Goal: Task Accomplishment & Management: Complete application form

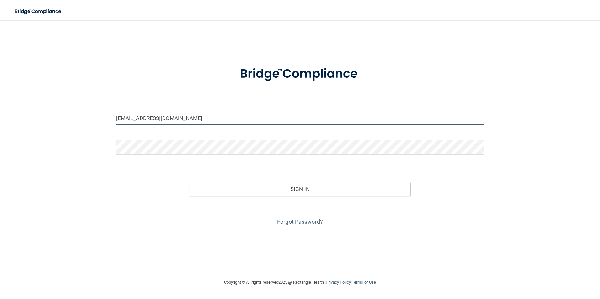
click at [196, 121] on input "jailynn.brown@serenesurgery.com" at bounding box center [300, 118] width 368 height 14
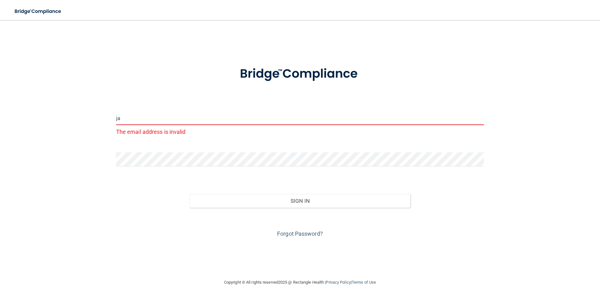
type input "j"
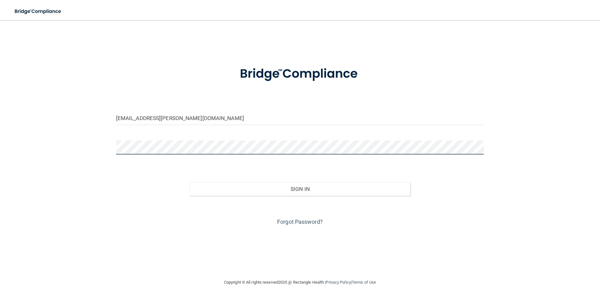
click at [189, 182] on button "Sign In" at bounding box center [299, 189] width 221 height 14
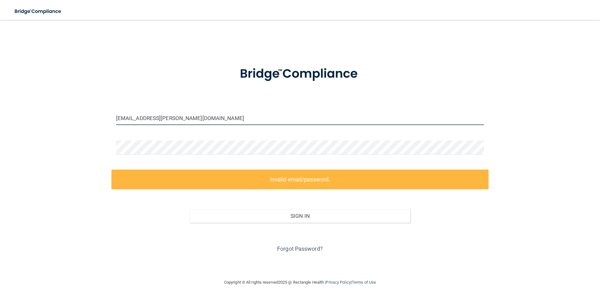
click at [132, 120] on input "katelyn.morgan@serenesurgery.com" at bounding box center [300, 118] width 368 height 14
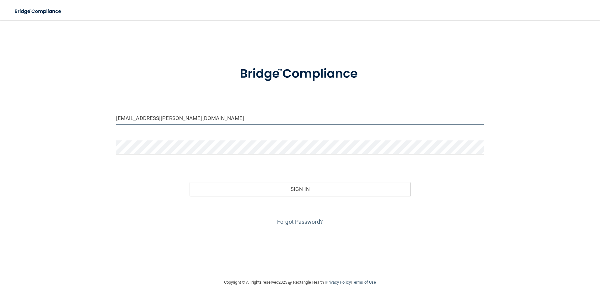
type input "[EMAIL_ADDRESS][PERSON_NAME][DOMAIN_NAME]"
click at [189, 182] on button "Sign In" at bounding box center [299, 189] width 221 height 14
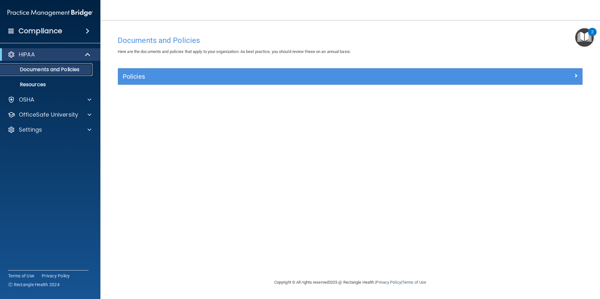
click at [39, 68] on p "Documents and Policies" at bounding box center [47, 70] width 86 height 6
click at [77, 69] on p "Documents and Policies" at bounding box center [47, 70] width 86 height 6
click at [587, 38] on img "Open Resource Center, 2 new notifications" at bounding box center [584, 37] width 19 height 19
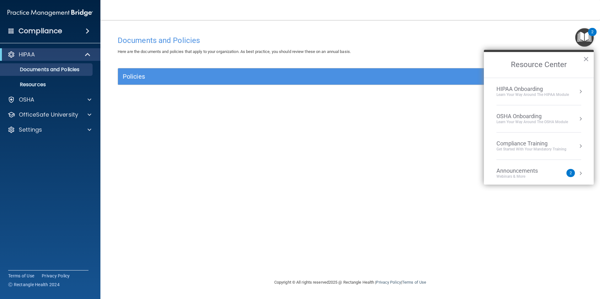
click at [553, 94] on div "Learn Your Way around the HIPAA module" at bounding box center [532, 94] width 72 height 5
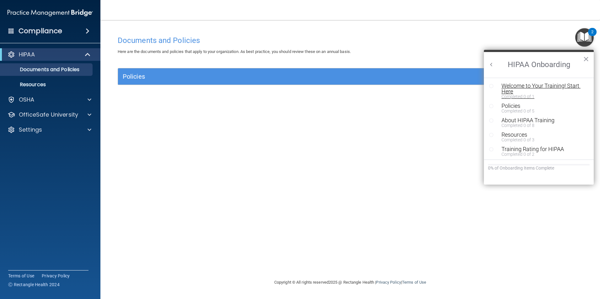
click at [550, 88] on div "Welcome to Your Training! Start Here" at bounding box center [540, 88] width 79 height 11
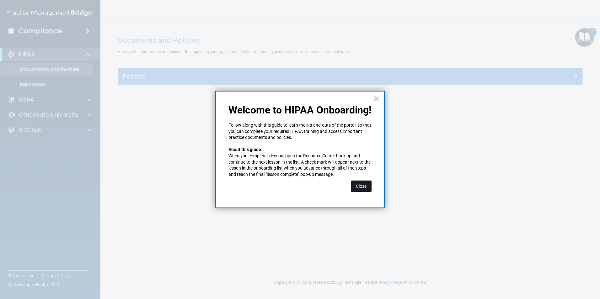
click at [356, 184] on button "Close" at bounding box center [361, 186] width 21 height 11
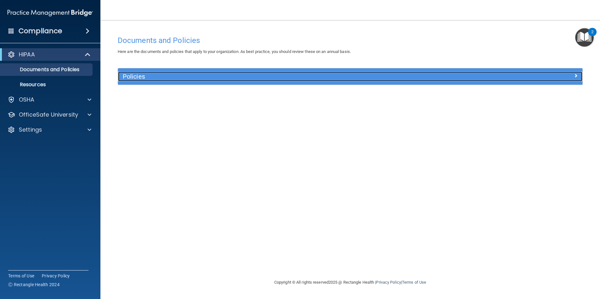
click at [572, 74] on div at bounding box center [524, 76] width 116 height 8
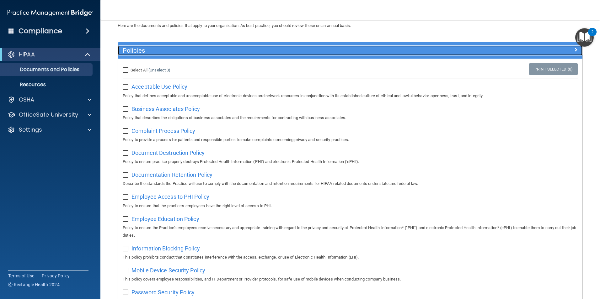
scroll to position [63, 0]
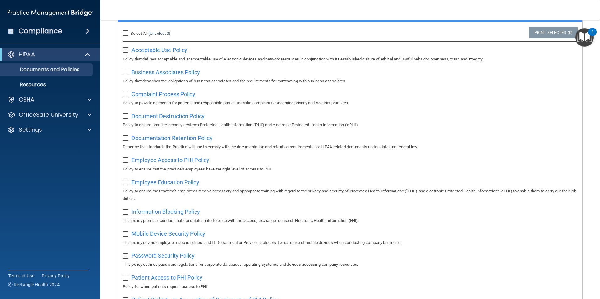
click at [585, 38] on img "Open Resource Center, 2 new notifications" at bounding box center [584, 37] width 19 height 19
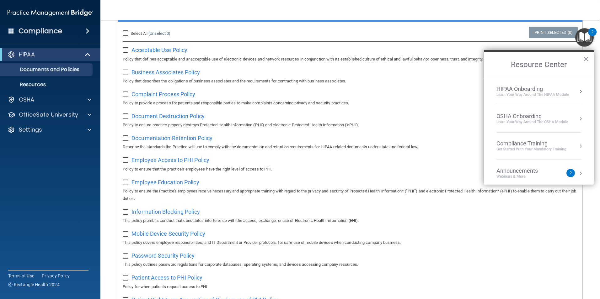
click at [556, 92] on div "HIPAA Onboarding" at bounding box center [532, 89] width 72 height 7
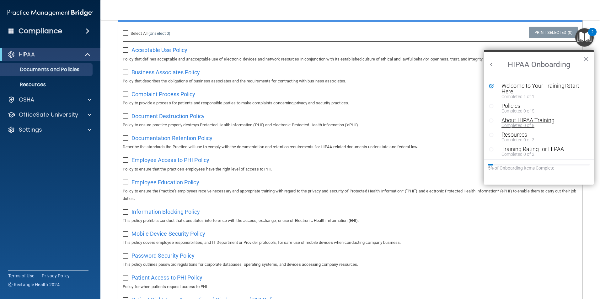
click at [521, 120] on div "About HIPAA Training" at bounding box center [540, 121] width 79 height 6
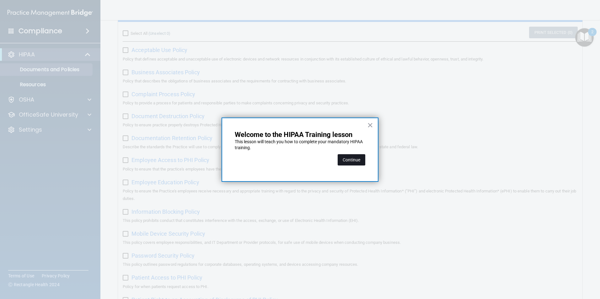
click at [359, 159] on button "Continue" at bounding box center [352, 159] width 28 height 11
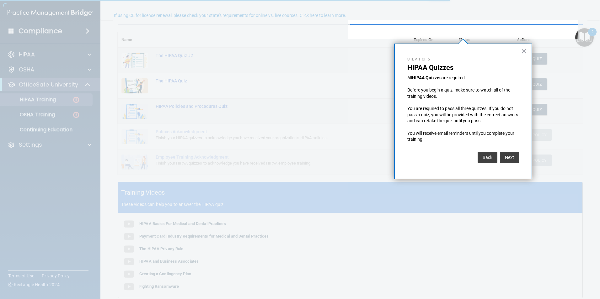
scroll to position [49, 0]
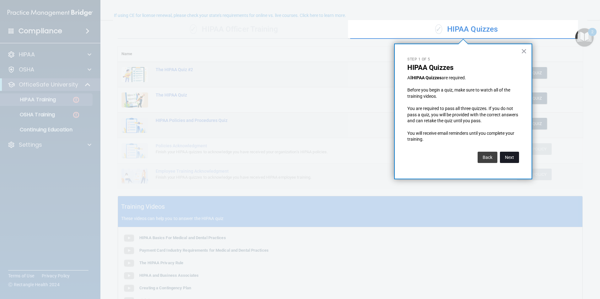
click at [506, 155] on button "Next" at bounding box center [509, 157] width 19 height 11
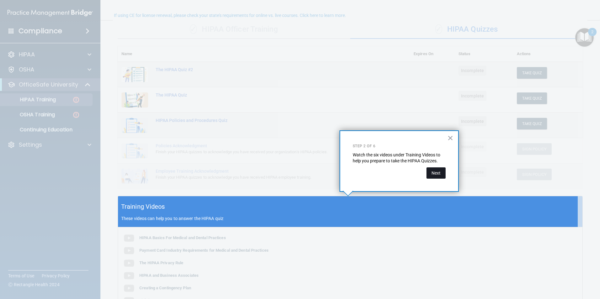
click at [432, 173] on button "Next" at bounding box center [435, 173] width 19 height 11
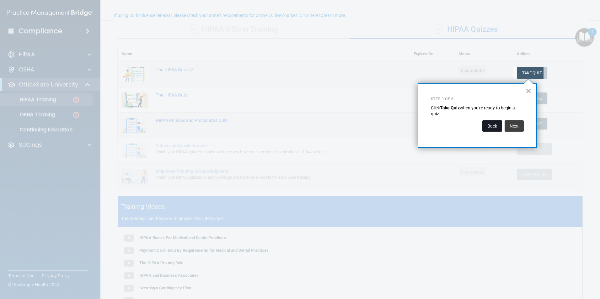
click at [493, 126] on button "Back" at bounding box center [492, 125] width 20 height 11
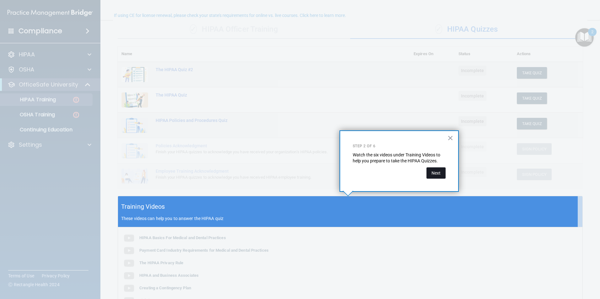
click at [433, 174] on button "Next" at bounding box center [435, 173] width 19 height 11
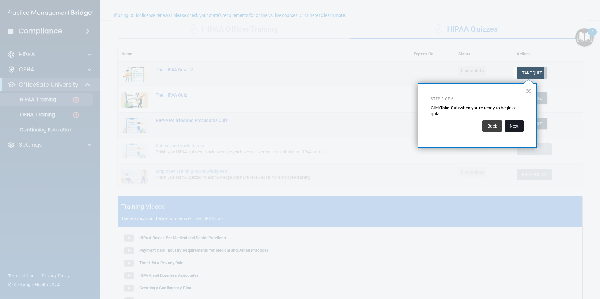
click at [521, 125] on button "Next" at bounding box center [513, 125] width 19 height 11
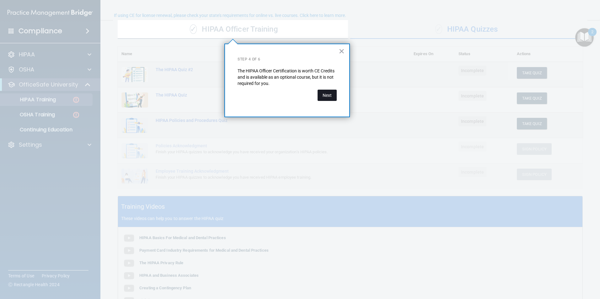
click at [333, 95] on button "Next" at bounding box center [326, 95] width 19 height 11
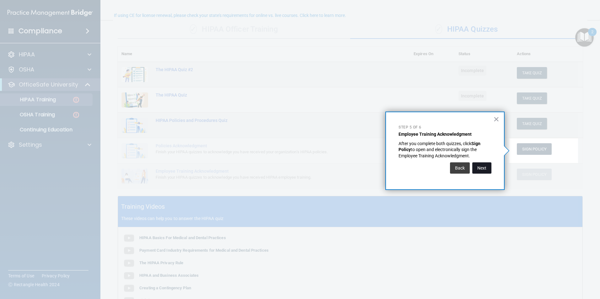
click at [485, 168] on button "Next" at bounding box center [481, 167] width 19 height 11
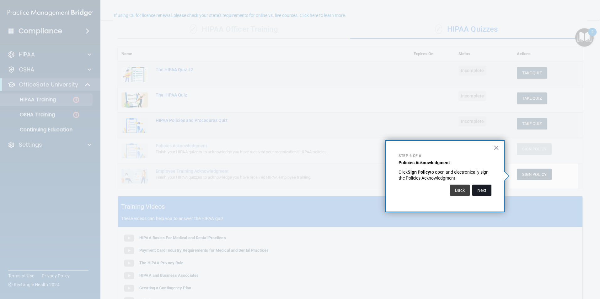
click at [479, 189] on button "Next" at bounding box center [481, 190] width 19 height 11
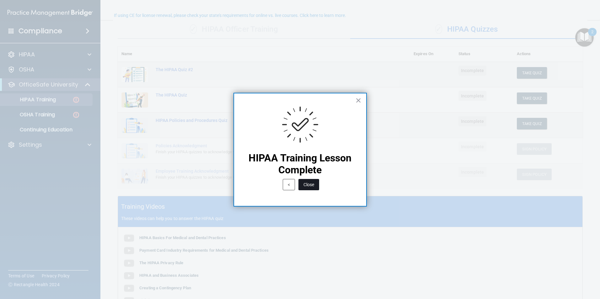
click at [314, 184] on button "Close" at bounding box center [308, 184] width 21 height 11
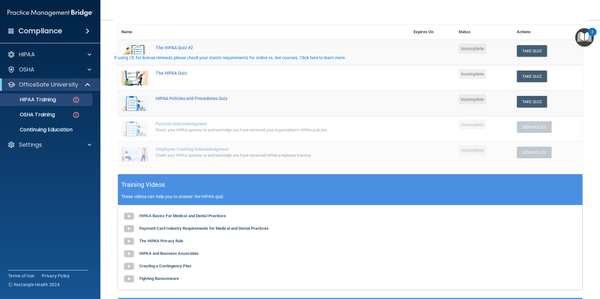
scroll to position [0, 0]
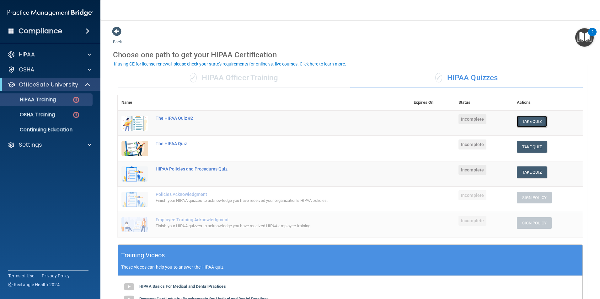
click at [528, 123] on button "Take Quiz" at bounding box center [532, 122] width 30 height 12
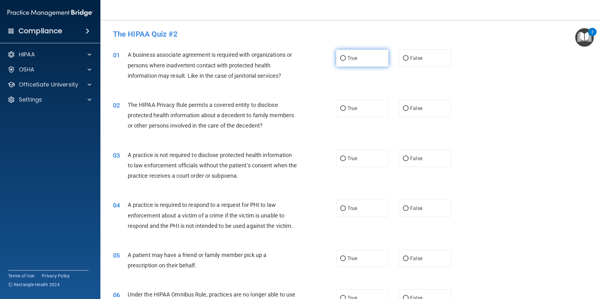
click at [340, 58] on input "True" at bounding box center [343, 58] width 6 height 5
radio input "true"
click at [403, 112] on label "False" at bounding box center [425, 108] width 52 height 17
click at [403, 111] on input "False" at bounding box center [406, 108] width 6 height 5
radio input "true"
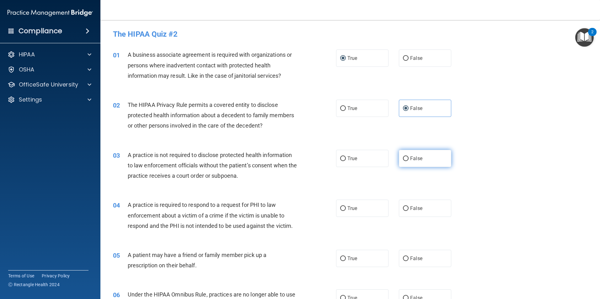
click at [399, 154] on label "False" at bounding box center [425, 158] width 52 height 17
click at [403, 157] on input "False" at bounding box center [406, 159] width 6 height 5
radio input "true"
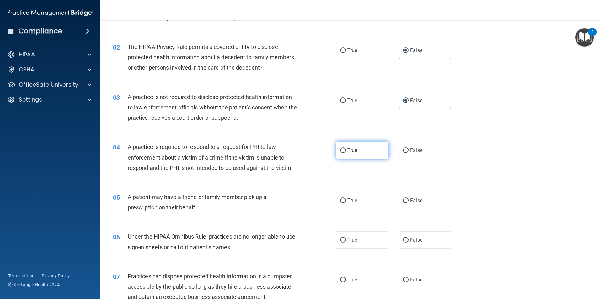
scroll to position [63, 0]
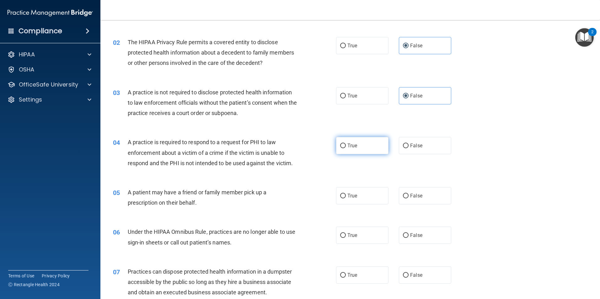
click at [344, 146] on label "True" at bounding box center [362, 145] width 52 height 17
click at [344, 146] on input "True" at bounding box center [343, 146] width 6 height 5
radio input "true"
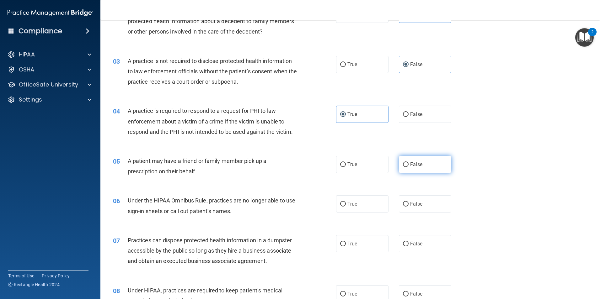
click at [405, 163] on input "False" at bounding box center [406, 164] width 6 height 5
radio input "true"
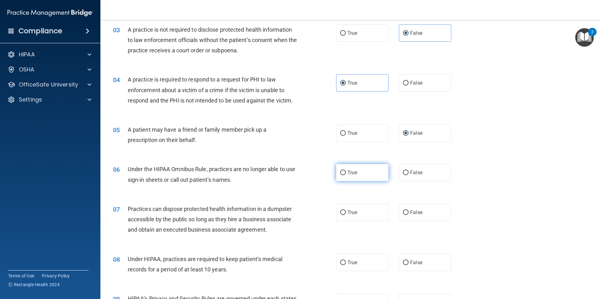
click at [340, 171] on input "True" at bounding box center [343, 173] width 6 height 5
radio input "true"
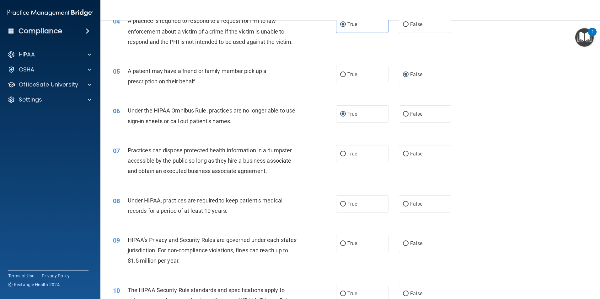
scroll to position [188, 0]
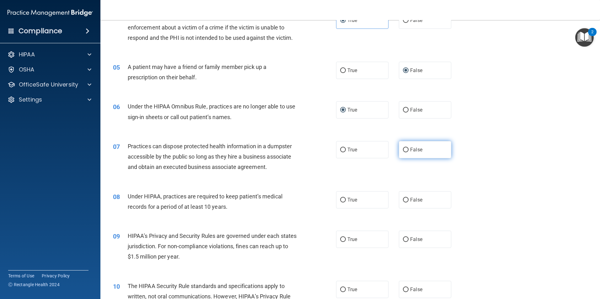
click at [400, 155] on label "False" at bounding box center [425, 149] width 52 height 17
click at [403, 152] on input "False" at bounding box center [406, 150] width 6 height 5
radio input "true"
click at [342, 169] on div "07 Practices can dispose protected health information in a dumpster accessible …" at bounding box center [225, 158] width 242 height 35
click at [342, 199] on input "True" at bounding box center [343, 200] width 6 height 5
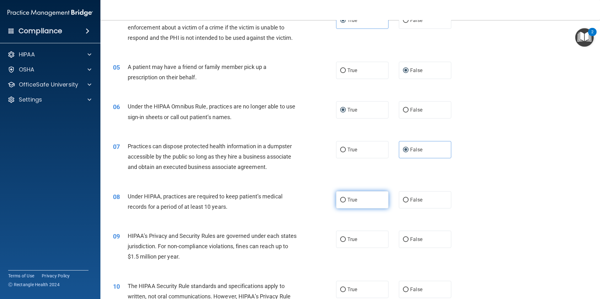
radio input "true"
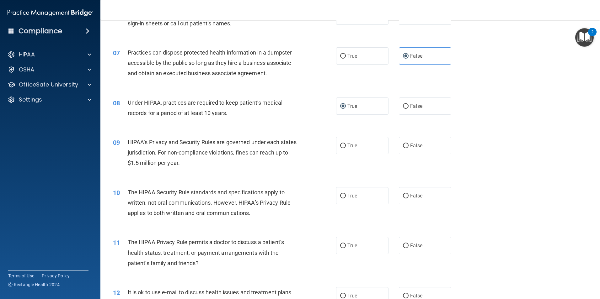
scroll to position [282, 0]
click at [343, 147] on label "True" at bounding box center [362, 145] width 52 height 17
click at [343, 147] on input "True" at bounding box center [343, 145] width 6 height 5
radio input "true"
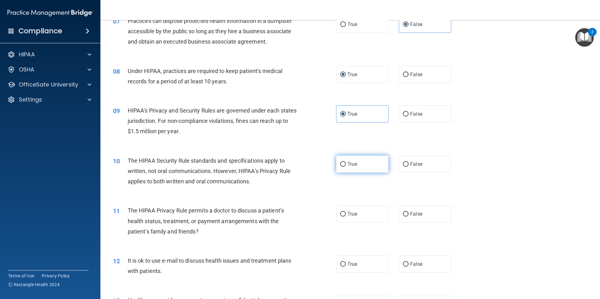
click at [337, 164] on label "True" at bounding box center [362, 164] width 52 height 17
click at [340, 164] on input "True" at bounding box center [343, 164] width 6 height 5
radio input "true"
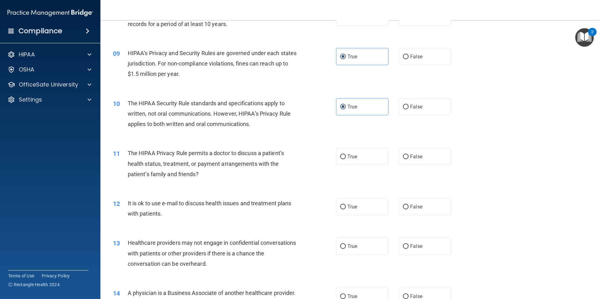
scroll to position [376, 0]
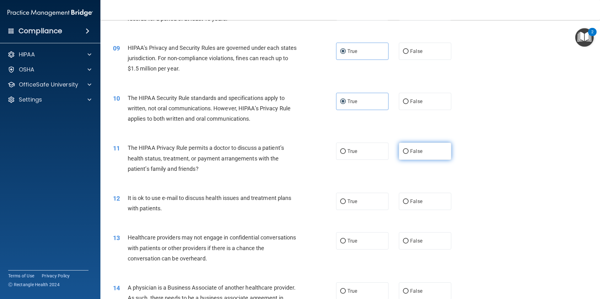
click at [406, 150] on label "False" at bounding box center [425, 151] width 52 height 17
click at [406, 150] on input "False" at bounding box center [406, 151] width 6 height 5
radio input "true"
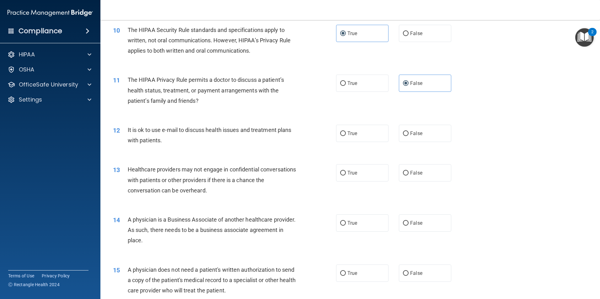
scroll to position [471, 0]
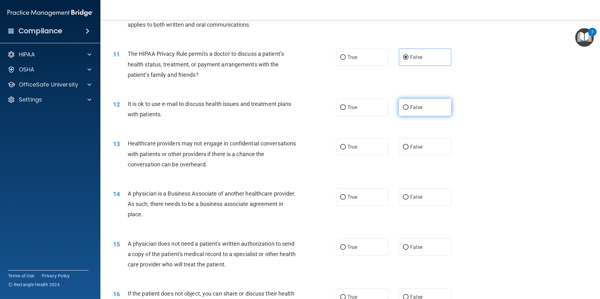
click at [403, 109] on input "False" at bounding box center [406, 107] width 6 height 5
radio input "true"
click at [336, 150] on label "True" at bounding box center [362, 146] width 52 height 17
click at [340, 150] on input "True" at bounding box center [343, 147] width 6 height 5
radio input "true"
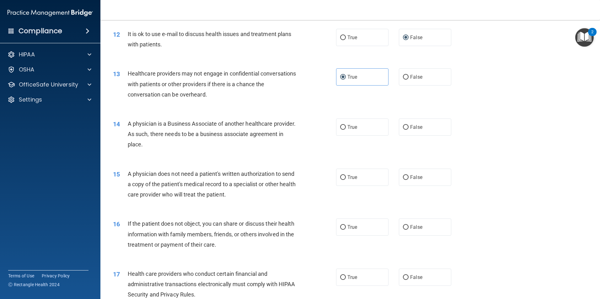
scroll to position [565, 0]
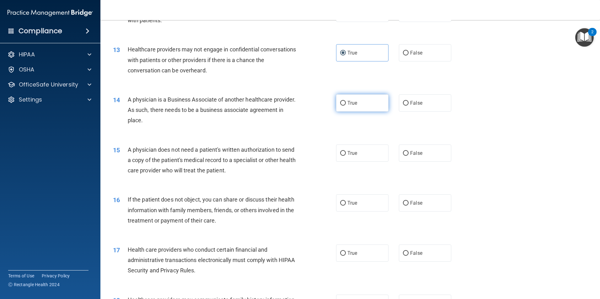
click at [344, 104] on label "True" at bounding box center [362, 102] width 52 height 17
click at [344, 104] on input "True" at bounding box center [343, 103] width 6 height 5
radio input "true"
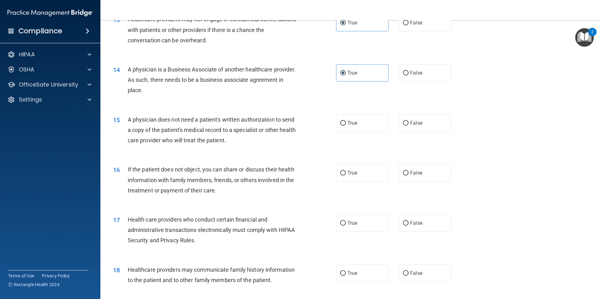
scroll to position [596, 0]
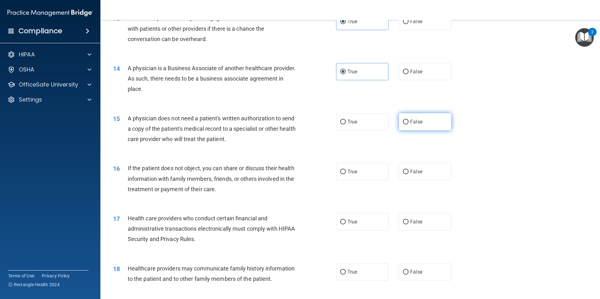
click at [399, 127] on label "False" at bounding box center [425, 121] width 52 height 17
click at [403, 125] on input "False" at bounding box center [406, 122] width 6 height 5
radio input "true"
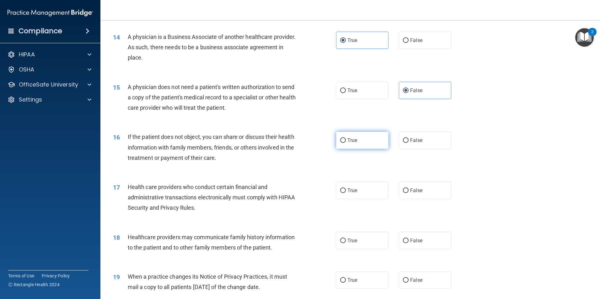
click at [359, 145] on label "True" at bounding box center [362, 140] width 52 height 17
click at [346, 143] on input "True" at bounding box center [343, 140] width 6 height 5
radio input "true"
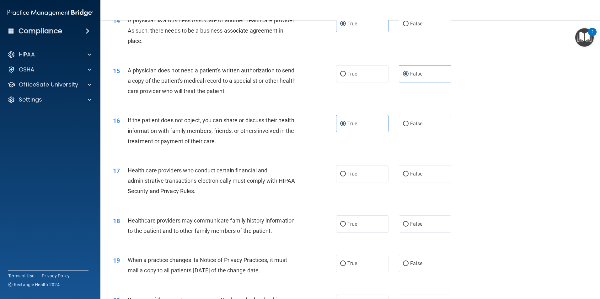
scroll to position [659, 0]
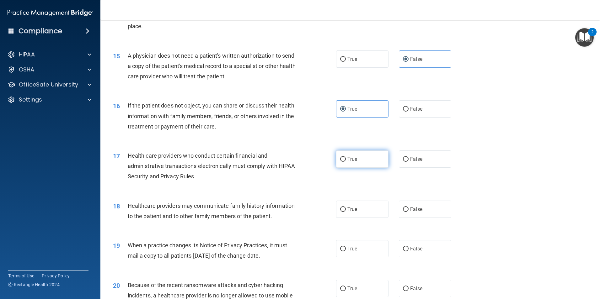
click at [343, 162] on label "True" at bounding box center [362, 159] width 52 height 17
click at [343, 162] on input "True" at bounding box center [343, 159] width 6 height 5
radio input "true"
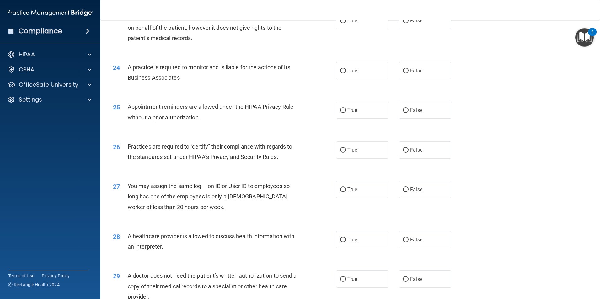
scroll to position [1161, 0]
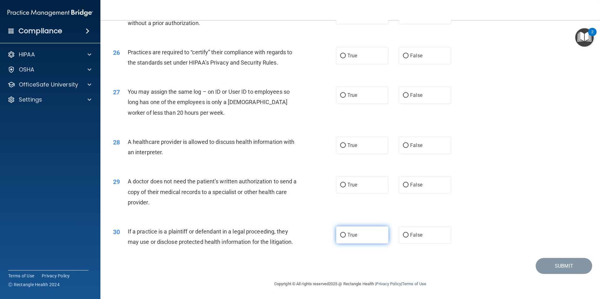
click at [343, 233] on label "True" at bounding box center [362, 234] width 52 height 17
click at [343, 233] on input "True" at bounding box center [343, 235] width 6 height 5
radio input "true"
click at [344, 186] on label "True" at bounding box center [362, 184] width 52 height 17
click at [344, 186] on input "True" at bounding box center [343, 185] width 6 height 5
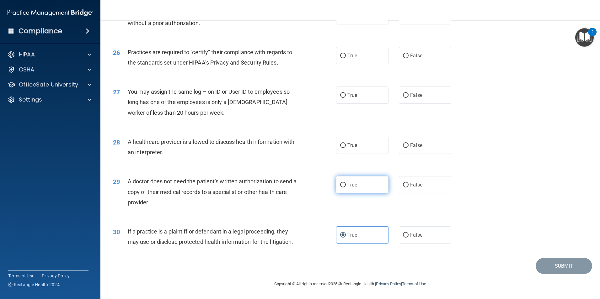
radio input "true"
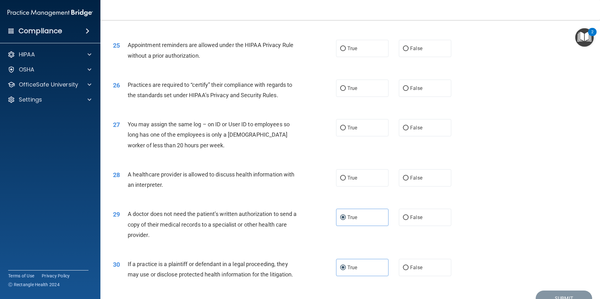
scroll to position [1098, 0]
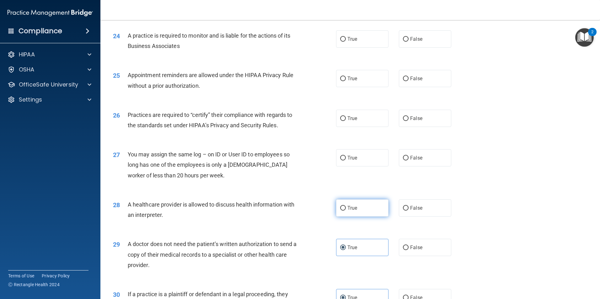
click at [375, 212] on label "True" at bounding box center [362, 208] width 52 height 17
click at [346, 211] on input "True" at bounding box center [343, 208] width 6 height 5
radio input "true"
click at [419, 162] on label "False" at bounding box center [425, 157] width 52 height 17
click at [408, 161] on input "False" at bounding box center [406, 158] width 6 height 5
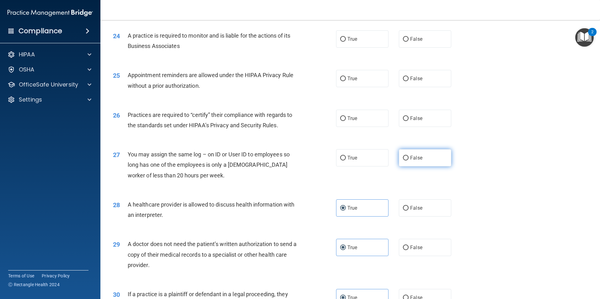
radio input "true"
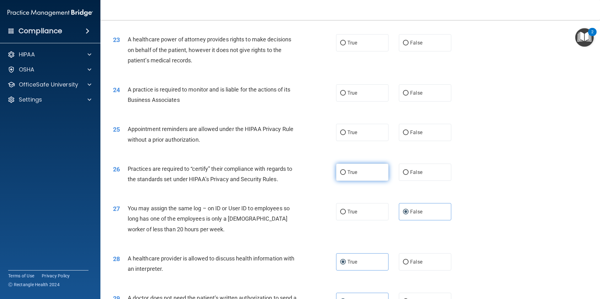
scroll to position [1035, 0]
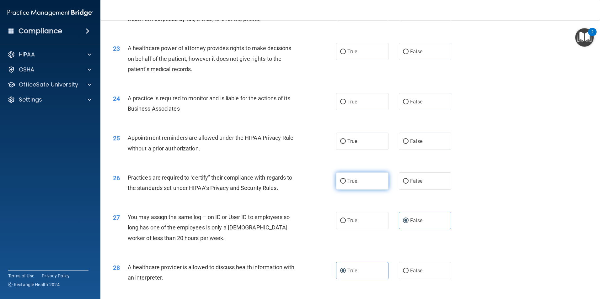
click at [350, 188] on label "True" at bounding box center [362, 181] width 52 height 17
click at [346, 184] on input "True" at bounding box center [343, 181] width 6 height 5
radio input "true"
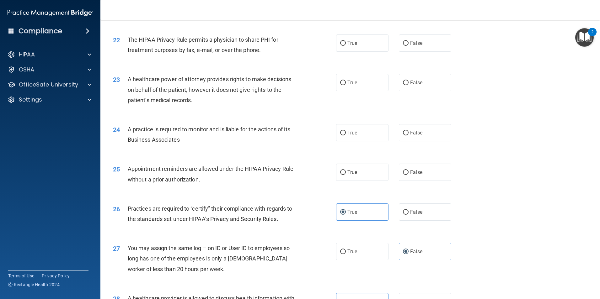
scroll to position [1004, 0]
click at [416, 178] on label "False" at bounding box center [425, 172] width 52 height 17
click at [408, 175] on input "False" at bounding box center [406, 173] width 6 height 5
radio input "true"
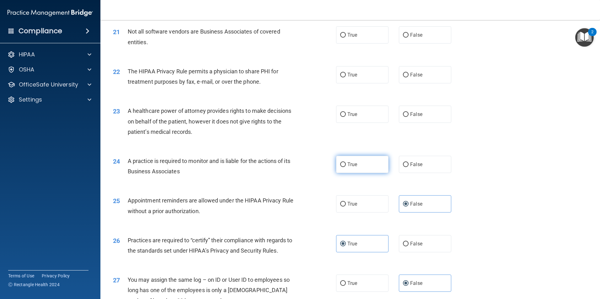
click at [340, 169] on label "True" at bounding box center [362, 164] width 52 height 17
click at [340, 167] on input "True" at bounding box center [343, 164] width 6 height 5
radio input "true"
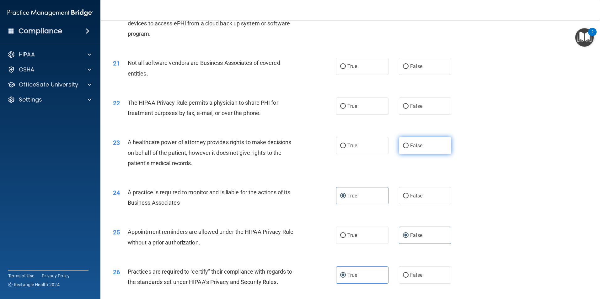
click at [407, 150] on label "False" at bounding box center [425, 145] width 52 height 17
click at [407, 148] on input "False" at bounding box center [406, 146] width 6 height 5
radio input "true"
click at [359, 145] on label "True" at bounding box center [362, 145] width 52 height 17
click at [346, 145] on input "True" at bounding box center [343, 146] width 6 height 5
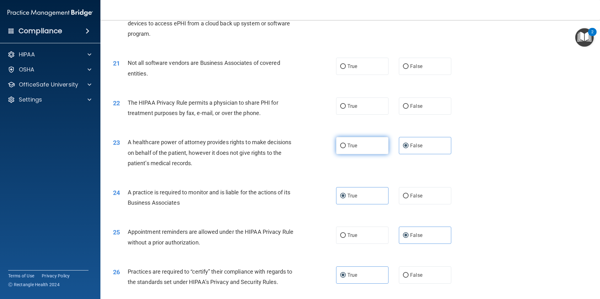
radio input "true"
radio input "false"
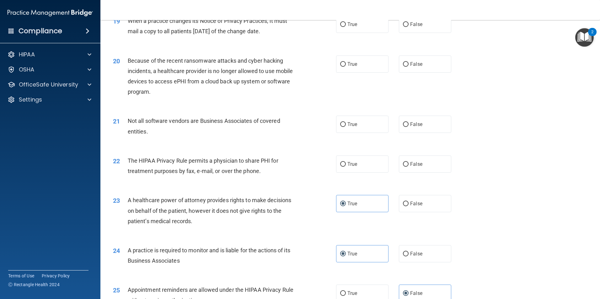
scroll to position [879, 0]
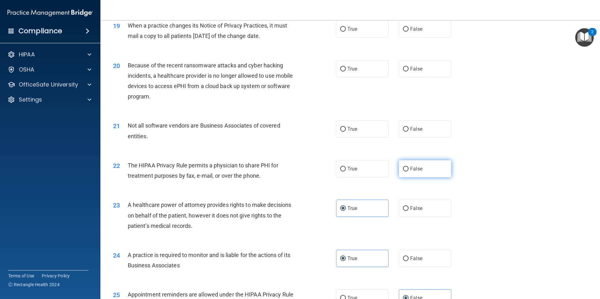
click at [399, 165] on label "False" at bounding box center [425, 168] width 52 height 17
click at [403, 167] on input "False" at bounding box center [406, 169] width 6 height 5
radio input "true"
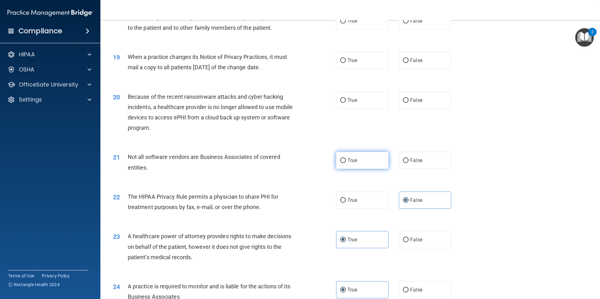
click at [343, 162] on input "True" at bounding box center [343, 160] width 6 height 5
radio input "true"
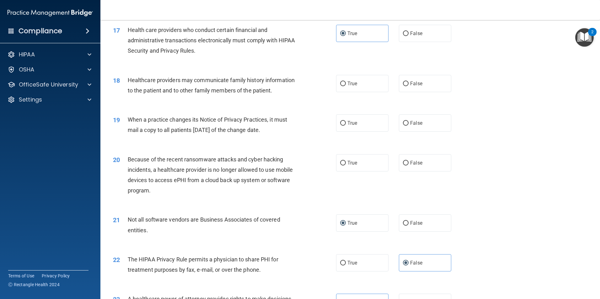
click at [333, 149] on div "20 Because of the recent ransomware attacks and cyber hacking incidents, a heal…" at bounding box center [350, 176] width 484 height 61
click at [340, 161] on input "True" at bounding box center [343, 163] width 6 height 5
radio input "true"
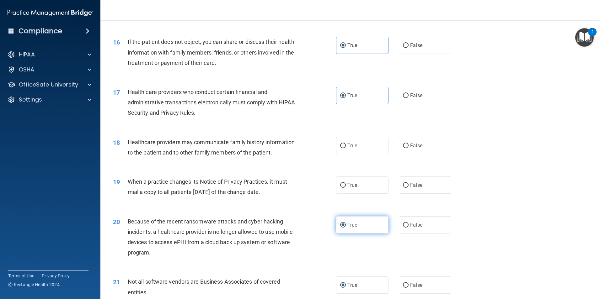
scroll to position [722, 0]
click at [364, 185] on label "True" at bounding box center [362, 185] width 52 height 17
click at [346, 185] on input "True" at bounding box center [343, 186] width 6 height 5
radio input "true"
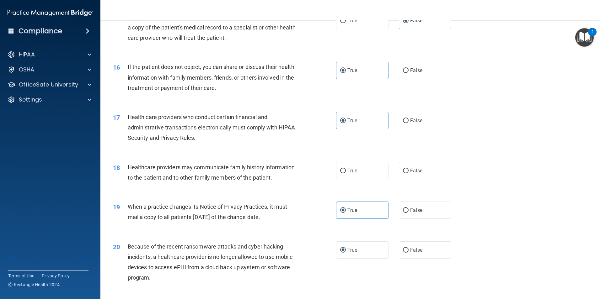
scroll to position [659, 0]
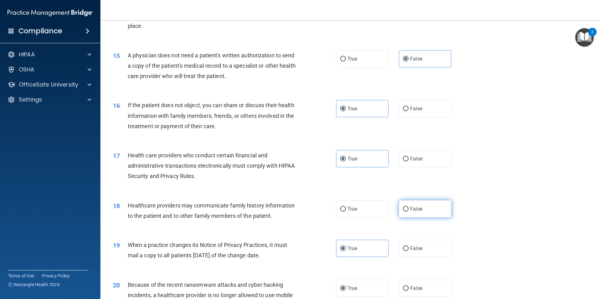
click at [406, 214] on label "False" at bounding box center [425, 208] width 52 height 17
click at [406, 212] on input "False" at bounding box center [406, 209] width 6 height 5
radio input "true"
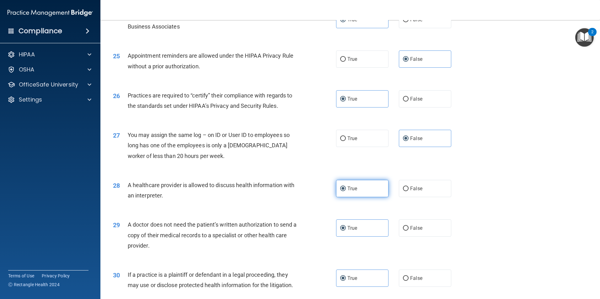
scroll to position [1161, 0]
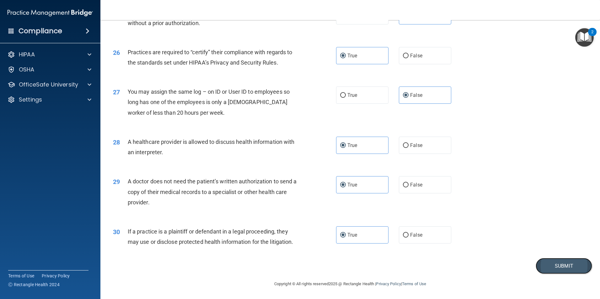
click at [561, 265] on button "Submit" at bounding box center [563, 266] width 56 height 16
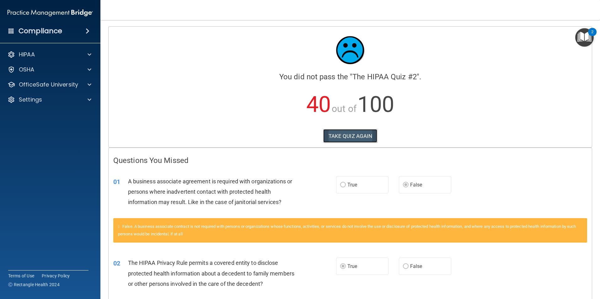
click at [353, 138] on button "TAKE QUIZ AGAIN" at bounding box center [350, 136] width 54 height 14
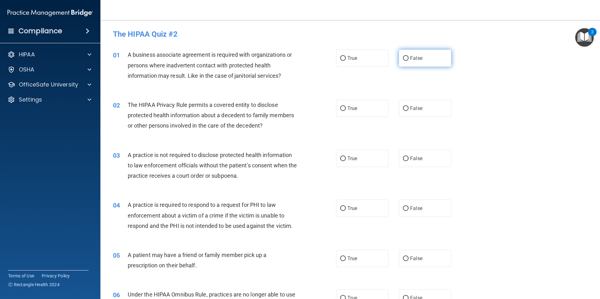
click at [399, 58] on label "False" at bounding box center [425, 58] width 52 height 17
click at [403, 58] on input "False" at bounding box center [406, 58] width 6 height 5
radio input "true"
click at [342, 106] on input "True" at bounding box center [343, 108] width 6 height 5
radio input "true"
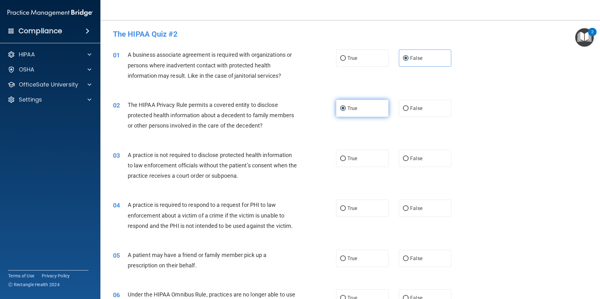
scroll to position [94, 0]
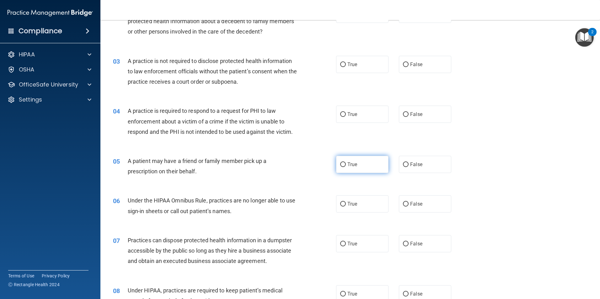
click at [338, 168] on label "True" at bounding box center [362, 164] width 52 height 17
click at [340, 167] on input "True" at bounding box center [343, 164] width 6 height 5
radio input "true"
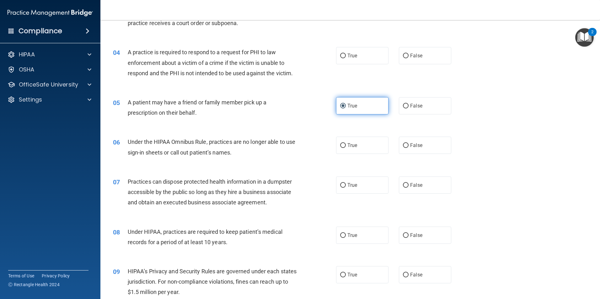
scroll to position [157, 0]
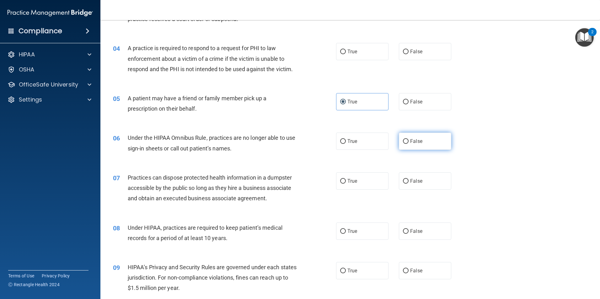
click at [407, 144] on label "False" at bounding box center [425, 141] width 52 height 17
click at [407, 144] on input "False" at bounding box center [406, 141] width 6 height 5
radio input "true"
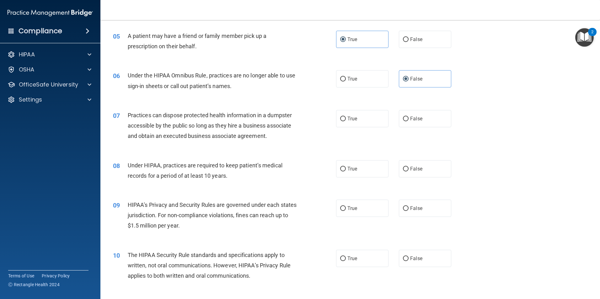
scroll to position [220, 0]
click at [399, 173] on label "False" at bounding box center [425, 168] width 52 height 17
click at [403, 171] on input "False" at bounding box center [406, 169] width 6 height 5
radio input "true"
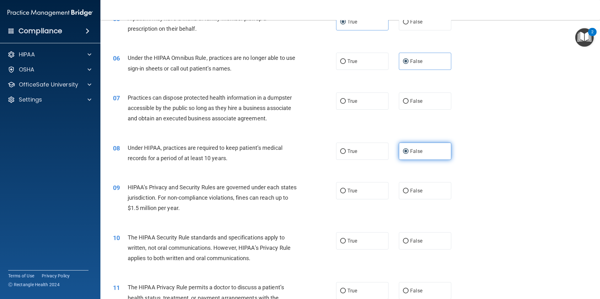
scroll to position [251, 0]
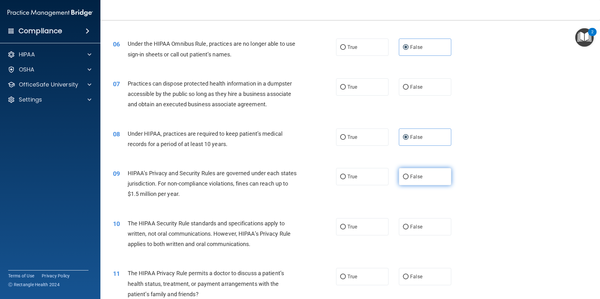
click at [399, 175] on label "False" at bounding box center [425, 176] width 52 height 17
click at [403, 175] on input "False" at bounding box center [406, 177] width 6 height 5
radio input "true"
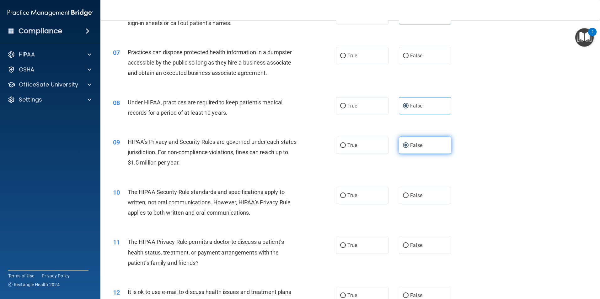
scroll to position [314, 0]
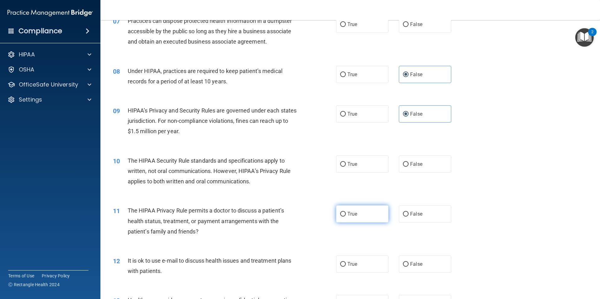
click at [345, 211] on label "True" at bounding box center [362, 213] width 52 height 17
click at [345, 212] on input "True" at bounding box center [343, 214] width 6 height 5
radio input "true"
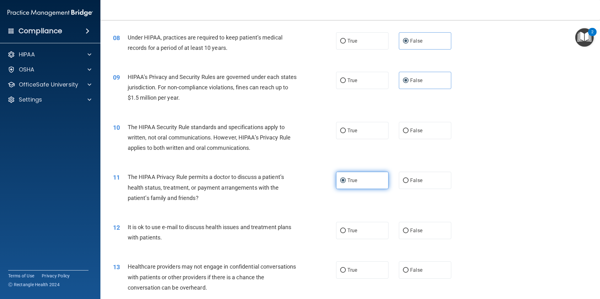
scroll to position [345, 0]
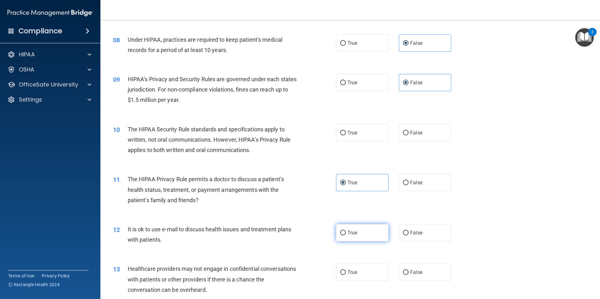
click at [339, 229] on label "True" at bounding box center [362, 232] width 52 height 17
click at [340, 231] on input "True" at bounding box center [343, 233] width 6 height 5
radio input "true"
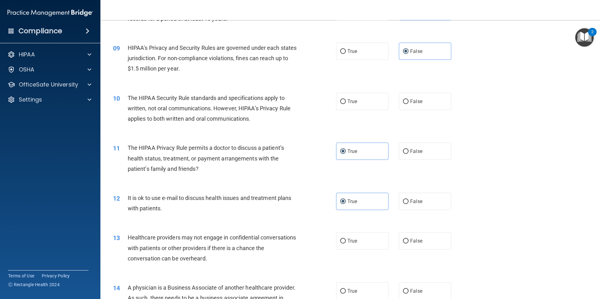
scroll to position [408, 0]
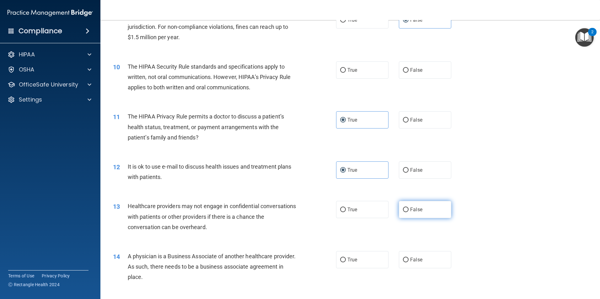
click at [410, 210] on span "False" at bounding box center [416, 210] width 12 height 6
click at [408, 210] on input "False" at bounding box center [406, 210] width 6 height 5
radio input "true"
click at [410, 258] on span "False" at bounding box center [416, 260] width 12 height 6
click at [408, 258] on input "False" at bounding box center [406, 260] width 6 height 5
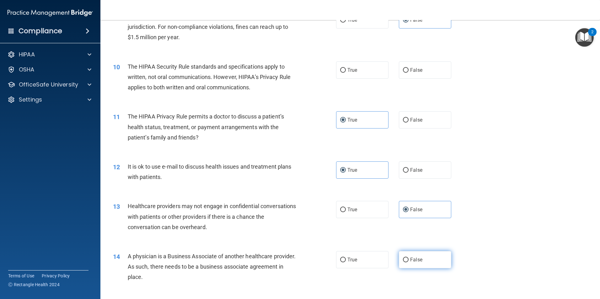
radio input "true"
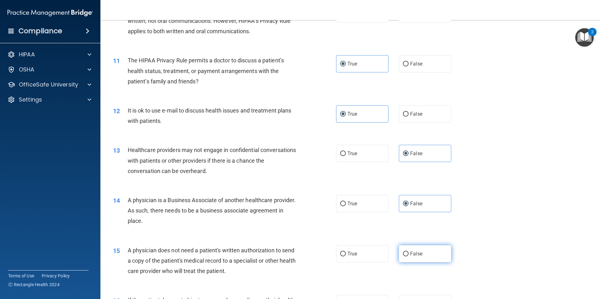
scroll to position [471, 0]
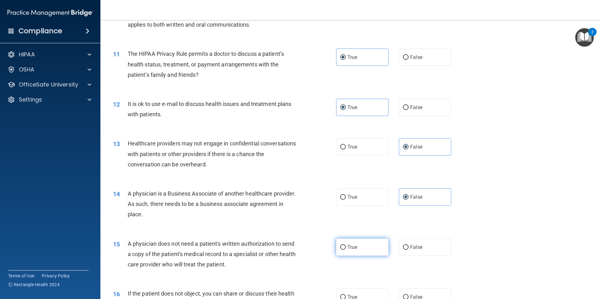
click at [342, 249] on input "True" at bounding box center [343, 247] width 6 height 5
radio input "true"
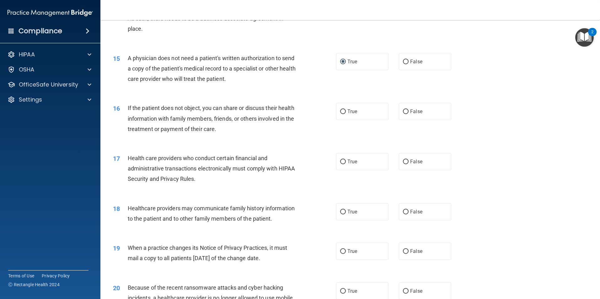
scroll to position [659, 0]
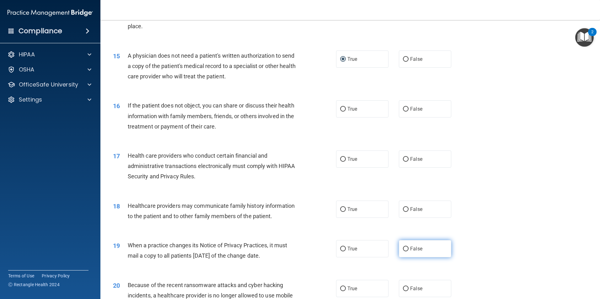
click at [415, 247] on span "False" at bounding box center [416, 249] width 12 height 6
click at [408, 247] on input "False" at bounding box center [406, 249] width 6 height 5
radio input "true"
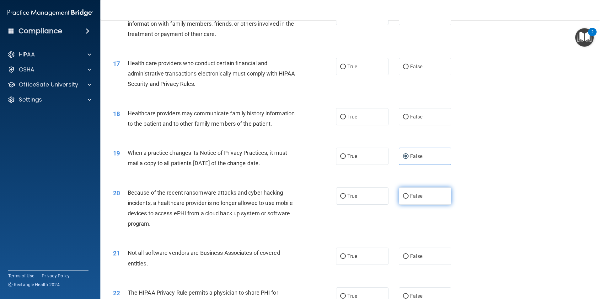
scroll to position [753, 0]
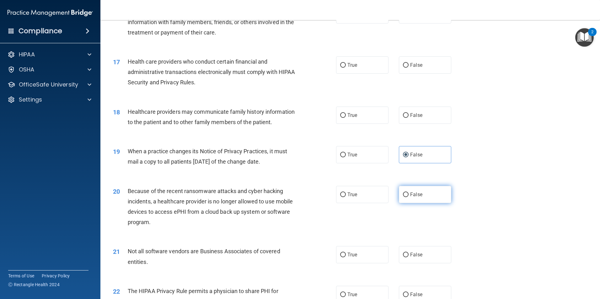
click at [406, 189] on label "False" at bounding box center [425, 194] width 52 height 17
click at [406, 193] on input "False" at bounding box center [406, 195] width 6 height 5
radio input "true"
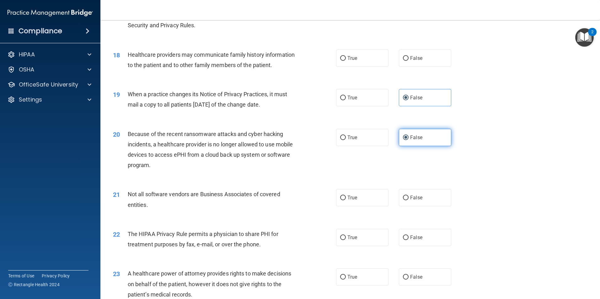
scroll to position [816, 0]
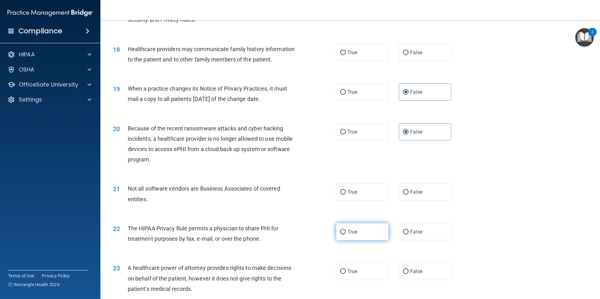
click at [345, 234] on label "True" at bounding box center [362, 231] width 52 height 17
click at [345, 234] on input "True" at bounding box center [343, 232] width 6 height 5
radio input "true"
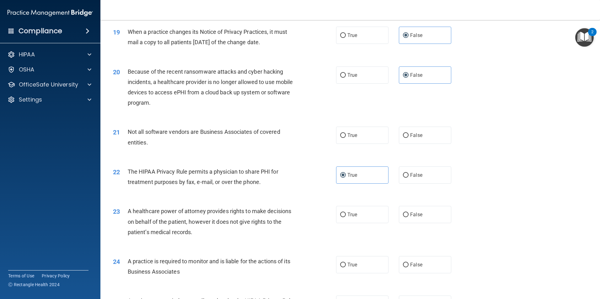
scroll to position [878, 0]
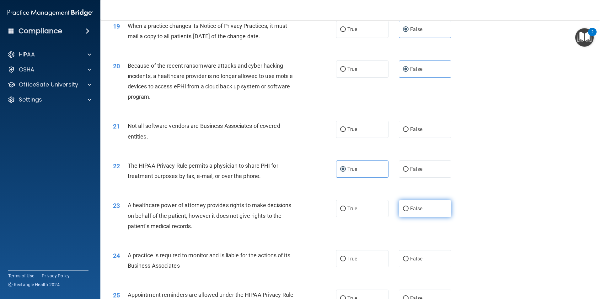
click at [406, 210] on label "False" at bounding box center [425, 208] width 52 height 17
click at [406, 210] on input "False" at bounding box center [406, 209] width 6 height 5
radio input "true"
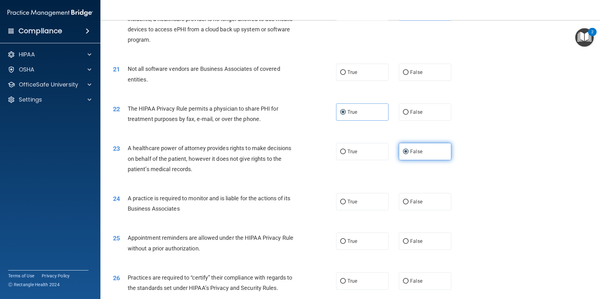
scroll to position [941, 0]
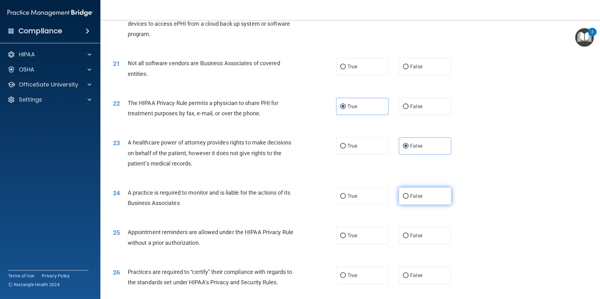
click at [405, 203] on label "False" at bounding box center [425, 196] width 52 height 17
click at [405, 199] on input "False" at bounding box center [406, 196] width 6 height 5
radio input "true"
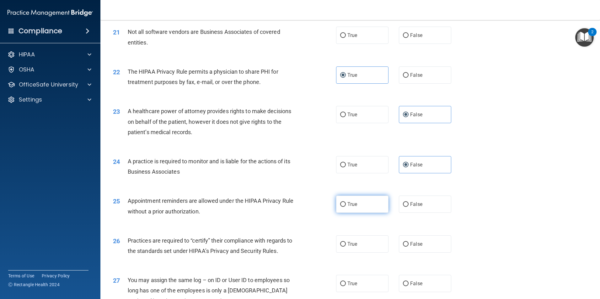
click at [365, 206] on label "True" at bounding box center [362, 204] width 52 height 17
click at [346, 206] on input "True" at bounding box center [343, 204] width 6 height 5
radio input "true"
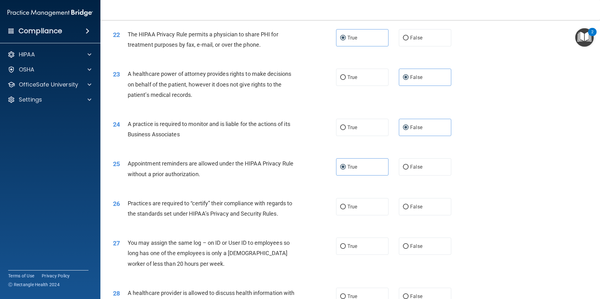
scroll to position [1067, 0]
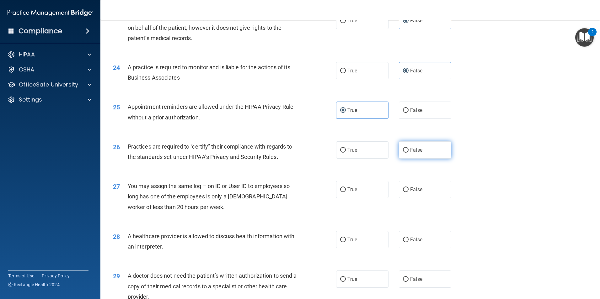
click at [403, 148] on input "False" at bounding box center [406, 150] width 6 height 5
radio input "true"
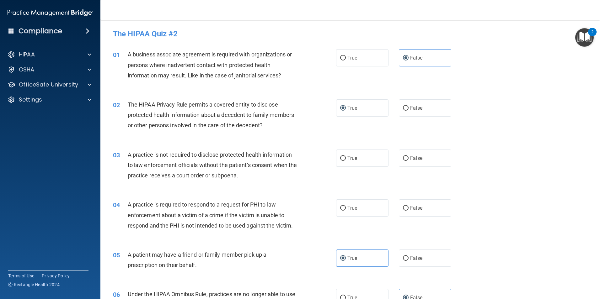
scroll to position [0, 0]
click at [422, 159] on label "False" at bounding box center [425, 158] width 52 height 17
click at [408, 159] on input "False" at bounding box center [406, 159] width 6 height 5
radio input "true"
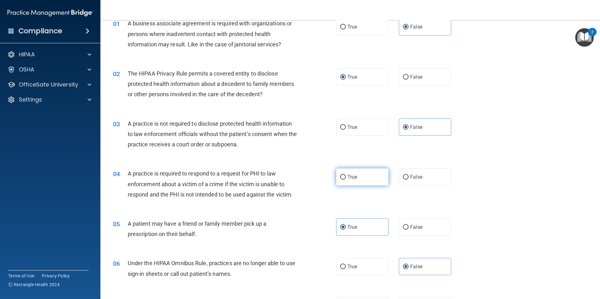
click at [352, 182] on label "True" at bounding box center [362, 176] width 52 height 17
click at [346, 180] on input "True" at bounding box center [343, 177] width 6 height 5
radio input "true"
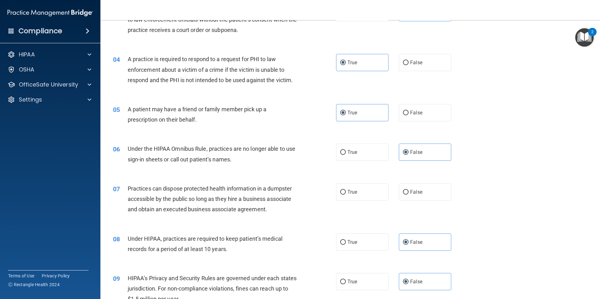
scroll to position [157, 0]
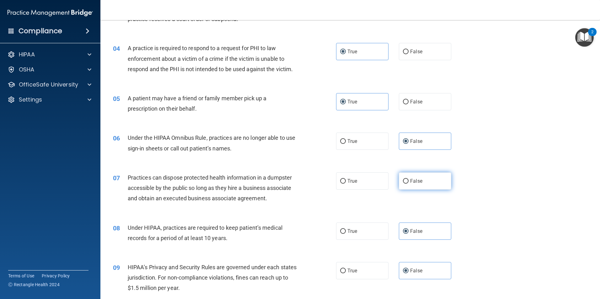
click at [433, 184] on label "False" at bounding box center [425, 181] width 52 height 17
click at [408, 184] on input "False" at bounding box center [406, 181] width 6 height 5
radio input "true"
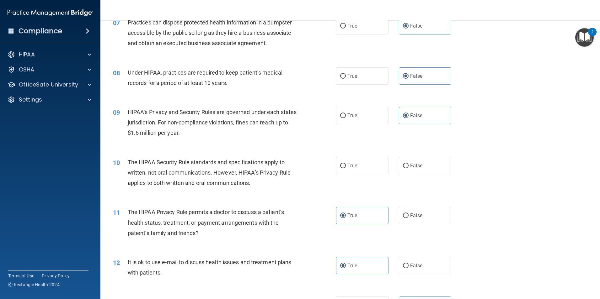
scroll to position [314, 0]
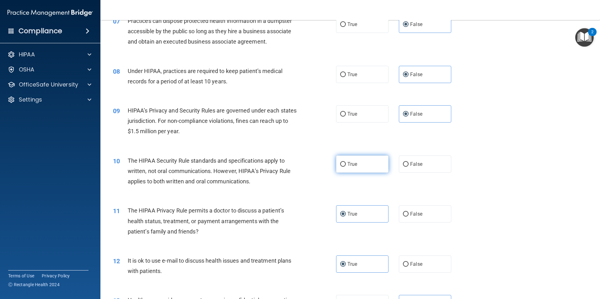
click at [353, 166] on span "True" at bounding box center [352, 164] width 10 height 6
click at [346, 166] on input "True" at bounding box center [343, 164] width 6 height 5
radio input "true"
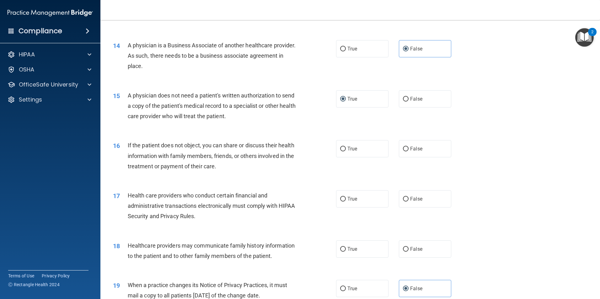
scroll to position [627, 0]
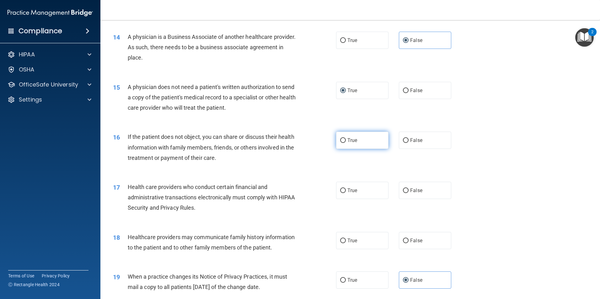
click at [359, 136] on label "True" at bounding box center [362, 140] width 52 height 17
click at [346, 138] on input "True" at bounding box center [343, 140] width 6 height 5
radio input "true"
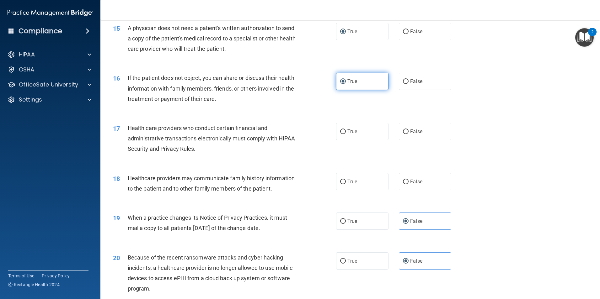
scroll to position [690, 0]
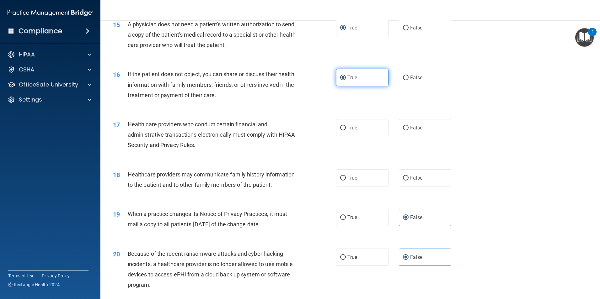
click at [365, 136] on label "True" at bounding box center [362, 127] width 52 height 17
click at [346, 130] on input "True" at bounding box center [343, 128] width 6 height 5
radio input "true"
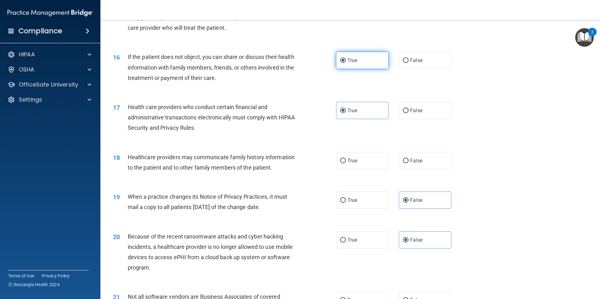
scroll to position [721, 0]
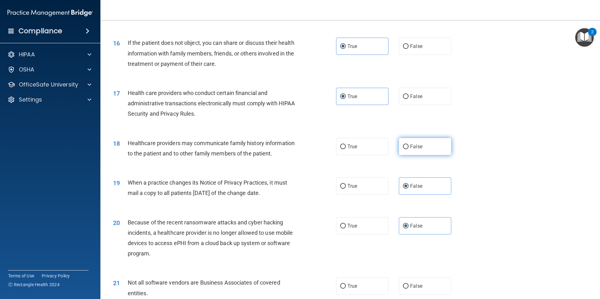
click at [435, 152] on label "False" at bounding box center [425, 146] width 52 height 17
click at [408, 149] on input "False" at bounding box center [406, 147] width 6 height 5
radio input "true"
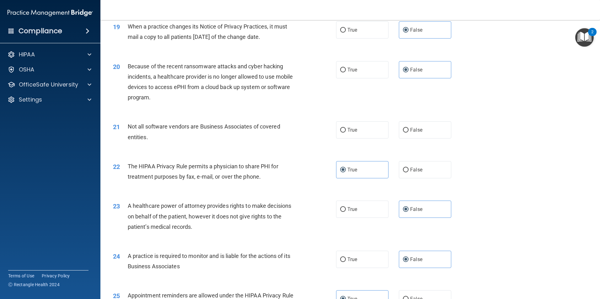
scroll to position [878, 0]
click at [385, 132] on label "True" at bounding box center [362, 129] width 52 height 17
click at [346, 132] on input "True" at bounding box center [343, 129] width 6 height 5
radio input "true"
click at [403, 130] on input "False" at bounding box center [406, 129] width 6 height 5
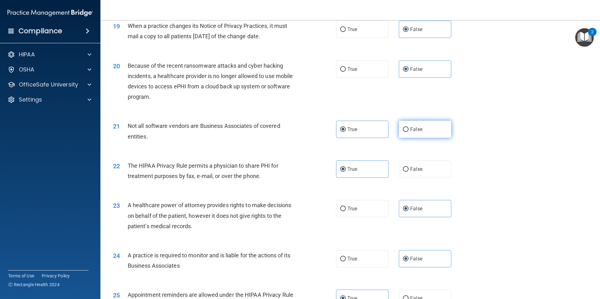
radio input "true"
click at [369, 129] on label "True" at bounding box center [362, 129] width 52 height 17
click at [346, 129] on input "True" at bounding box center [343, 129] width 6 height 5
radio input "true"
radio input "false"
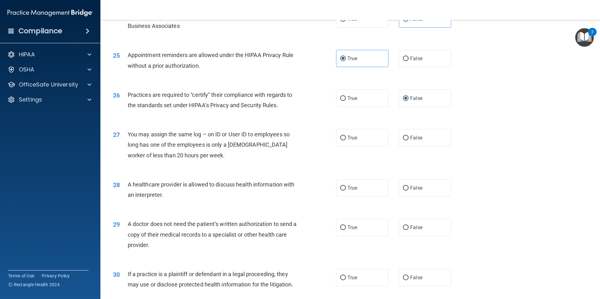
scroll to position [1129, 0]
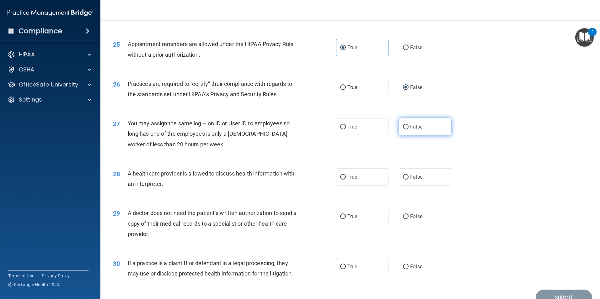
click at [403, 128] on input "False" at bounding box center [406, 127] width 6 height 5
radio input "true"
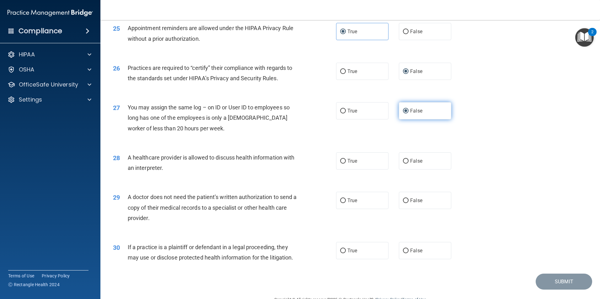
scroll to position [1161, 0]
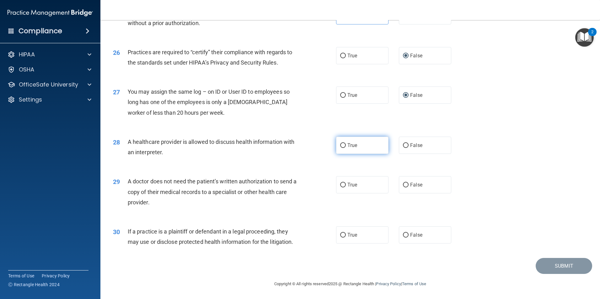
click at [378, 141] on label "True" at bounding box center [362, 145] width 52 height 17
click at [346, 143] on input "True" at bounding box center [343, 145] width 6 height 5
radio input "true"
click at [367, 183] on label "True" at bounding box center [362, 184] width 52 height 17
click at [346, 183] on input "True" at bounding box center [343, 185] width 6 height 5
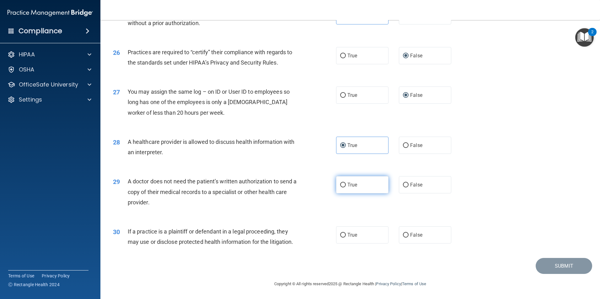
radio input "true"
click at [367, 233] on label "True" at bounding box center [362, 234] width 52 height 17
click at [346, 233] on input "True" at bounding box center [343, 235] width 6 height 5
radio input "true"
click at [564, 265] on button "Submit" at bounding box center [563, 266] width 56 height 16
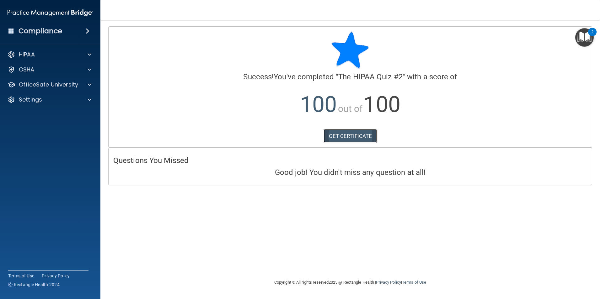
click at [343, 136] on link "GET CERTIFICATE" at bounding box center [350, 136] width 54 height 14
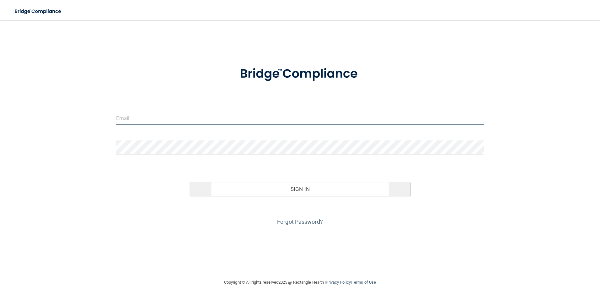
type input "[EMAIL_ADDRESS][PERSON_NAME][DOMAIN_NAME]"
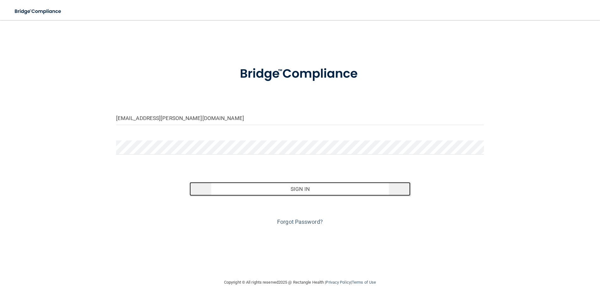
click at [322, 192] on button "Sign In" at bounding box center [299, 189] width 221 height 14
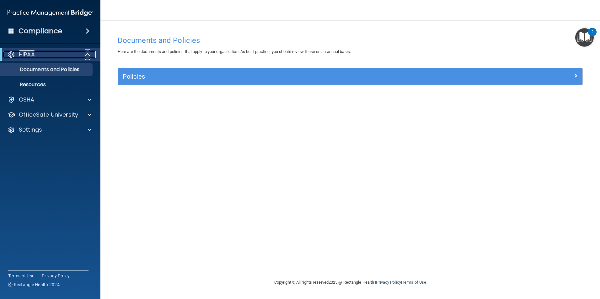
click at [91, 56] on div at bounding box center [87, 55] width 15 height 8
click at [88, 100] on span at bounding box center [90, 100] width 4 height 8
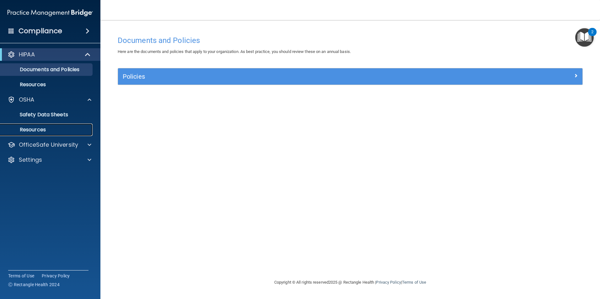
click at [63, 126] on link "Resources" at bounding box center [43, 130] width 99 height 13
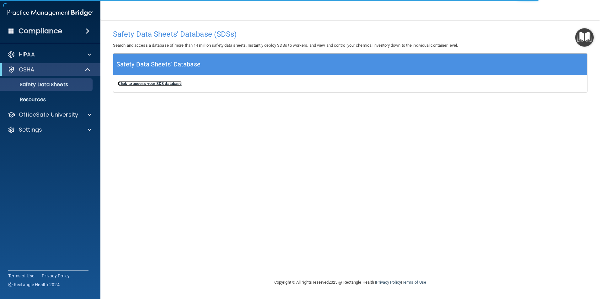
click at [165, 84] on b "Click to access your SDS database" at bounding box center [150, 83] width 64 height 5
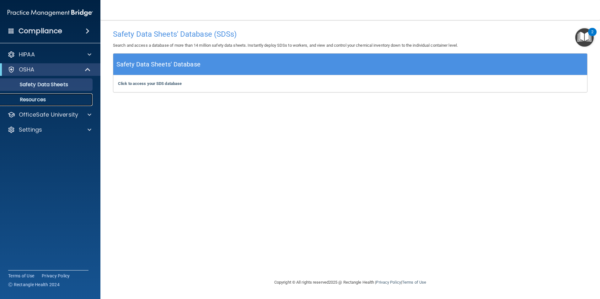
click at [45, 97] on p "Resources" at bounding box center [47, 100] width 86 height 6
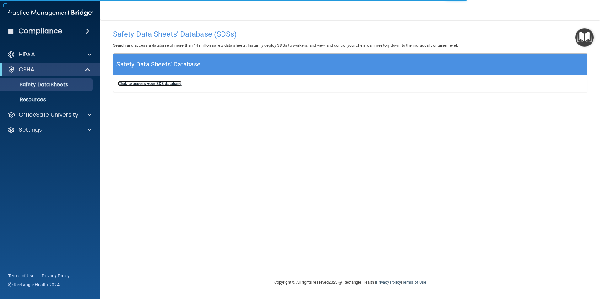
click at [160, 83] on b "Click to access your SDS database" at bounding box center [150, 83] width 64 height 5
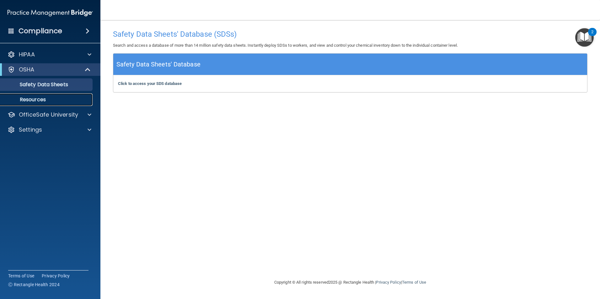
click at [48, 98] on p "Resources" at bounding box center [47, 100] width 86 height 6
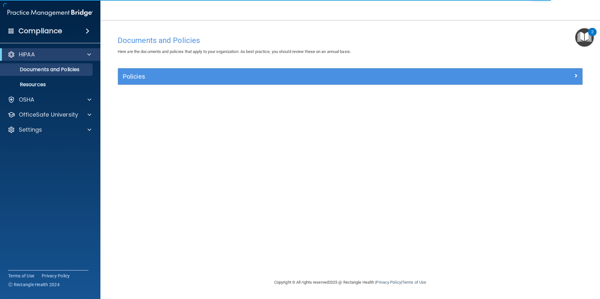
click at [583, 42] on img "Open Resource Center, 2 new notifications" at bounding box center [584, 37] width 19 height 19
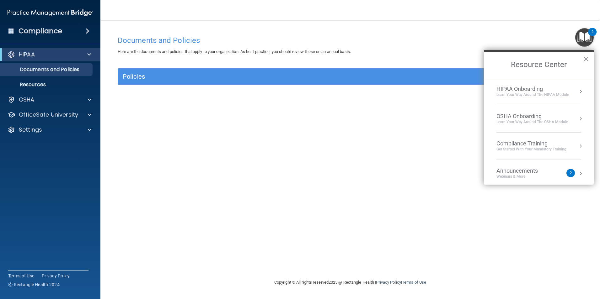
click at [546, 120] on div "Learn your way around the OSHA module" at bounding box center [532, 122] width 72 height 5
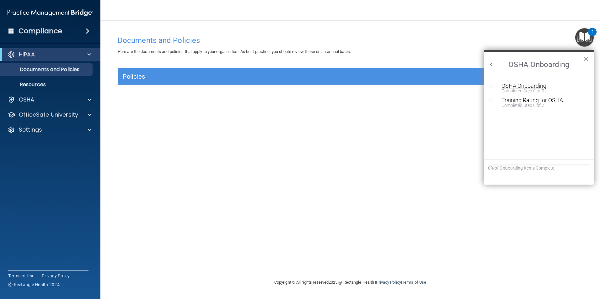
click at [535, 87] on div "OSHA Onboarding" at bounding box center [543, 86] width 84 height 6
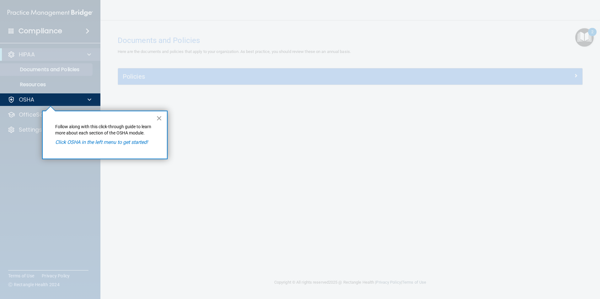
click at [161, 121] on button "×" at bounding box center [159, 118] width 6 height 10
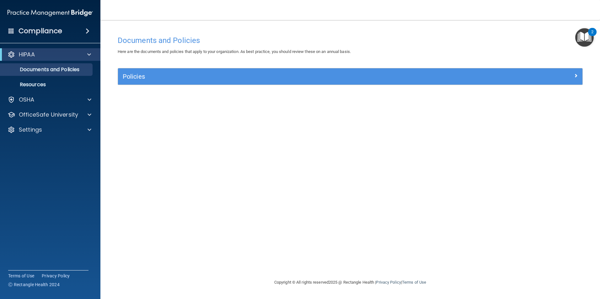
click at [590, 40] on img "Open Resource Center, 2 new notifications" at bounding box center [584, 37] width 19 height 19
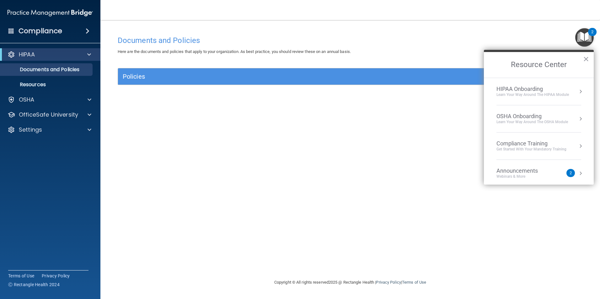
click at [557, 121] on div "Learn your way around the OSHA module" at bounding box center [532, 122] width 72 height 5
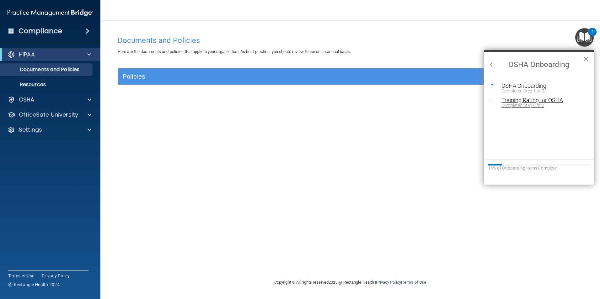
click at [525, 103] on div "Completed Step 0 of 2" at bounding box center [543, 105] width 84 height 4
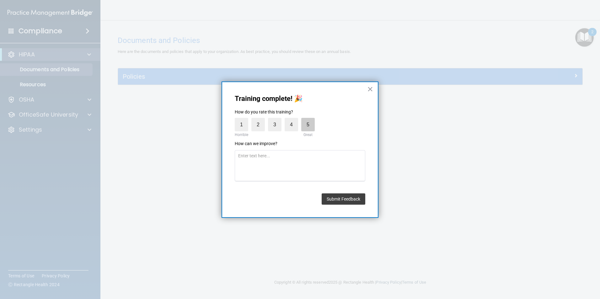
click at [306, 122] on label "5" at bounding box center [307, 124] width 13 height 13
click at [293, 120] on input "5" at bounding box center [293, 120] width 0 height 0
click at [345, 201] on button "Submit Feedback" at bounding box center [344, 199] width 44 height 11
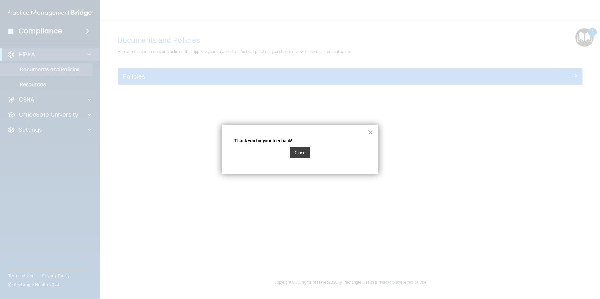
click at [295, 151] on button "Close" at bounding box center [300, 152] width 21 height 11
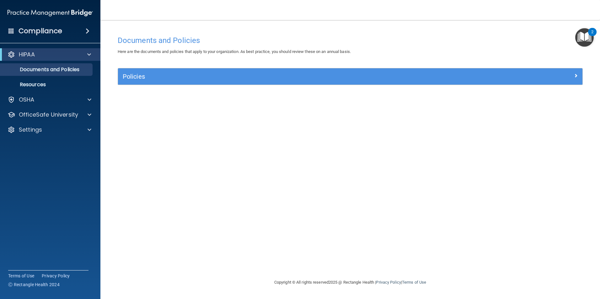
click at [585, 38] on img "Open Resource Center, 2 new notifications" at bounding box center [584, 37] width 19 height 19
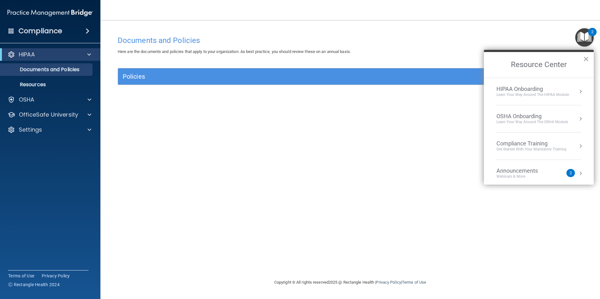
click at [577, 121] on button "Resource Center" at bounding box center [580, 119] width 6 height 6
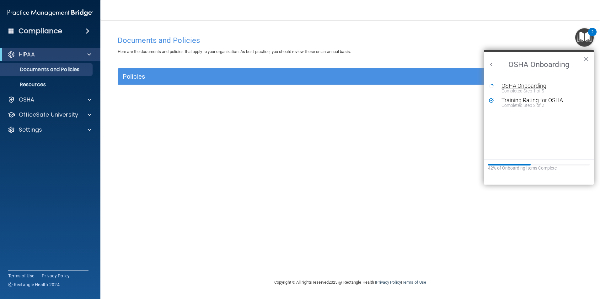
click at [526, 89] on div "Completed Step 1 of 5" at bounding box center [543, 91] width 84 height 4
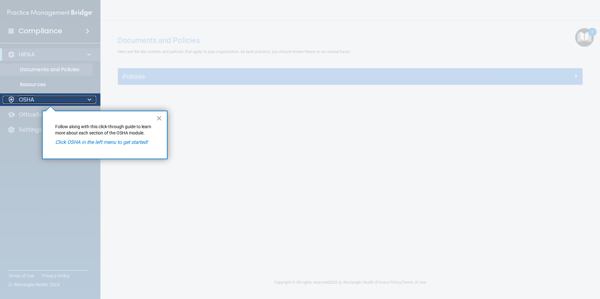
click at [77, 99] on div "OSHA" at bounding box center [42, 100] width 78 height 8
click at [36, 119] on div at bounding box center [50, 202] width 101 height 193
click at [162, 120] on div "× Follow along with this click-through guide to learn more about each section o…" at bounding box center [104, 135] width 125 height 49
click at [161, 120] on button "×" at bounding box center [159, 118] width 6 height 10
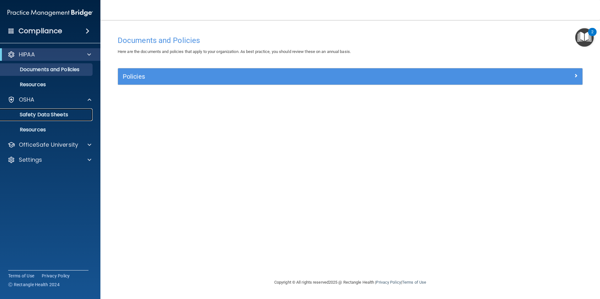
click at [65, 114] on p "Safety Data Sheets" at bounding box center [47, 115] width 86 height 6
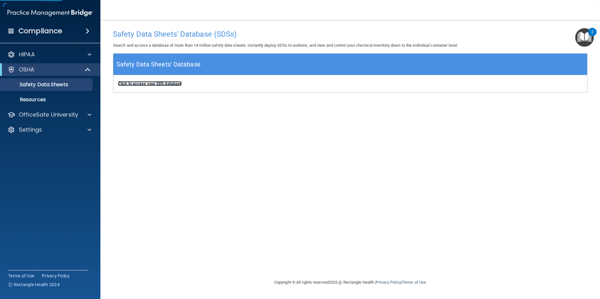
click at [167, 84] on b "Click to access your SDS database" at bounding box center [150, 83] width 64 height 5
click at [55, 105] on link "Resources" at bounding box center [43, 99] width 99 height 13
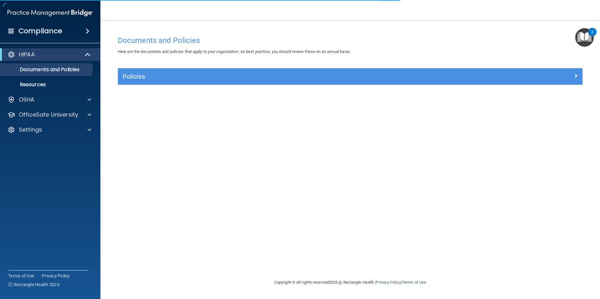
click at [583, 34] on img "Open Resource Center, 2 new notifications" at bounding box center [584, 37] width 19 height 19
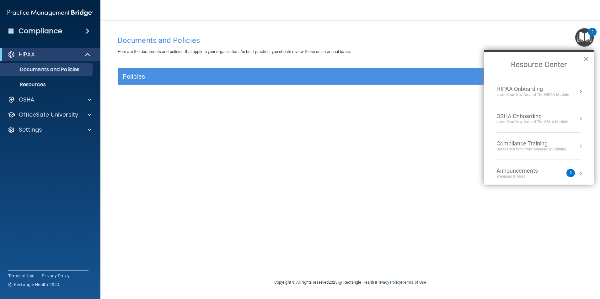
click at [577, 119] on button "Resource Center" at bounding box center [580, 119] width 6 height 6
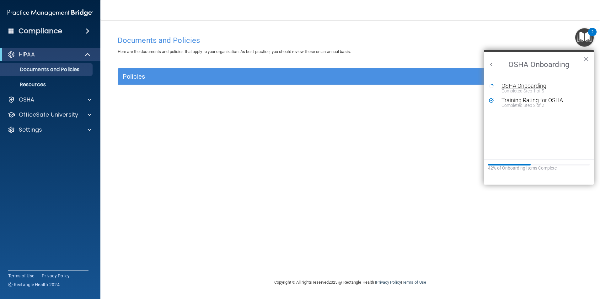
click at [542, 89] on div "Completed Step 1 of 5" at bounding box center [543, 91] width 84 height 4
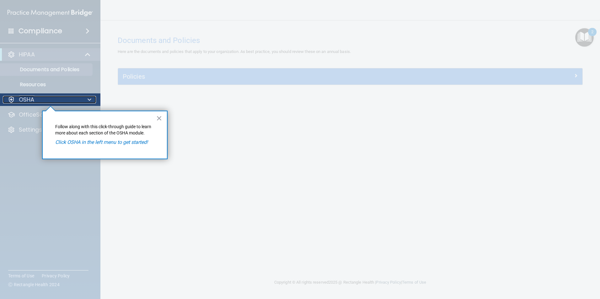
click at [48, 100] on div "OSHA" at bounding box center [42, 100] width 78 height 8
click at [34, 117] on div at bounding box center [50, 202] width 101 height 193
click at [158, 117] on button "×" at bounding box center [159, 118] width 6 height 10
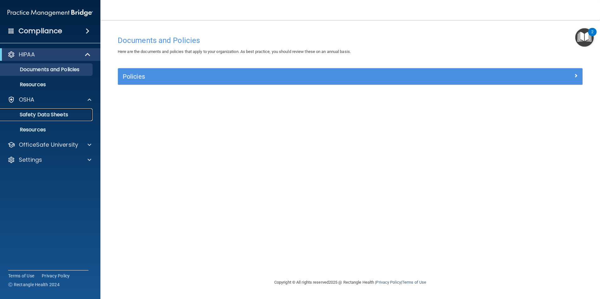
click at [45, 114] on p "Safety Data Sheets" at bounding box center [47, 115] width 86 height 6
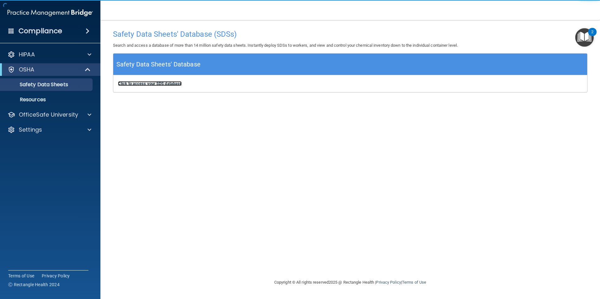
click at [175, 83] on b "Click to access your SDS database" at bounding box center [150, 83] width 64 height 5
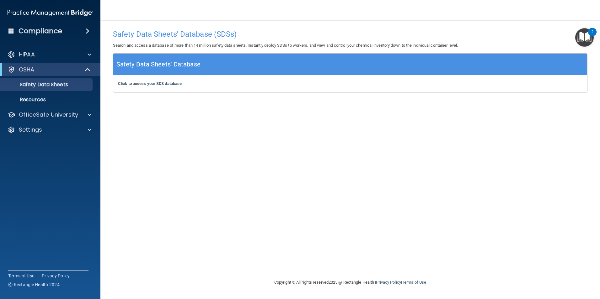
click at [588, 33] on div "2" at bounding box center [592, 32] width 8 height 8
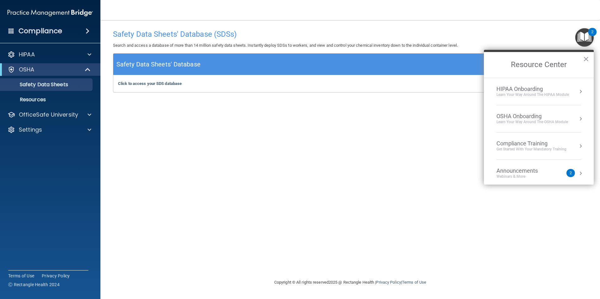
click at [543, 121] on div "Learn your way around the OSHA module" at bounding box center [532, 122] width 72 height 5
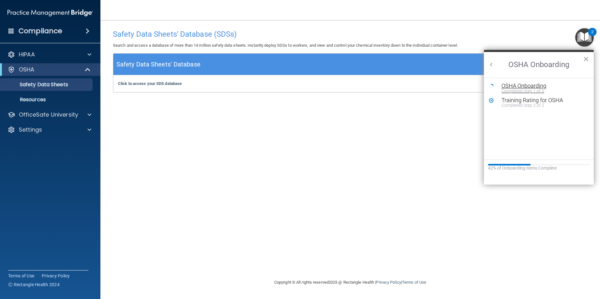
click at [534, 89] on div "Completed Step 1 of 5" at bounding box center [543, 91] width 84 height 4
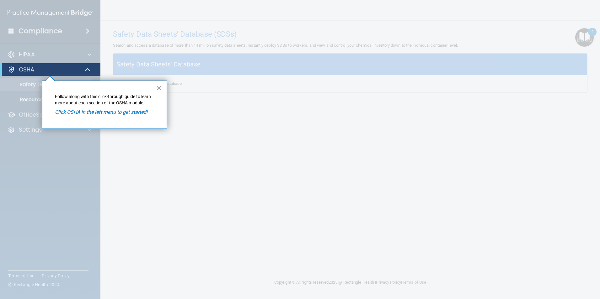
click at [116, 113] on em "Click OSHA in the left menu to get started!" at bounding box center [101, 112] width 93 height 6
click at [161, 88] on button "×" at bounding box center [159, 88] width 6 height 10
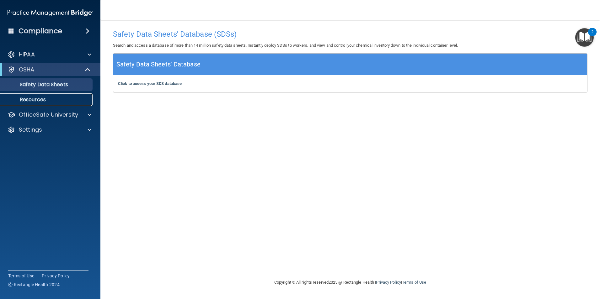
click at [77, 98] on p "Resources" at bounding box center [47, 100] width 86 height 6
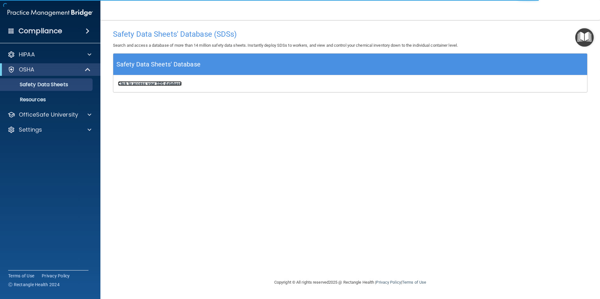
click at [163, 83] on b "Click to access your SDS database" at bounding box center [150, 83] width 64 height 5
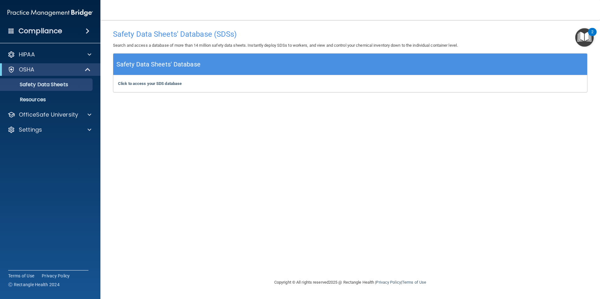
click at [581, 41] on img "Open Resource Center, 2 new notifications" at bounding box center [584, 37] width 19 height 19
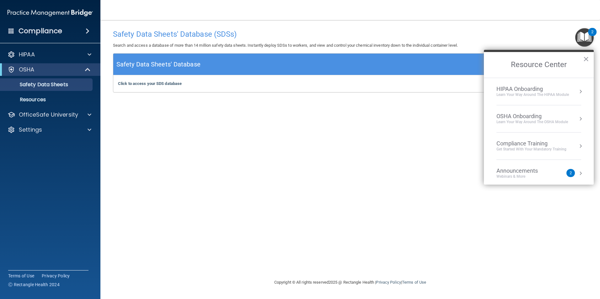
click at [547, 116] on div "OSHA Onboarding" at bounding box center [532, 116] width 72 height 7
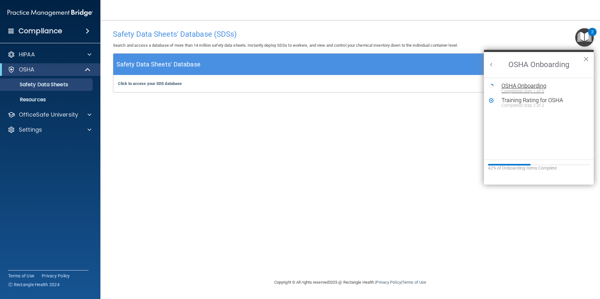
click at [521, 91] on div "Completed Step 1 of 5" at bounding box center [543, 91] width 84 height 4
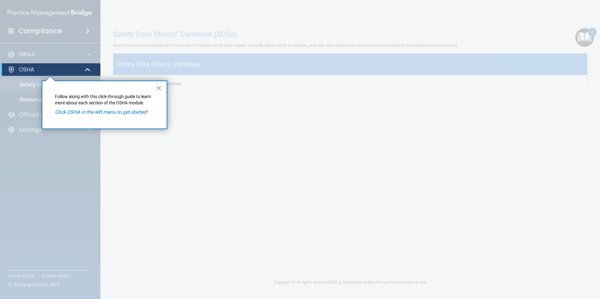
click at [157, 88] on button "×" at bounding box center [159, 88] width 6 height 10
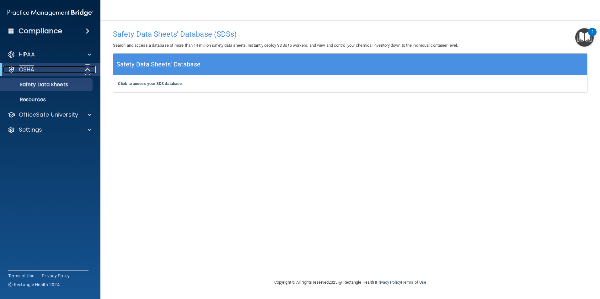
click at [73, 68] on div "OSHA" at bounding box center [41, 70] width 77 height 8
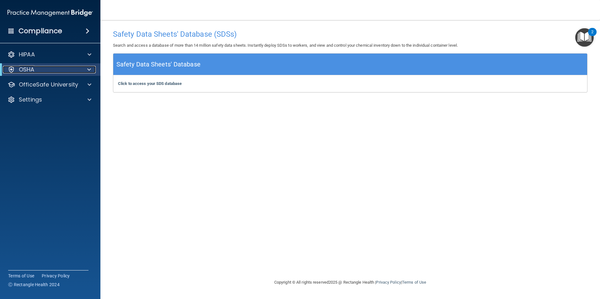
click at [73, 68] on div "OSHA" at bounding box center [41, 70] width 77 height 8
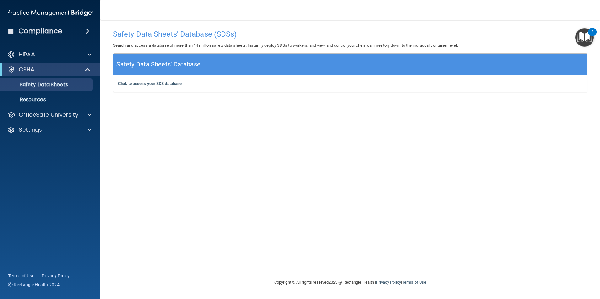
click at [579, 41] on img "Open Resource Center, 2 new notifications" at bounding box center [584, 37] width 19 height 19
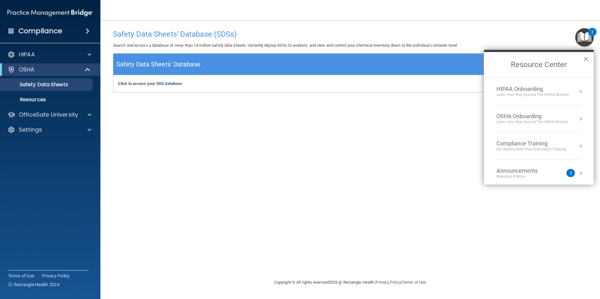
click at [531, 147] on div "Get Started with your mandatory training" at bounding box center [531, 149] width 70 height 5
click at [526, 89] on div "HIPAA Training for Members" at bounding box center [524, 89] width 70 height 6
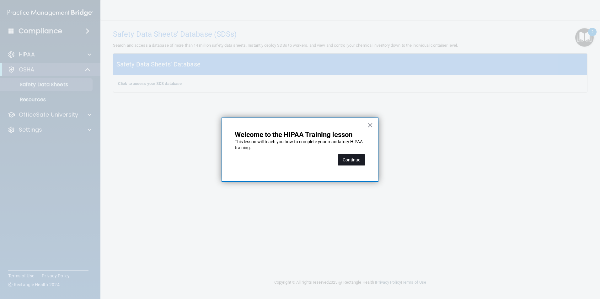
click at [349, 160] on button "Continue" at bounding box center [352, 159] width 28 height 11
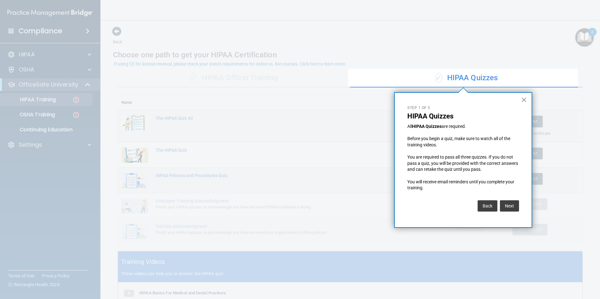
click at [522, 100] on button "×" at bounding box center [524, 100] width 6 height 10
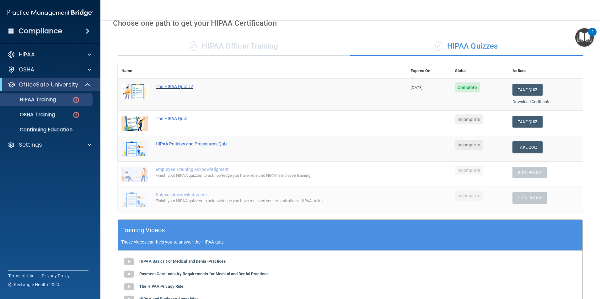
scroll to position [31, 0]
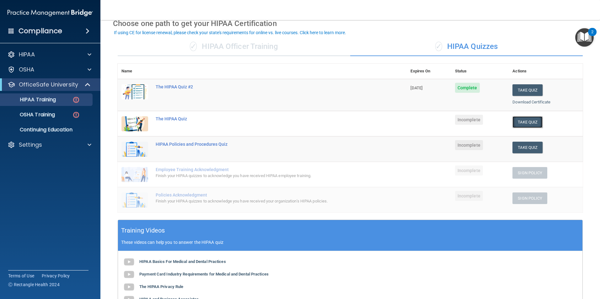
click at [529, 122] on button "Take Quiz" at bounding box center [527, 122] width 30 height 12
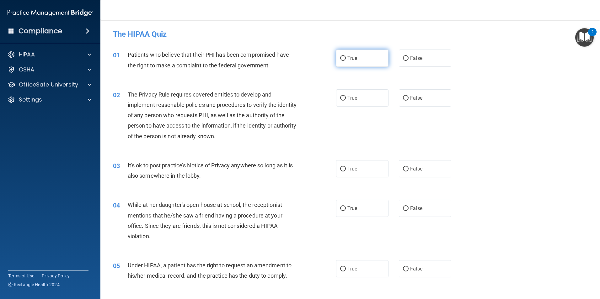
click at [344, 66] on label "True" at bounding box center [362, 58] width 52 height 17
click at [344, 61] on input "True" at bounding box center [343, 58] width 6 height 5
radio input "true"
click at [349, 99] on span "True" at bounding box center [352, 98] width 10 height 6
click at [346, 99] on input "True" at bounding box center [343, 98] width 6 height 5
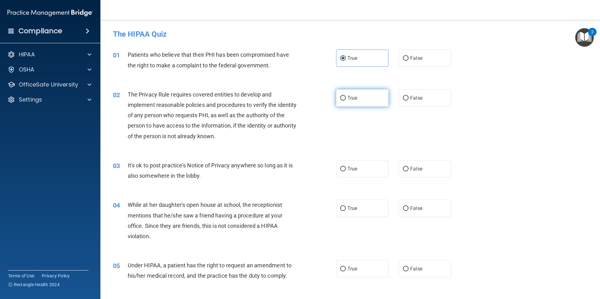
radio input "true"
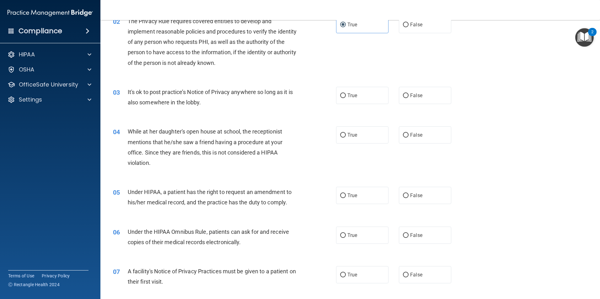
scroll to position [31, 0]
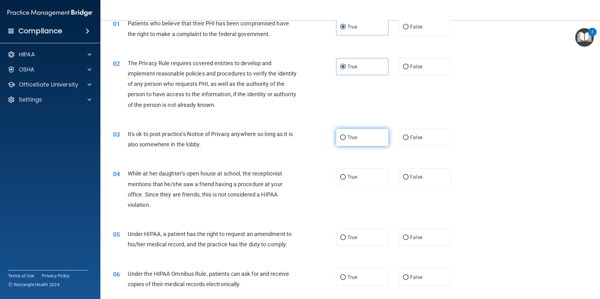
click at [340, 139] on input "True" at bounding box center [343, 138] width 6 height 5
radio input "true"
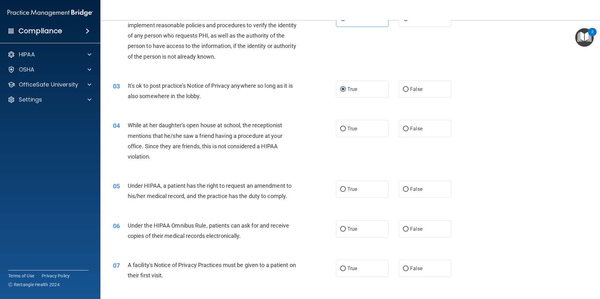
scroll to position [94, 0]
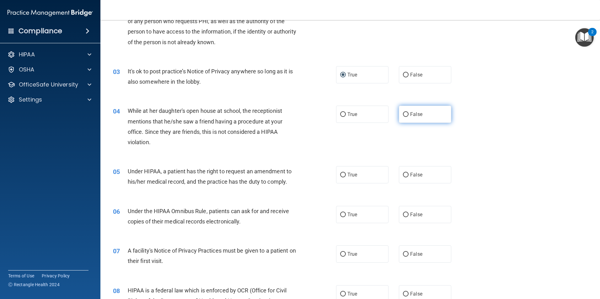
click at [405, 111] on label "False" at bounding box center [425, 114] width 52 height 17
click at [405, 112] on input "False" at bounding box center [406, 114] width 6 height 5
radio input "true"
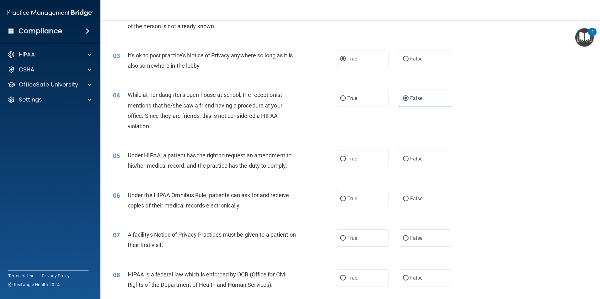
scroll to position [125, 0]
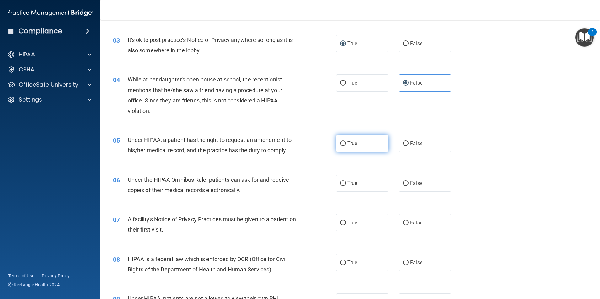
click at [348, 145] on span "True" at bounding box center [352, 144] width 10 height 6
click at [346, 145] on input "True" at bounding box center [343, 143] width 6 height 5
radio input "true"
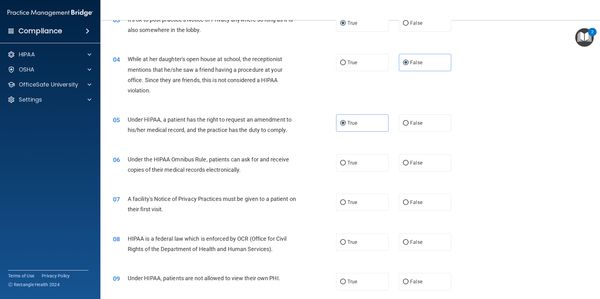
scroll to position [157, 0]
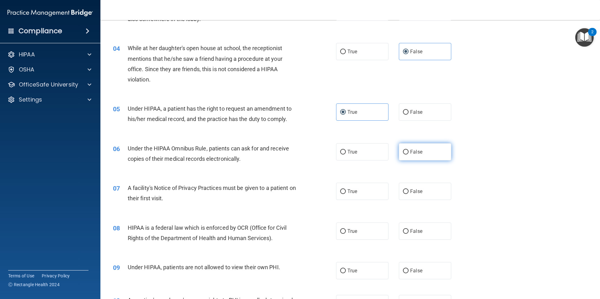
click at [417, 157] on label "False" at bounding box center [425, 151] width 52 height 17
click at [408, 155] on input "False" at bounding box center [406, 152] width 6 height 5
radio input "true"
click at [359, 192] on label "True" at bounding box center [362, 191] width 52 height 17
click at [346, 192] on input "True" at bounding box center [343, 191] width 6 height 5
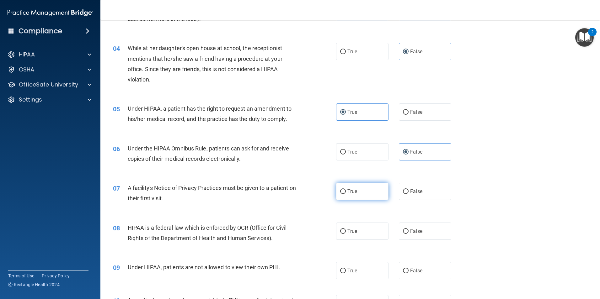
radio input "true"
click at [343, 226] on label "True" at bounding box center [362, 231] width 52 height 17
click at [343, 229] on input "True" at bounding box center [343, 231] width 6 height 5
radio input "true"
click at [403, 275] on label "False" at bounding box center [425, 270] width 52 height 17
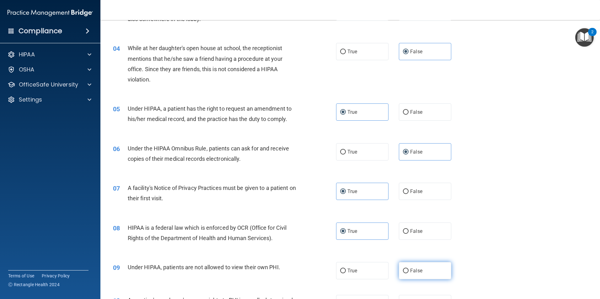
click at [403, 274] on input "False" at bounding box center [406, 271] width 6 height 5
radio input "true"
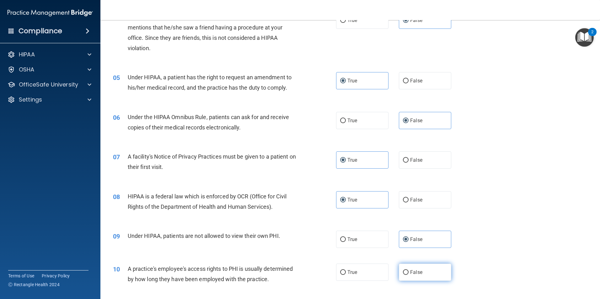
click at [411, 269] on label "False" at bounding box center [425, 272] width 52 height 17
click at [408, 270] on input "False" at bounding box center [406, 272] width 6 height 5
radio input "true"
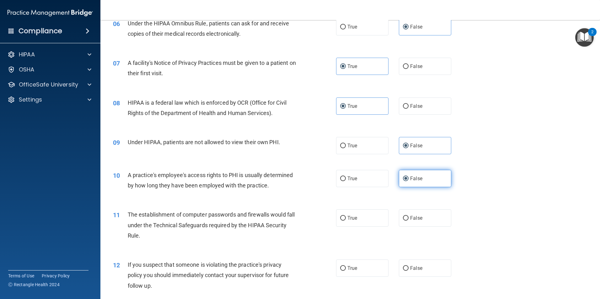
scroll to position [282, 0]
drag, startPoint x: 346, startPoint y: 223, endPoint x: 341, endPoint y: 223, distance: 4.4
click at [344, 223] on label "True" at bounding box center [362, 217] width 52 height 17
click at [344, 221] on input "True" at bounding box center [343, 218] width 6 height 5
radio input "true"
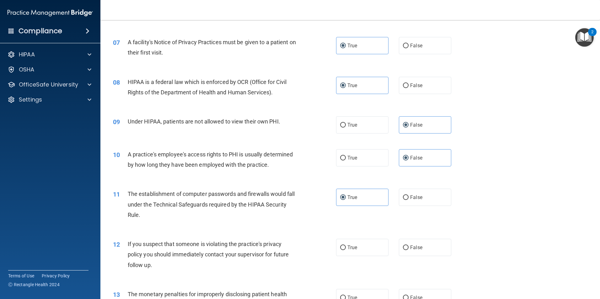
scroll to position [314, 0]
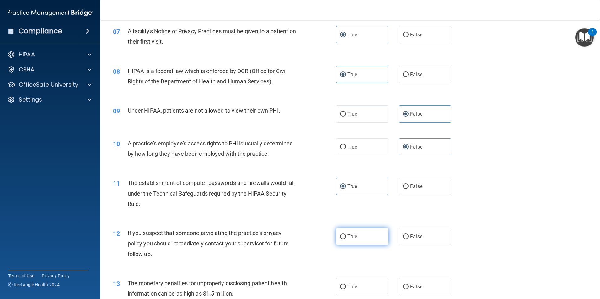
click at [347, 235] on span "True" at bounding box center [352, 237] width 10 height 6
click at [346, 235] on input "True" at bounding box center [343, 237] width 6 height 5
radio input "true"
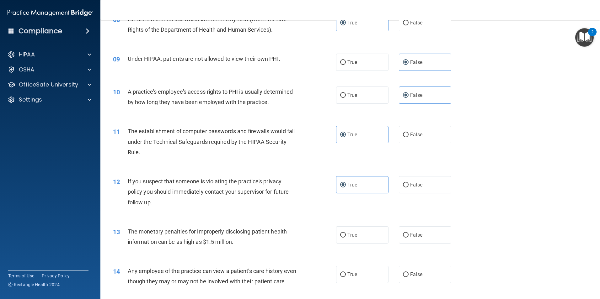
scroll to position [376, 0]
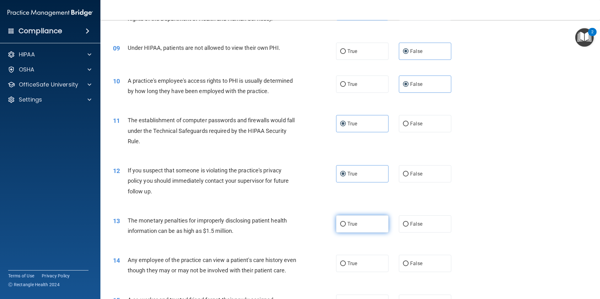
click at [343, 229] on label "True" at bounding box center [362, 223] width 52 height 17
click at [343, 227] on input "True" at bounding box center [343, 224] width 6 height 5
radio input "true"
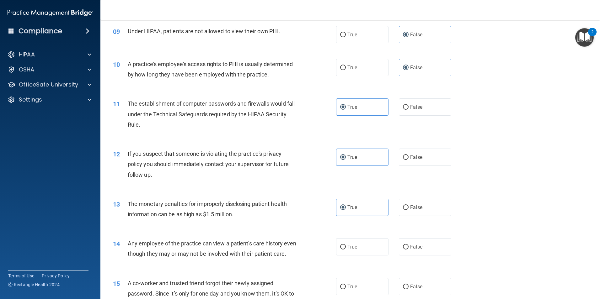
scroll to position [408, 0]
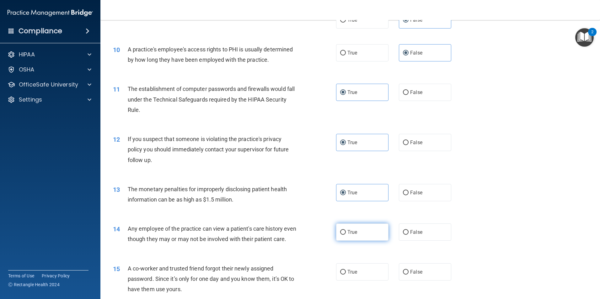
drag, startPoint x: 400, startPoint y: 233, endPoint x: 382, endPoint y: 232, distance: 17.9
click at [399, 233] on label "False" at bounding box center [425, 232] width 52 height 17
click at [403, 233] on input "False" at bounding box center [406, 232] width 6 height 5
radio input "true"
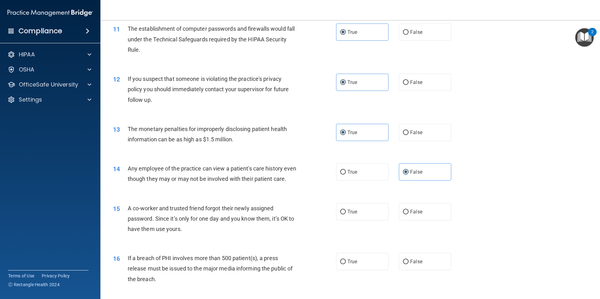
scroll to position [471, 0]
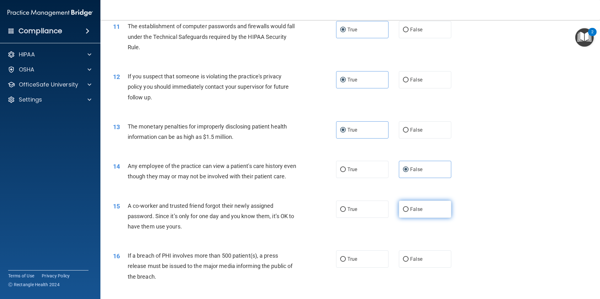
drag, startPoint x: 397, startPoint y: 222, endPoint x: 394, endPoint y: 222, distance: 3.2
click at [399, 218] on label "False" at bounding box center [425, 209] width 52 height 17
click at [403, 212] on input "False" at bounding box center [406, 209] width 6 height 5
radio input "true"
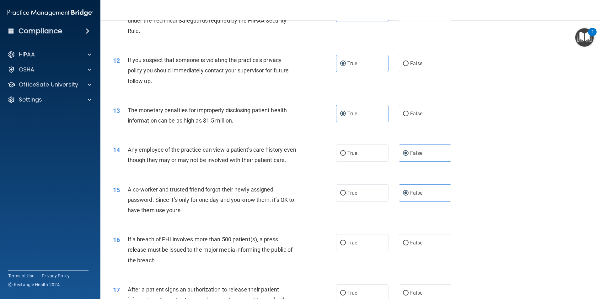
scroll to position [502, 0]
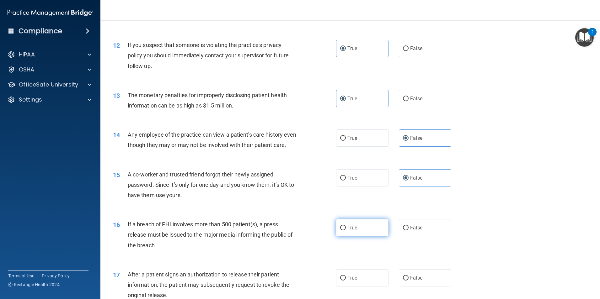
click at [358, 237] on label "True" at bounding box center [362, 227] width 52 height 17
click at [346, 231] on input "True" at bounding box center [343, 228] width 6 height 5
radio input "true"
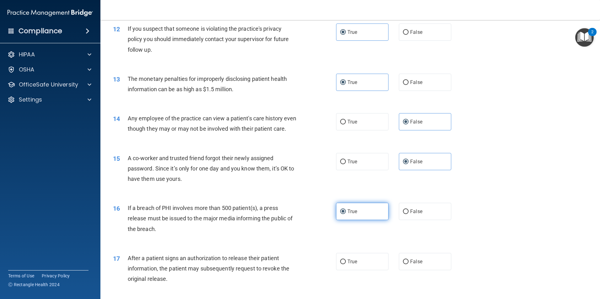
scroll to position [533, 0]
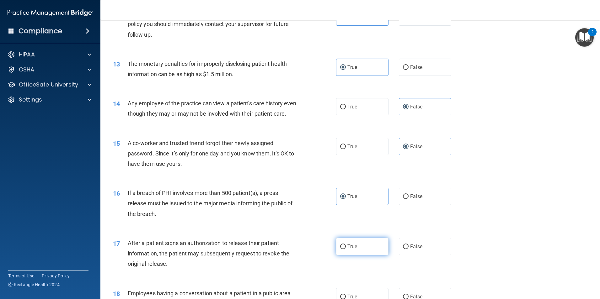
click at [352, 250] on span "True" at bounding box center [352, 247] width 10 height 6
click at [346, 249] on input "True" at bounding box center [343, 247] width 6 height 5
radio input "true"
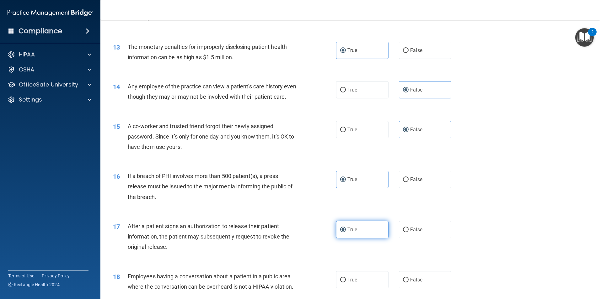
scroll to position [596, 0]
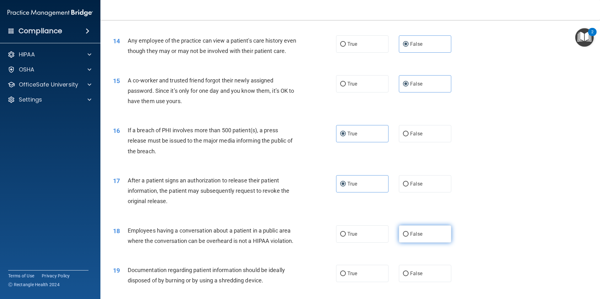
drag, startPoint x: 399, startPoint y: 240, endPoint x: 380, endPoint y: 240, distance: 19.1
click at [399, 240] on label "False" at bounding box center [425, 234] width 52 height 17
click at [403, 237] on input "False" at bounding box center [406, 234] width 6 height 5
radio input "true"
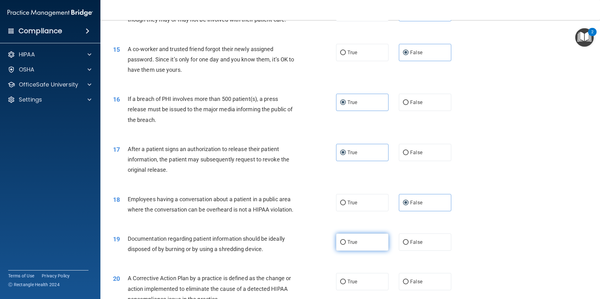
click at [365, 251] on label "True" at bounding box center [362, 242] width 52 height 17
click at [346, 245] on input "True" at bounding box center [343, 242] width 6 height 5
radio input "true"
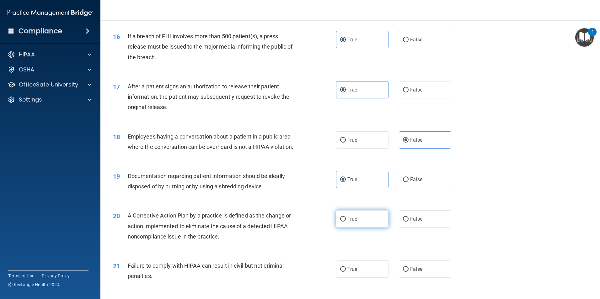
click at [365, 228] on label "True" at bounding box center [362, 218] width 52 height 17
click at [346, 222] on input "True" at bounding box center [343, 219] width 6 height 5
radio input "true"
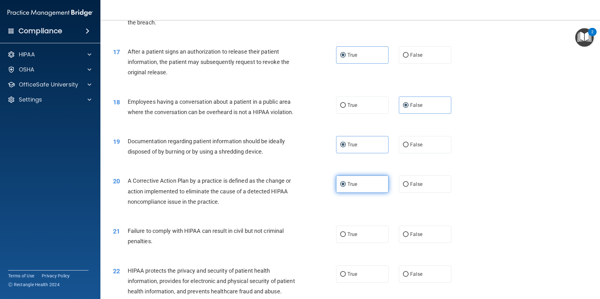
scroll to position [753, 0]
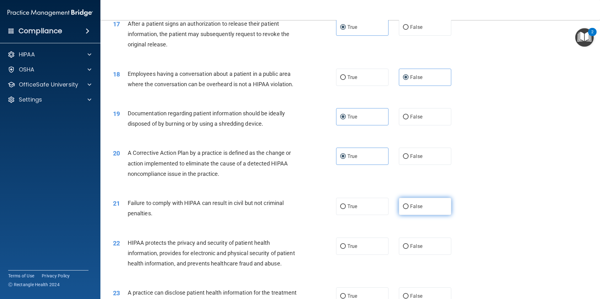
click at [403, 215] on label "False" at bounding box center [425, 206] width 52 height 17
click at [403, 209] on input "False" at bounding box center [406, 207] width 6 height 5
radio input "true"
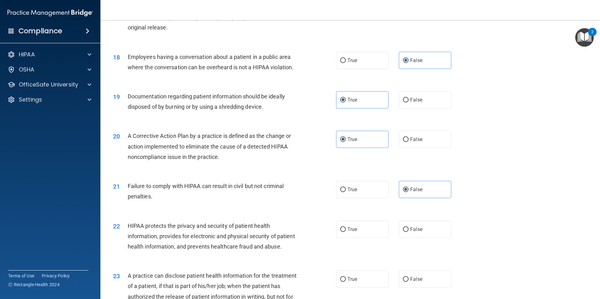
scroll to position [784, 0]
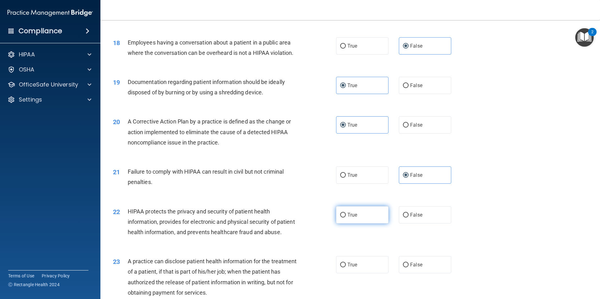
click at [350, 218] on span "True" at bounding box center [352, 215] width 10 height 6
click at [346, 218] on input "True" at bounding box center [343, 215] width 6 height 5
radio input "true"
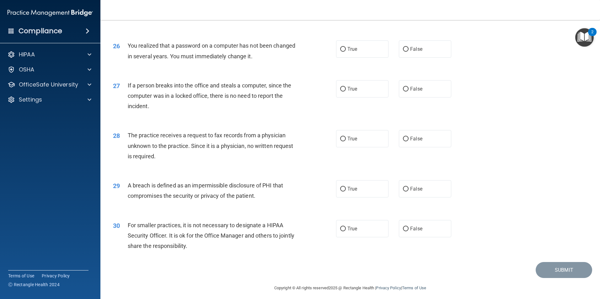
scroll to position [1196, 0]
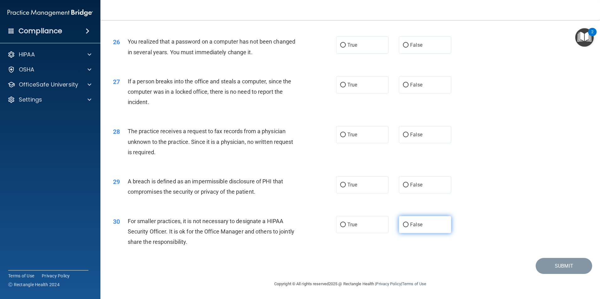
click at [401, 221] on label "False" at bounding box center [425, 224] width 52 height 17
click at [403, 223] on input "False" at bounding box center [406, 225] width 6 height 5
radio input "true"
click at [349, 194] on div "29 A breach is defined as an impermissible disclosure of PHI that compromises t…" at bounding box center [350, 188] width 484 height 40
click at [347, 194] on div "29 A breach is defined as an impermissible disclosure of PHI that compromises t…" at bounding box center [350, 188] width 484 height 40
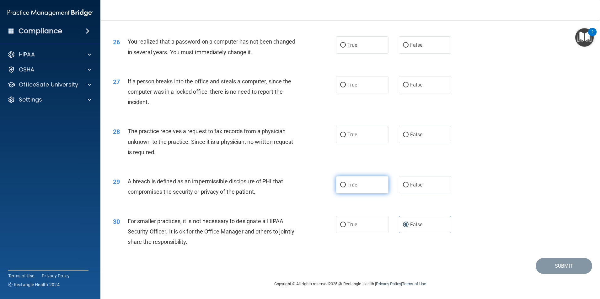
click at [348, 190] on label "True" at bounding box center [362, 184] width 52 height 17
click at [346, 188] on input "True" at bounding box center [343, 185] width 6 height 5
radio input "true"
click at [399, 136] on label "False" at bounding box center [425, 134] width 52 height 17
click at [403, 136] on input "False" at bounding box center [406, 135] width 6 height 5
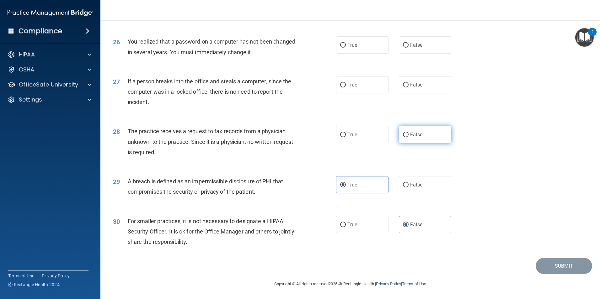
radio input "true"
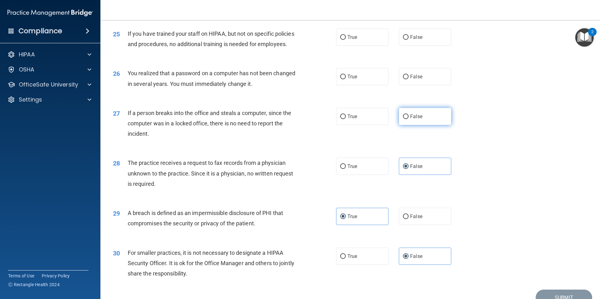
click at [411, 125] on label "False" at bounding box center [425, 116] width 52 height 17
click at [408, 119] on input "False" at bounding box center [406, 116] width 6 height 5
radio input "true"
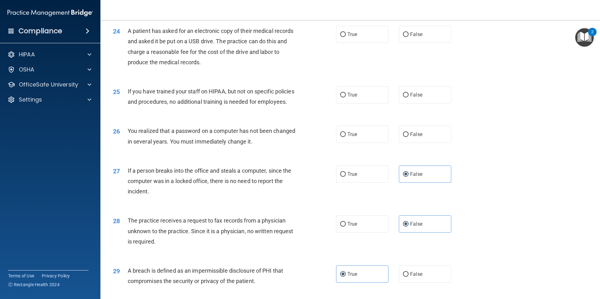
scroll to position [1070, 0]
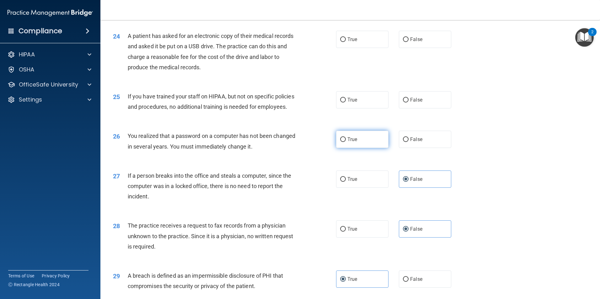
click at [341, 148] on label "True" at bounding box center [362, 139] width 52 height 17
click at [341, 142] on input "True" at bounding box center [343, 139] width 6 height 5
radio input "true"
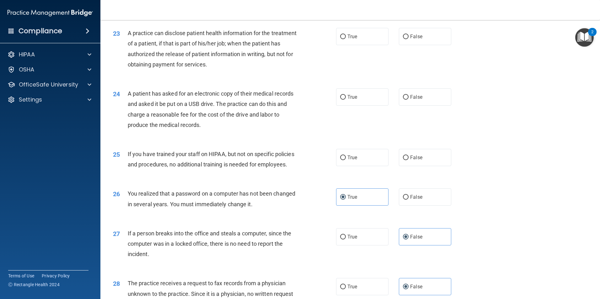
scroll to position [1008, 0]
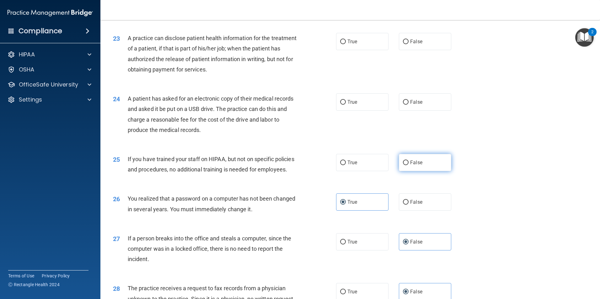
click at [412, 166] on span "False" at bounding box center [416, 163] width 12 height 6
click at [408, 165] on input "False" at bounding box center [406, 163] width 6 height 5
radio input "true"
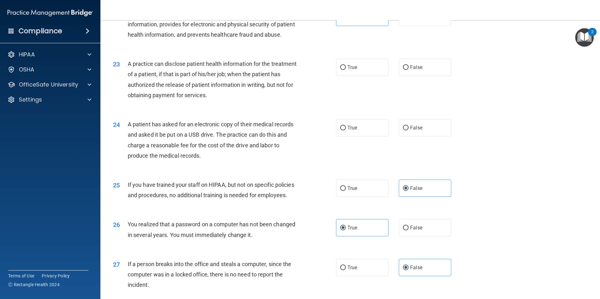
scroll to position [945, 0]
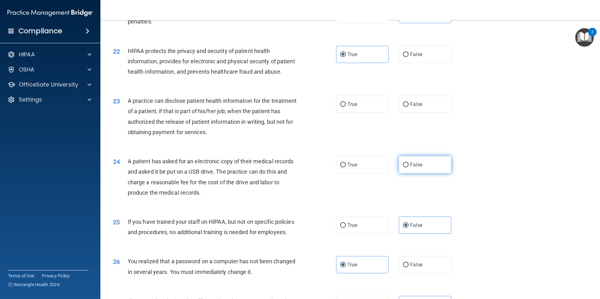
click at [403, 173] on label "False" at bounding box center [425, 164] width 52 height 17
click at [403, 168] on input "False" at bounding box center [406, 165] width 6 height 5
radio input "true"
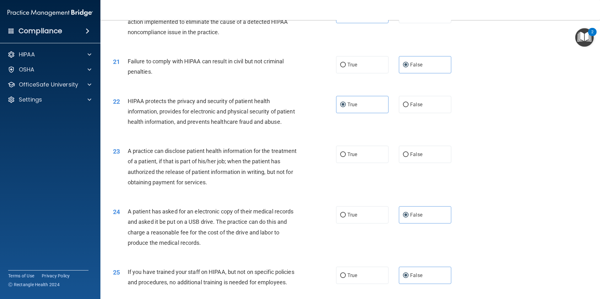
scroll to position [882, 0]
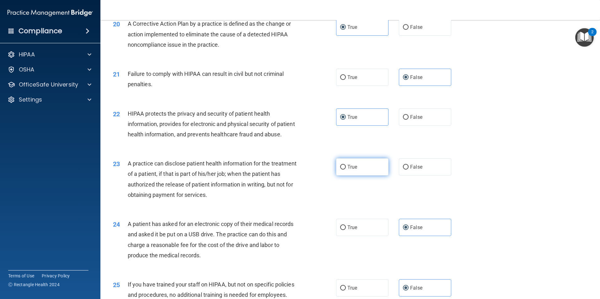
click at [341, 176] on label "True" at bounding box center [362, 166] width 52 height 17
click at [341, 170] on input "True" at bounding box center [343, 167] width 6 height 5
radio input "true"
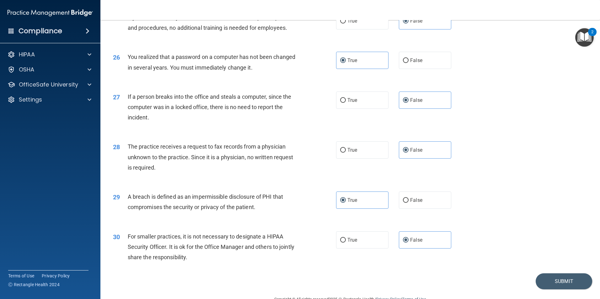
scroll to position [1196, 0]
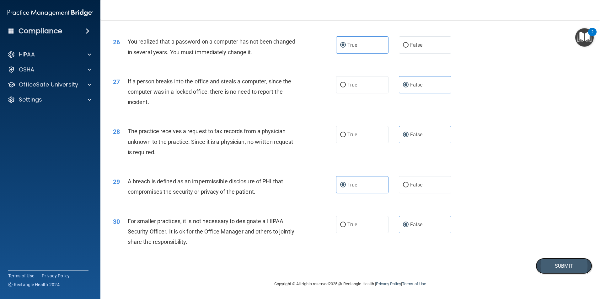
click at [577, 266] on button "Submit" at bounding box center [563, 266] width 56 height 16
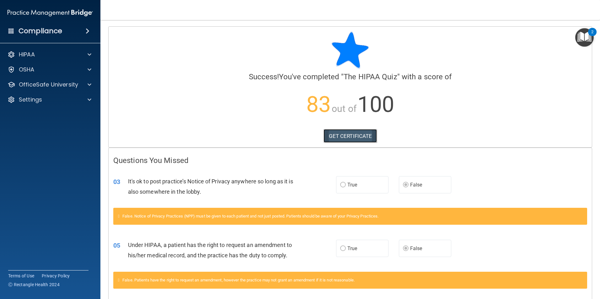
click at [346, 134] on link "GET CERTIFICATE" at bounding box center [350, 136] width 54 height 14
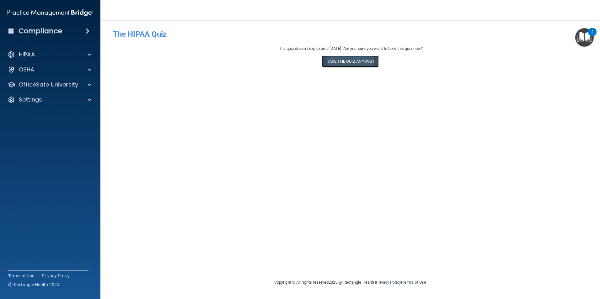
click at [372, 65] on button "Take the quiz anyway!" at bounding box center [350, 62] width 57 height 12
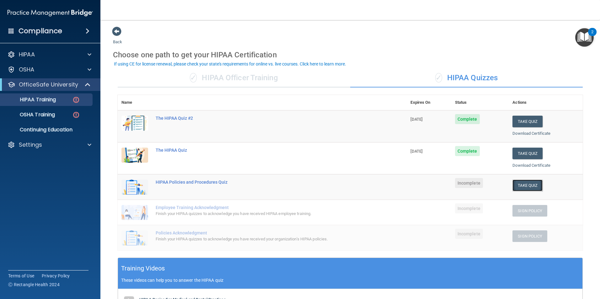
click at [527, 184] on button "Take Quiz" at bounding box center [527, 186] width 30 height 12
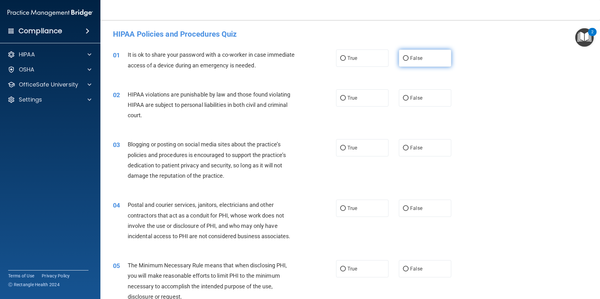
click at [399, 54] on label "False" at bounding box center [425, 58] width 52 height 17
click at [403, 56] on input "False" at bounding box center [406, 58] width 6 height 5
radio input "true"
click at [348, 100] on span "True" at bounding box center [352, 98] width 10 height 6
click at [346, 100] on input "True" at bounding box center [343, 98] width 6 height 5
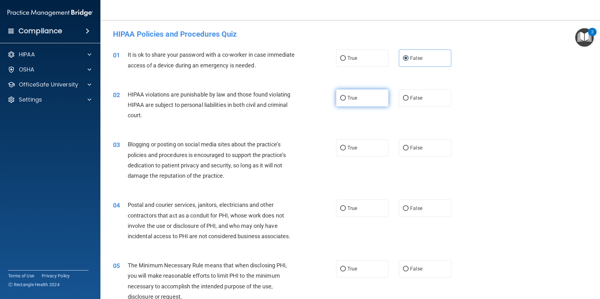
radio input "true"
click at [336, 145] on label "True" at bounding box center [362, 147] width 52 height 17
click at [340, 146] on input "True" at bounding box center [343, 148] width 6 height 5
radio input "true"
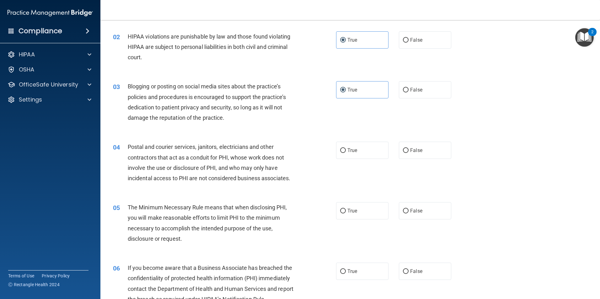
scroll to position [63, 0]
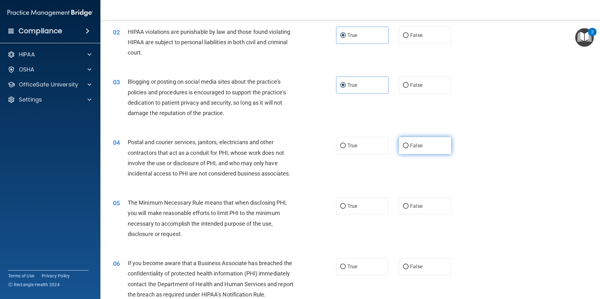
click at [402, 140] on label "False" at bounding box center [425, 145] width 52 height 17
click at [403, 144] on input "False" at bounding box center [406, 146] width 6 height 5
radio input "true"
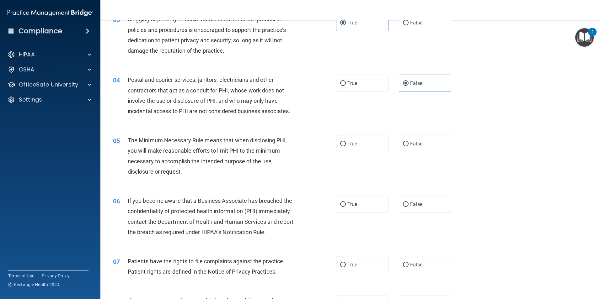
scroll to position [125, 0]
click at [353, 143] on span "True" at bounding box center [352, 144] width 10 height 6
click at [346, 143] on input "True" at bounding box center [343, 143] width 6 height 5
radio input "true"
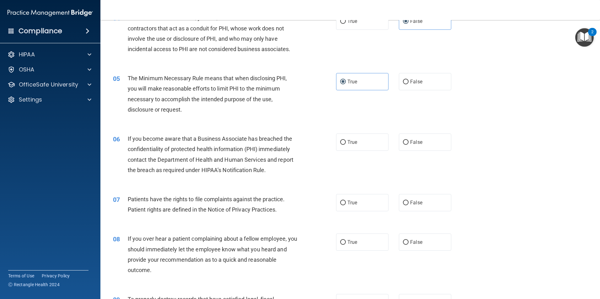
scroll to position [220, 0]
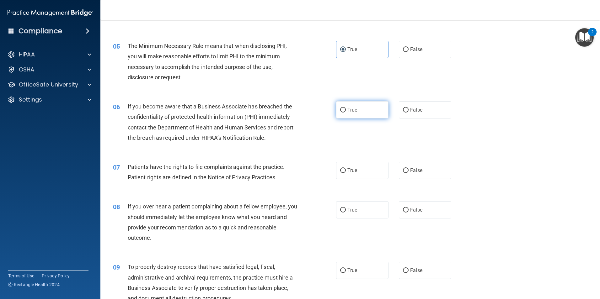
click at [340, 105] on label "True" at bounding box center [362, 109] width 52 height 17
click at [340, 108] on input "True" at bounding box center [343, 110] width 6 height 5
radio input "true"
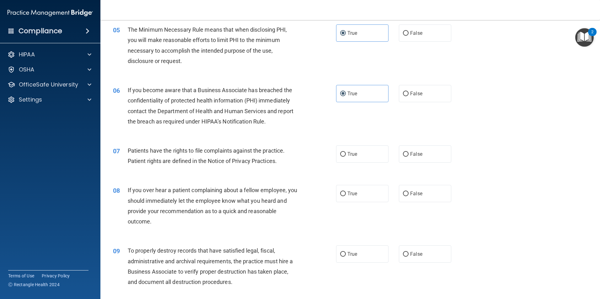
scroll to position [251, 0]
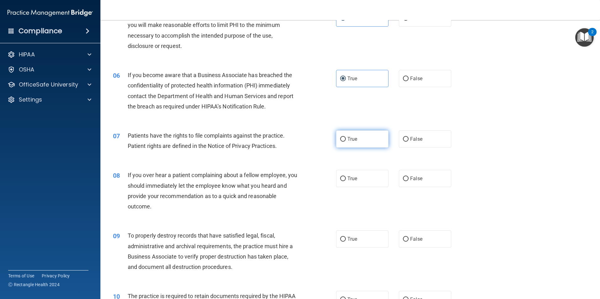
click at [336, 138] on label "True" at bounding box center [362, 138] width 52 height 17
click at [340, 138] on input "True" at bounding box center [343, 139] width 6 height 5
radio input "true"
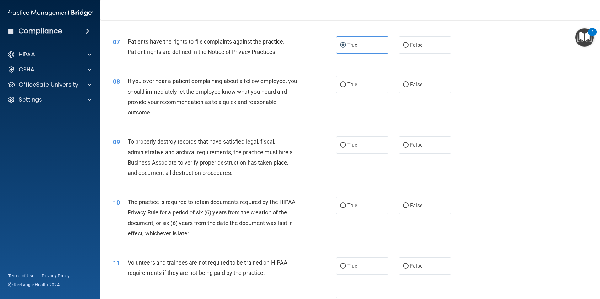
click at [331, 78] on div "08 If you over hear a patient complaining about a fellow employee, you should i…" at bounding box center [225, 98] width 242 height 45
click at [341, 83] on input "True" at bounding box center [343, 84] width 6 height 5
radio input "true"
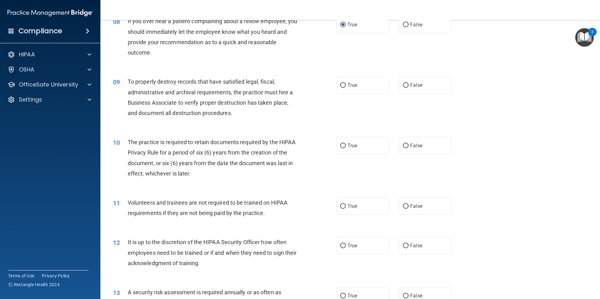
scroll to position [408, 0]
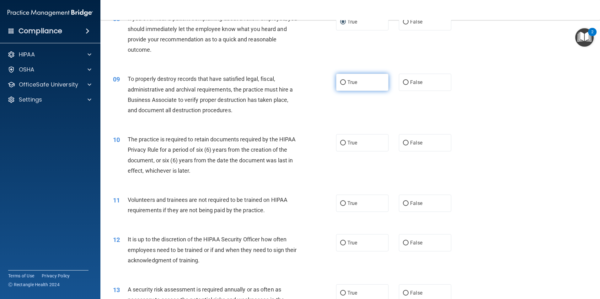
click at [336, 79] on label "True" at bounding box center [362, 82] width 52 height 17
click at [340, 80] on input "True" at bounding box center [343, 82] width 6 height 5
radio input "true"
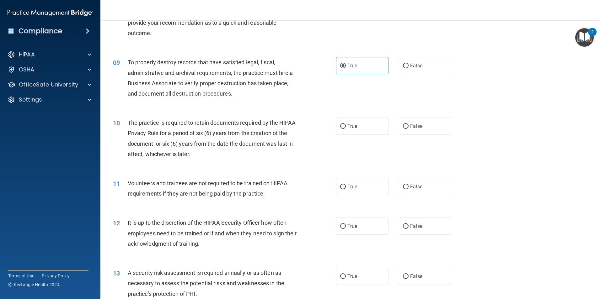
scroll to position [439, 0]
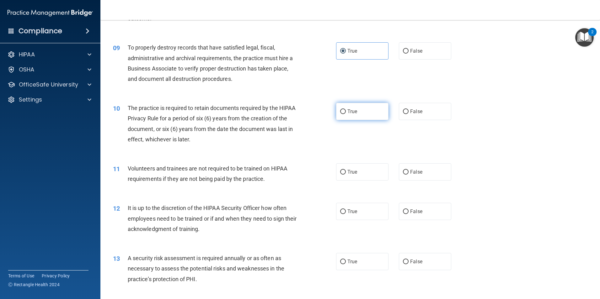
click at [346, 106] on label "True" at bounding box center [362, 111] width 52 height 17
click at [346, 109] on input "True" at bounding box center [343, 111] width 6 height 5
radio input "true"
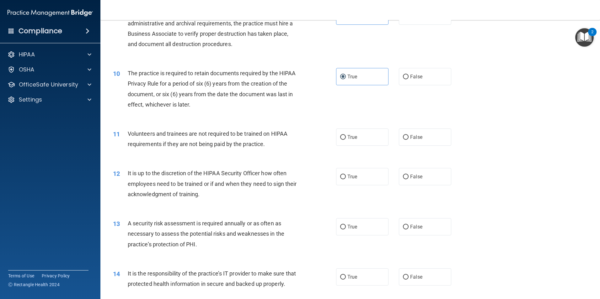
scroll to position [533, 0]
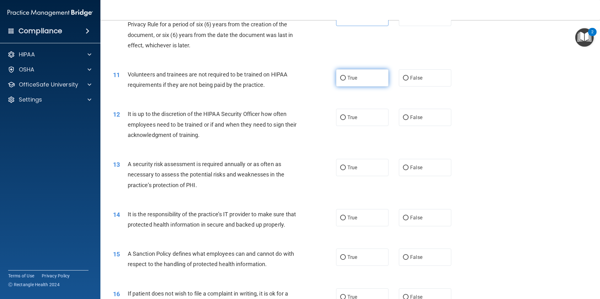
click at [353, 71] on label "True" at bounding box center [362, 77] width 52 height 17
click at [346, 76] on input "True" at bounding box center [343, 78] width 6 height 5
radio input "true"
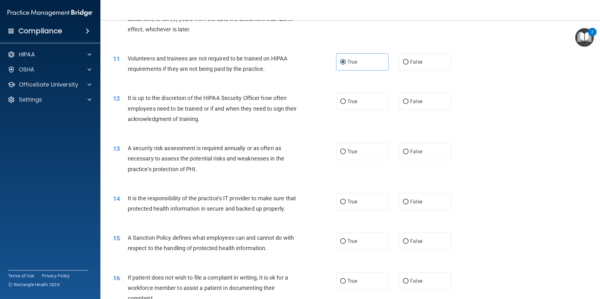
scroll to position [565, 0]
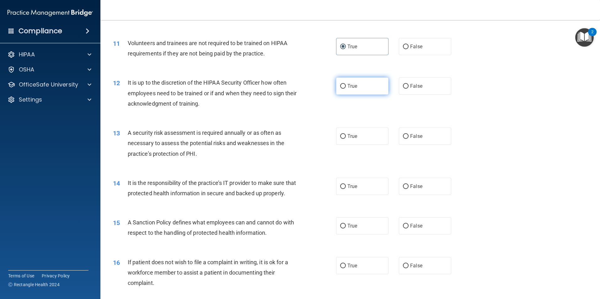
click at [382, 82] on label "True" at bounding box center [362, 85] width 52 height 17
click at [346, 84] on input "True" at bounding box center [343, 86] width 6 height 5
radio input "true"
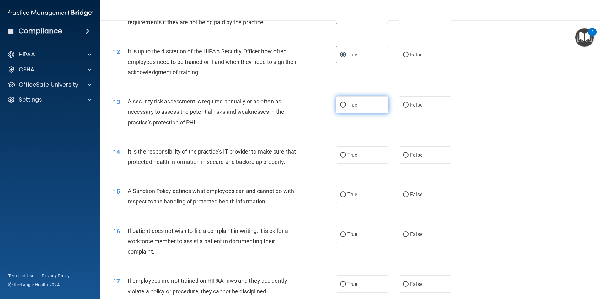
click at [350, 110] on label "True" at bounding box center [362, 104] width 52 height 17
click at [346, 108] on input "True" at bounding box center [343, 105] width 6 height 5
radio input "true"
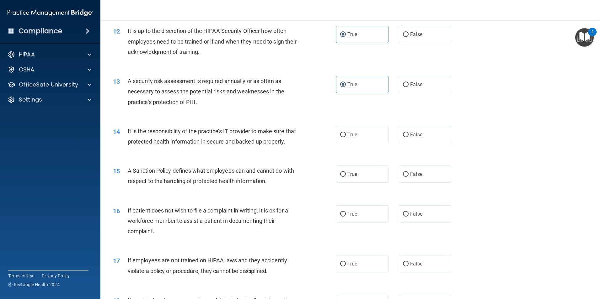
scroll to position [627, 0]
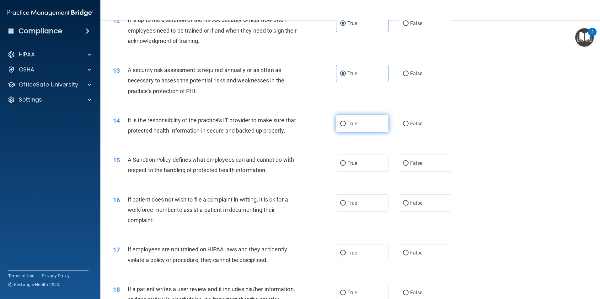
click at [356, 123] on label "True" at bounding box center [362, 123] width 52 height 17
click at [346, 123] on input "True" at bounding box center [343, 124] width 6 height 5
radio input "true"
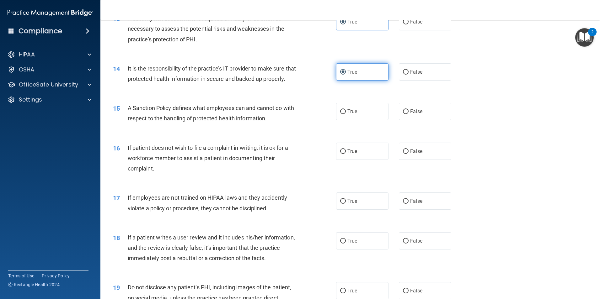
scroll to position [690, 0]
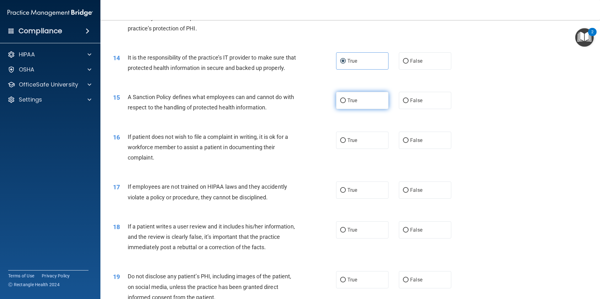
click at [360, 109] on label "True" at bounding box center [362, 100] width 52 height 17
click at [346, 103] on input "True" at bounding box center [343, 100] width 6 height 5
radio input "true"
click at [402, 149] on label "False" at bounding box center [425, 140] width 52 height 17
click at [403, 143] on input "False" at bounding box center [406, 140] width 6 height 5
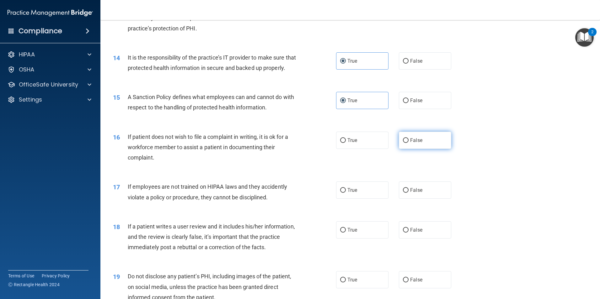
radio input "true"
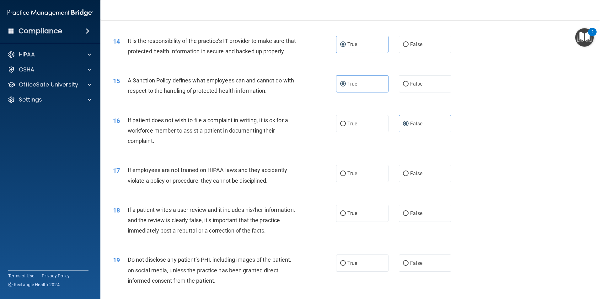
scroll to position [721, 0]
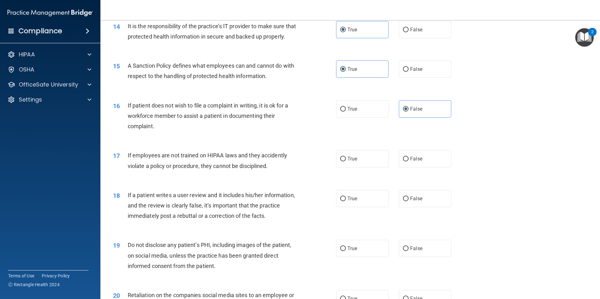
click at [395, 167] on div "True False" at bounding box center [399, 158] width 126 height 17
click at [396, 167] on div "True False" at bounding box center [399, 158] width 126 height 17
drag, startPoint x: 396, startPoint y: 167, endPoint x: 395, endPoint y: 170, distance: 3.6
click at [395, 168] on div "True False" at bounding box center [399, 158] width 126 height 17
click at [403, 162] on input "False" at bounding box center [406, 159] width 6 height 5
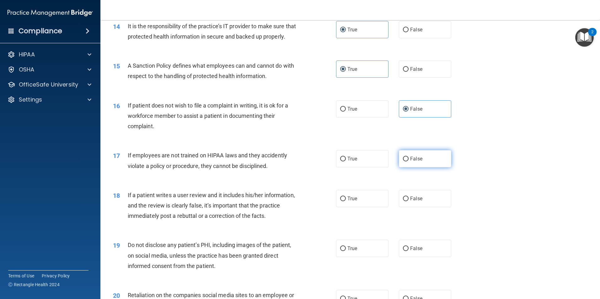
radio input "true"
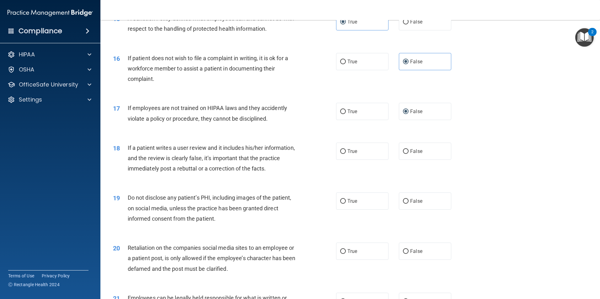
scroll to position [784, 0]
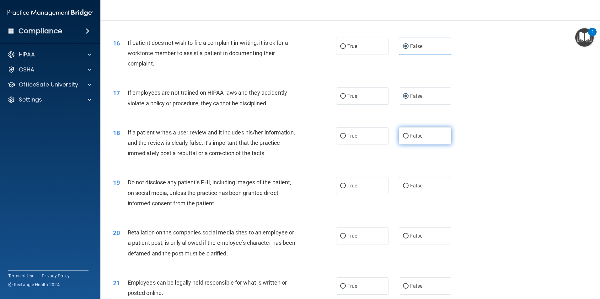
click at [404, 145] on label "False" at bounding box center [425, 135] width 52 height 17
click at [404, 139] on input "False" at bounding box center [406, 136] width 6 height 5
radio input "true"
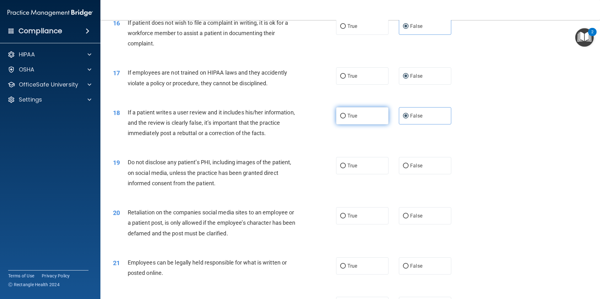
scroll to position [816, 0]
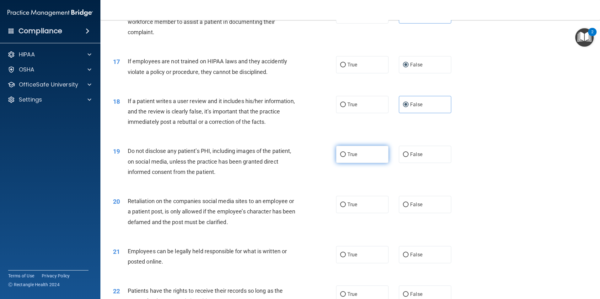
click at [347, 161] on label "True" at bounding box center [362, 154] width 52 height 17
click at [346, 157] on input "True" at bounding box center [343, 154] width 6 height 5
radio input "true"
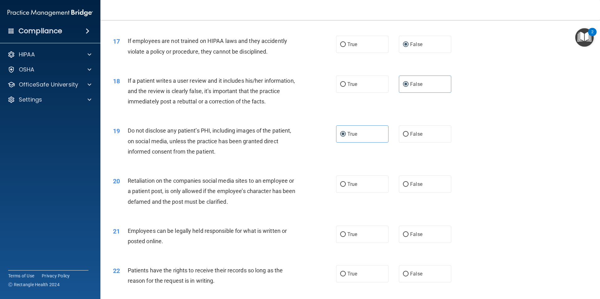
scroll to position [847, 0]
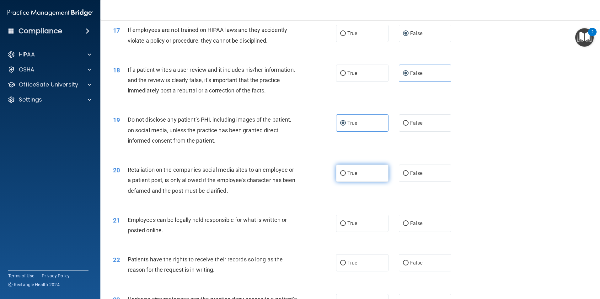
click at [368, 182] on label "True" at bounding box center [362, 173] width 52 height 17
click at [346, 176] on input "True" at bounding box center [343, 173] width 6 height 5
radio input "true"
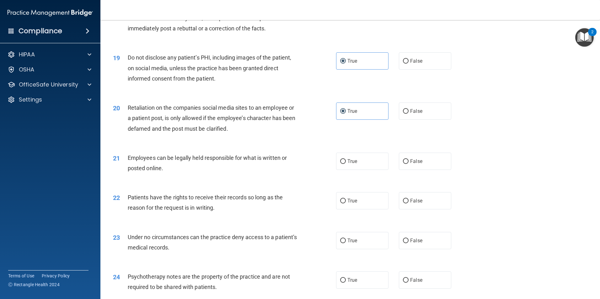
scroll to position [910, 0]
click at [342, 169] on label "True" at bounding box center [362, 160] width 52 height 17
click at [342, 163] on input "True" at bounding box center [343, 161] width 6 height 5
radio input "true"
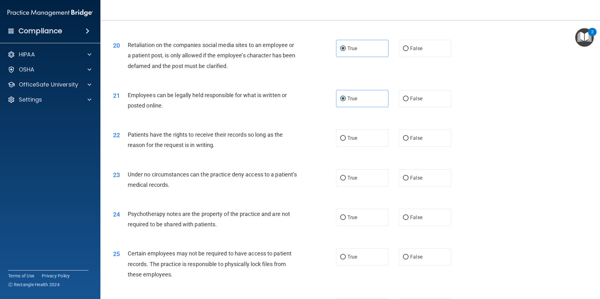
scroll to position [972, 0]
click at [348, 146] on label "True" at bounding box center [362, 137] width 52 height 17
click at [346, 140] on input "True" at bounding box center [343, 138] width 6 height 5
radio input "true"
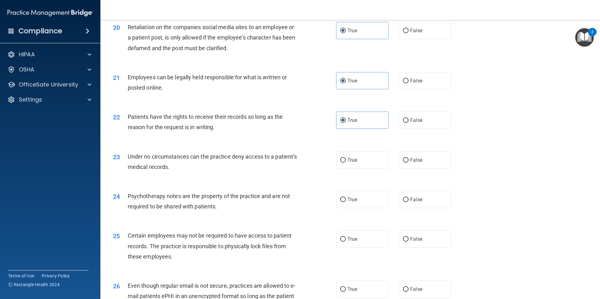
scroll to position [1004, 0]
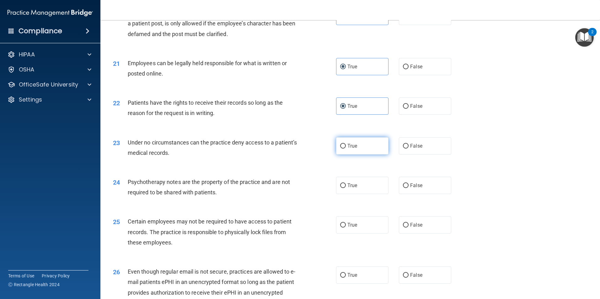
click at [340, 149] on input "True" at bounding box center [343, 146] width 6 height 5
radio input "true"
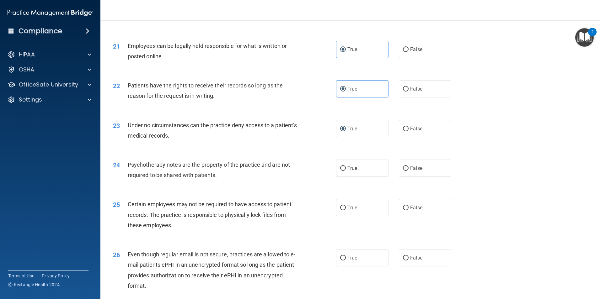
scroll to position [1035, 0]
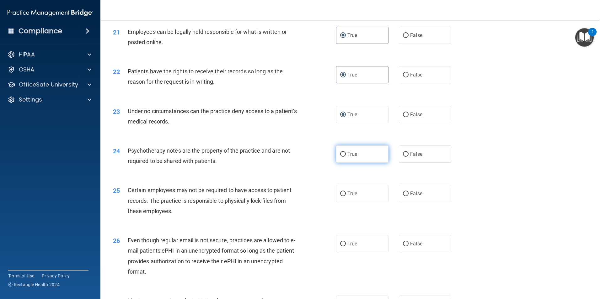
click at [358, 161] on label "True" at bounding box center [362, 154] width 52 height 17
click at [346, 157] on input "True" at bounding box center [343, 154] width 6 height 5
radio input "true"
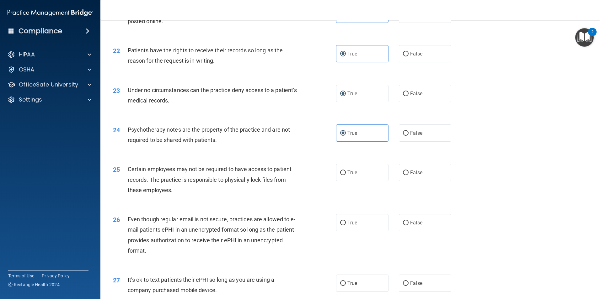
scroll to position [1067, 0]
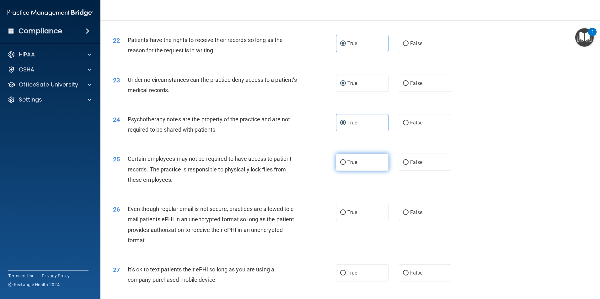
click at [343, 165] on input "True" at bounding box center [343, 162] width 6 height 5
radio input "true"
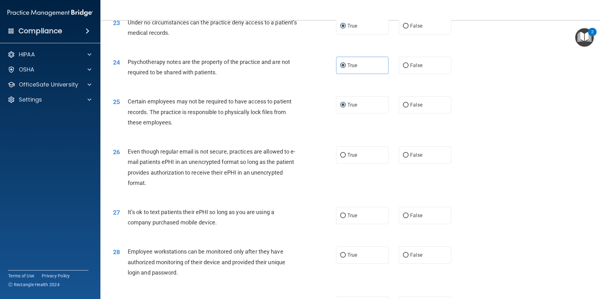
scroll to position [1129, 0]
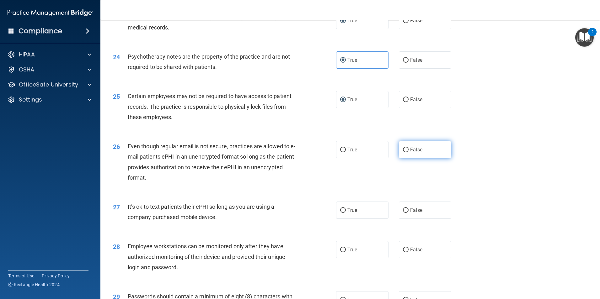
click at [399, 158] on label "False" at bounding box center [425, 149] width 52 height 17
click at [403, 152] on input "False" at bounding box center [406, 150] width 6 height 5
radio input "true"
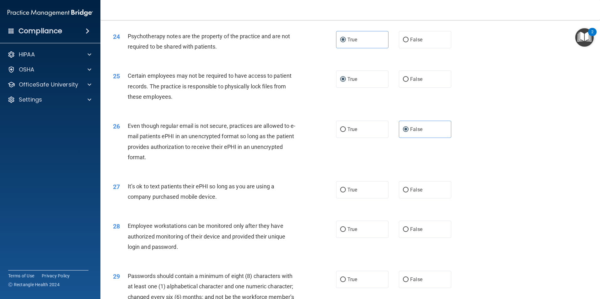
scroll to position [1161, 0]
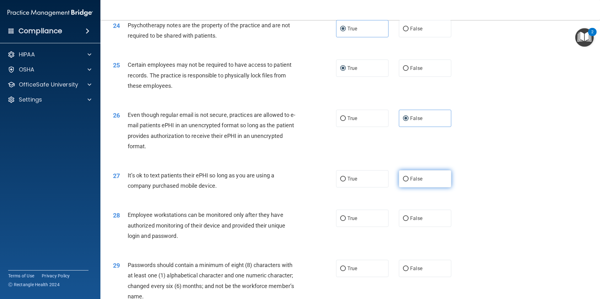
click at [437, 188] on label "False" at bounding box center [425, 178] width 52 height 17
click at [408, 182] on input "False" at bounding box center [406, 179] width 6 height 5
radio input "true"
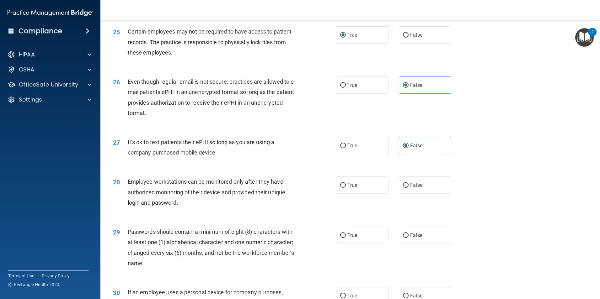
scroll to position [1223, 0]
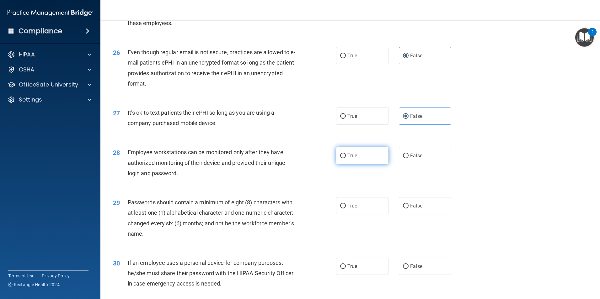
click at [337, 164] on label "True" at bounding box center [362, 155] width 52 height 17
click at [340, 158] on input "True" at bounding box center [343, 156] width 6 height 5
radio input "true"
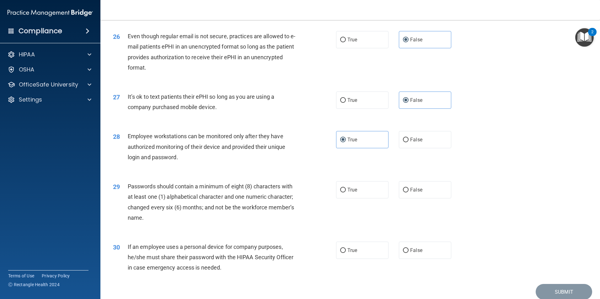
scroll to position [1255, 0]
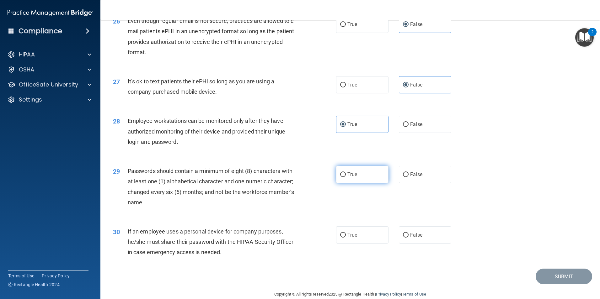
click at [368, 183] on label "True" at bounding box center [362, 174] width 52 height 17
click at [346, 177] on input "True" at bounding box center [343, 175] width 6 height 5
radio input "true"
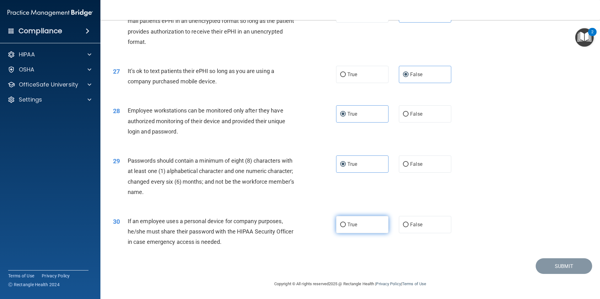
click at [347, 224] on span "True" at bounding box center [352, 225] width 10 height 6
click at [346, 224] on input "True" at bounding box center [343, 225] width 6 height 5
radio input "true"
click at [574, 269] on button "Submit" at bounding box center [563, 266] width 56 height 16
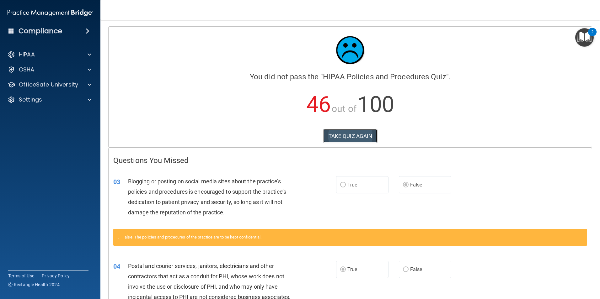
click at [346, 133] on button "TAKE QUIZ AGAIN" at bounding box center [350, 136] width 54 height 14
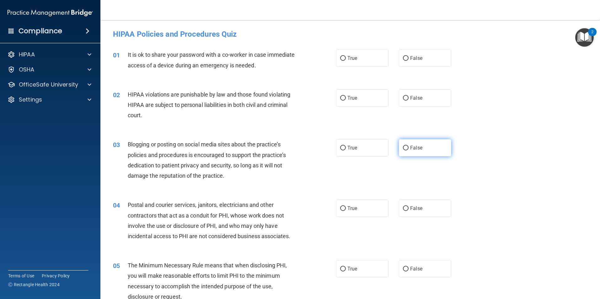
click at [399, 147] on label "False" at bounding box center [425, 147] width 52 height 17
click at [403, 147] on input "False" at bounding box center [406, 148] width 6 height 5
radio input "true"
click at [336, 211] on label "True" at bounding box center [362, 208] width 52 height 17
click at [340, 211] on input "True" at bounding box center [343, 208] width 6 height 5
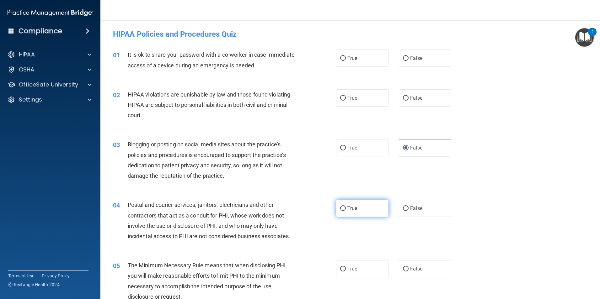
radio input "true"
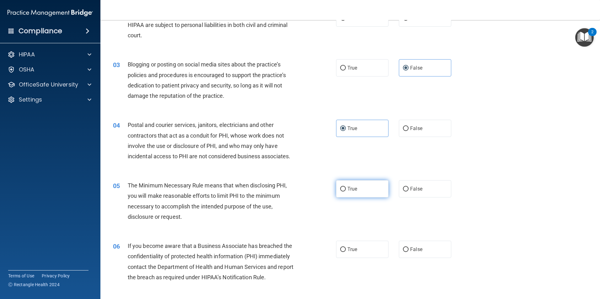
scroll to position [94, 0]
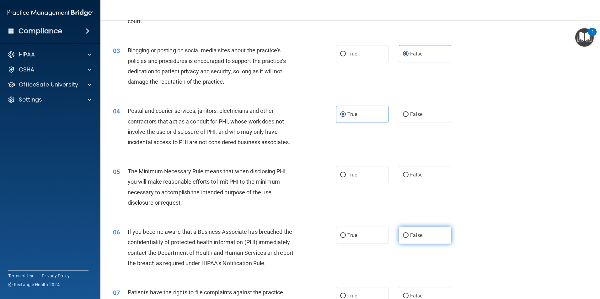
click at [411, 237] on span "False" at bounding box center [416, 235] width 12 height 6
click at [408, 237] on input "False" at bounding box center [406, 235] width 6 height 5
radio input "true"
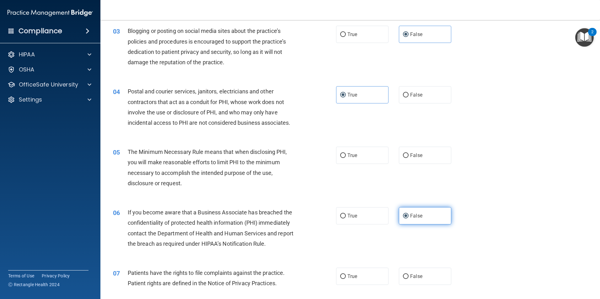
scroll to position [188, 0]
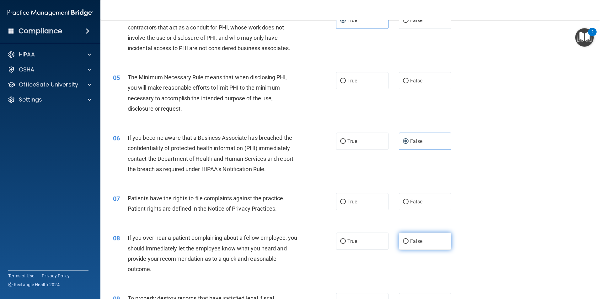
click at [408, 237] on label "False" at bounding box center [425, 241] width 52 height 17
click at [408, 239] on input "False" at bounding box center [406, 241] width 6 height 5
radio input "true"
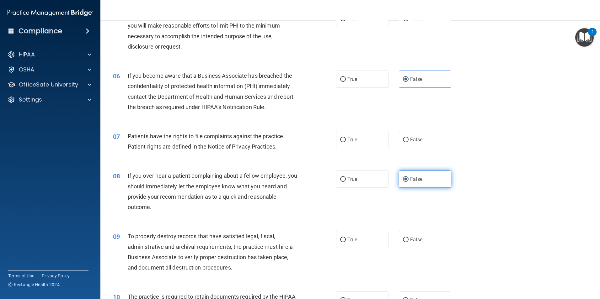
scroll to position [251, 0]
click at [409, 235] on label "False" at bounding box center [425, 239] width 52 height 17
click at [408, 237] on input "False" at bounding box center [406, 239] width 6 height 5
radio input "true"
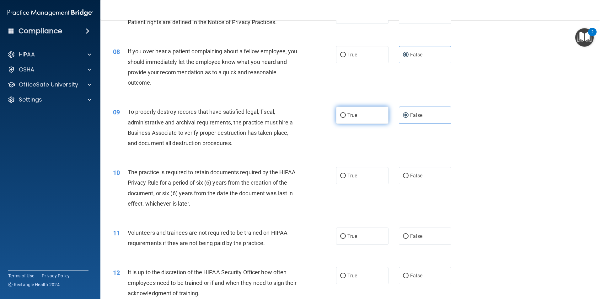
scroll to position [376, 0]
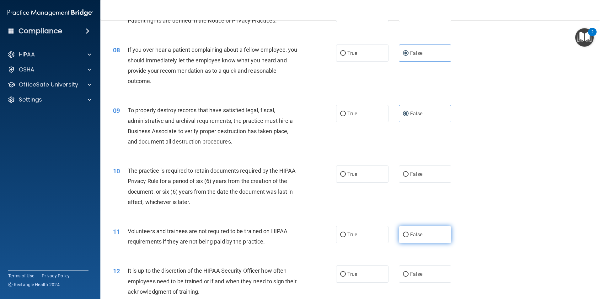
click at [401, 229] on label "False" at bounding box center [425, 234] width 52 height 17
click at [403, 233] on input "False" at bounding box center [406, 235] width 6 height 5
radio input "true"
click at [399, 271] on label "False" at bounding box center [425, 274] width 52 height 17
click at [403, 272] on input "False" at bounding box center [406, 274] width 6 height 5
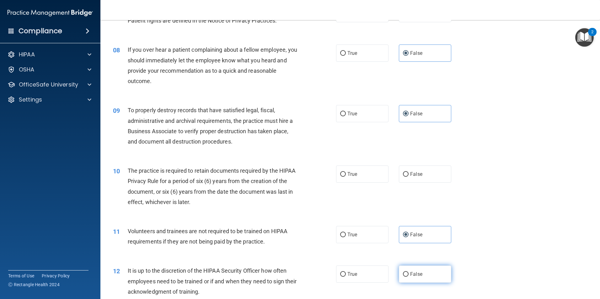
radio input "true"
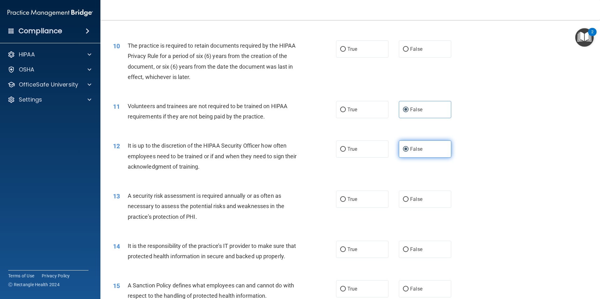
scroll to position [502, 0]
click at [405, 256] on label "False" at bounding box center [425, 249] width 52 height 17
click at [405, 252] on input "False" at bounding box center [406, 249] width 6 height 5
radio input "true"
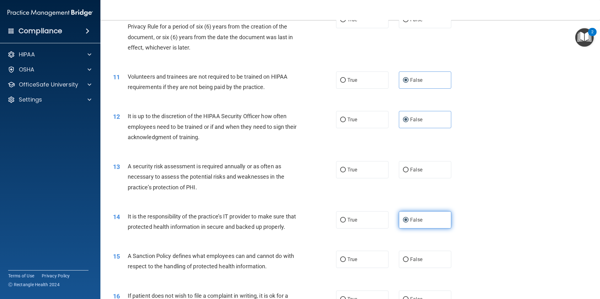
scroll to position [565, 0]
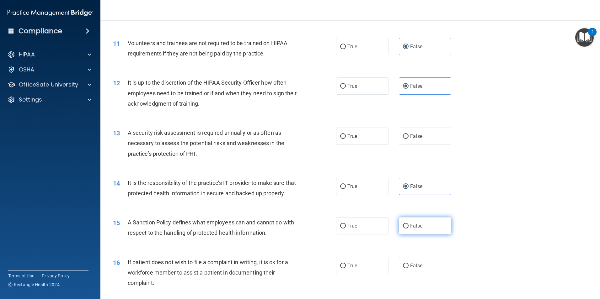
click at [407, 232] on label "False" at bounding box center [425, 225] width 52 height 17
click at [407, 229] on input "False" at bounding box center [406, 226] width 6 height 5
radio input "true"
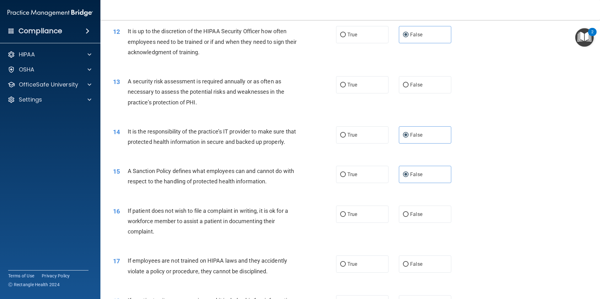
scroll to position [627, 0]
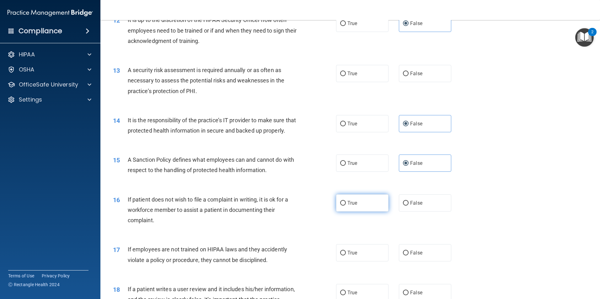
click at [367, 212] on label "True" at bounding box center [362, 202] width 52 height 17
click at [346, 206] on input "True" at bounding box center [343, 203] width 6 height 5
radio input "true"
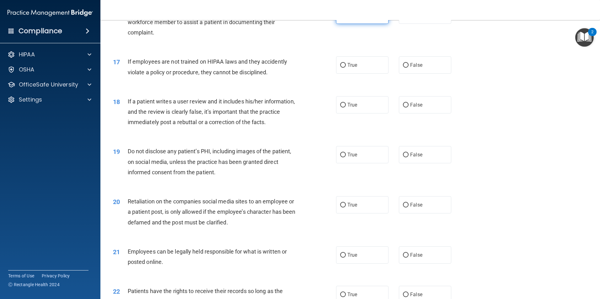
scroll to position [816, 0]
click at [406, 213] on label "False" at bounding box center [425, 204] width 52 height 17
click at [406, 207] on input "False" at bounding box center [406, 205] width 6 height 5
radio input "true"
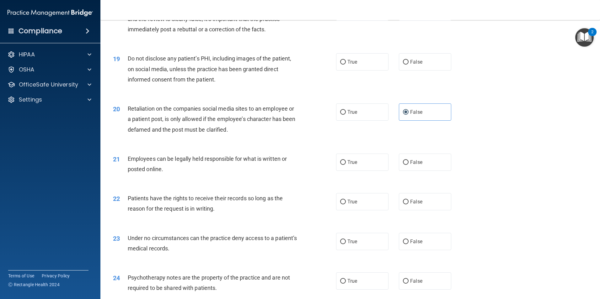
scroll to position [910, 0]
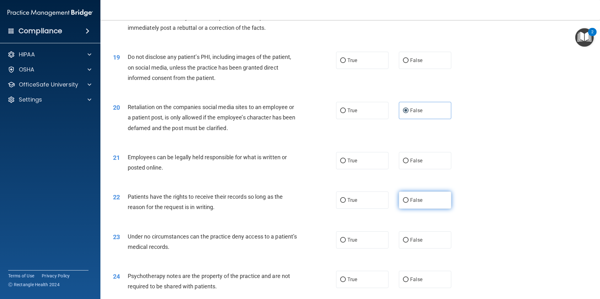
click at [416, 209] on label "False" at bounding box center [425, 200] width 52 height 17
click at [408, 203] on input "False" at bounding box center [406, 200] width 6 height 5
radio input "true"
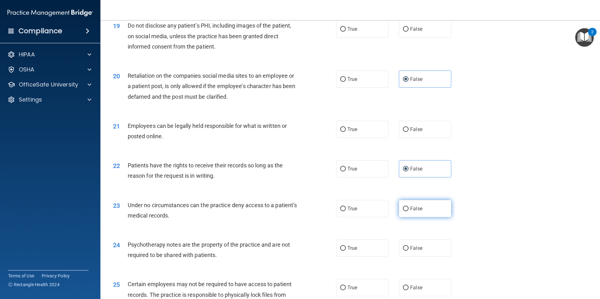
click at [416, 212] on span "False" at bounding box center [416, 209] width 12 height 6
click at [408, 211] on input "False" at bounding box center [406, 209] width 6 height 5
radio input "true"
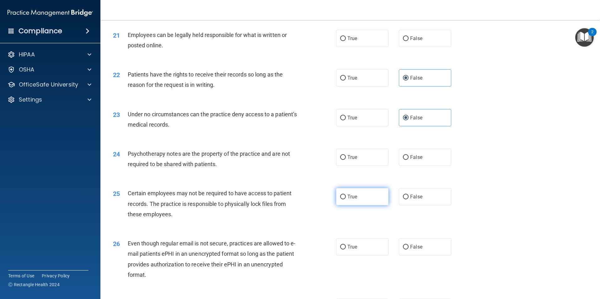
scroll to position [1067, 0]
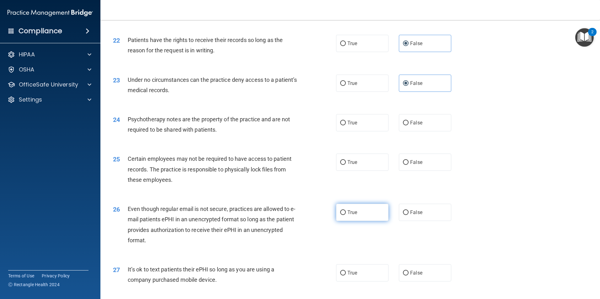
click at [350, 221] on label "True" at bounding box center [362, 212] width 52 height 17
click at [346, 215] on input "True" at bounding box center [343, 212] width 6 height 5
radio input "true"
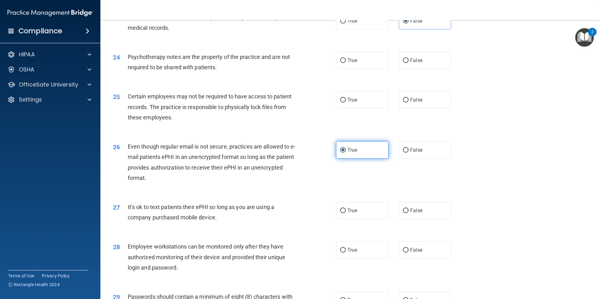
scroll to position [1129, 0]
click at [404, 257] on label "False" at bounding box center [425, 249] width 52 height 17
click at [404, 253] on input "False" at bounding box center [406, 250] width 6 height 5
radio input "true"
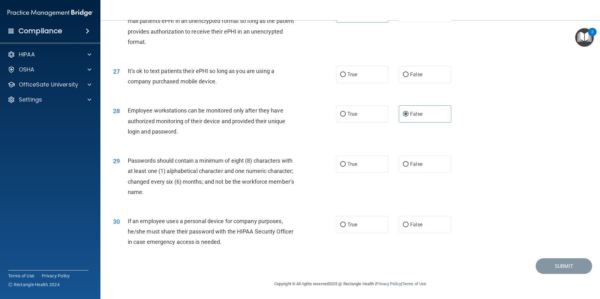
scroll to position [1275, 0]
click at [417, 229] on label "False" at bounding box center [425, 224] width 52 height 17
click at [408, 227] on input "False" at bounding box center [406, 225] width 6 height 5
radio input "true"
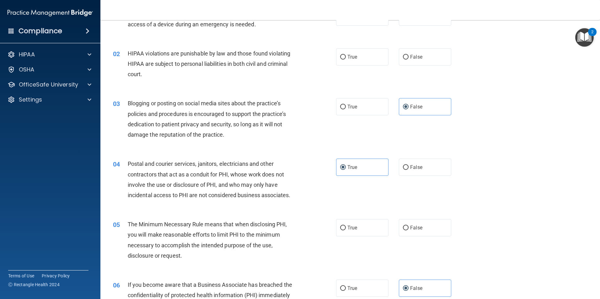
scroll to position [0, 0]
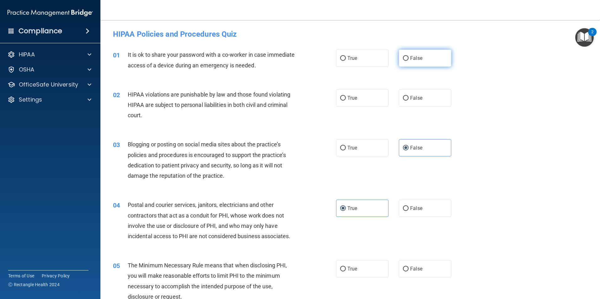
click at [426, 54] on label "False" at bounding box center [425, 58] width 52 height 17
click at [408, 56] on input "False" at bounding box center [406, 58] width 6 height 5
radio input "true"
click at [367, 95] on label "True" at bounding box center [362, 97] width 52 height 17
click at [346, 96] on input "True" at bounding box center [343, 98] width 6 height 5
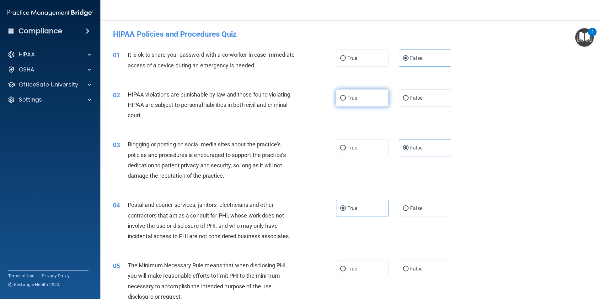
radio input "true"
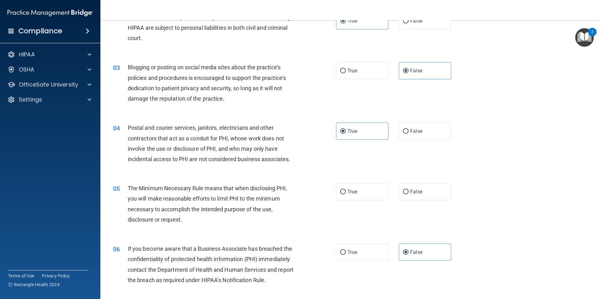
scroll to position [94, 0]
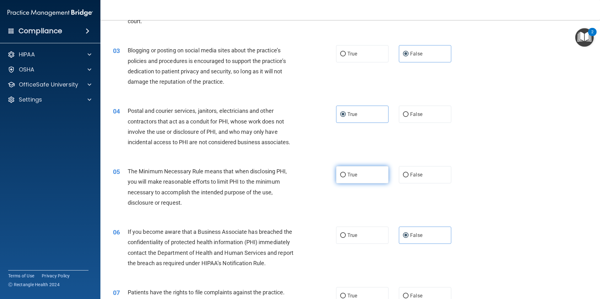
click at [357, 180] on label "True" at bounding box center [362, 174] width 52 height 17
click at [346, 178] on input "True" at bounding box center [343, 175] width 6 height 5
radio input "true"
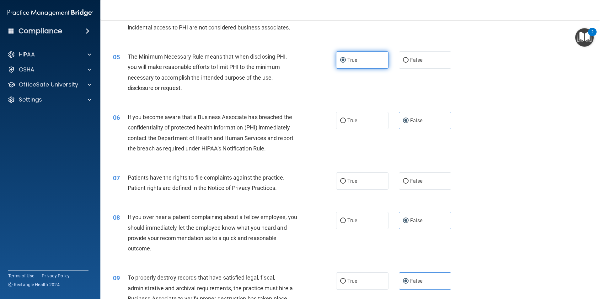
scroll to position [220, 0]
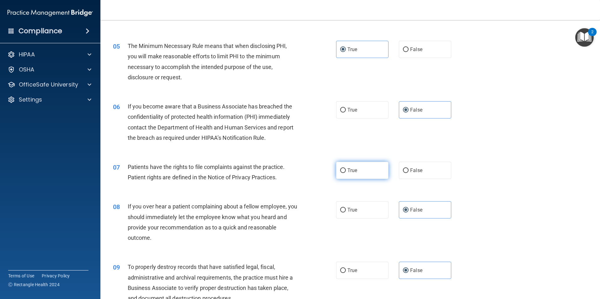
click at [359, 176] on label "True" at bounding box center [362, 170] width 52 height 17
click at [346, 173] on input "True" at bounding box center [343, 170] width 6 height 5
radio input "true"
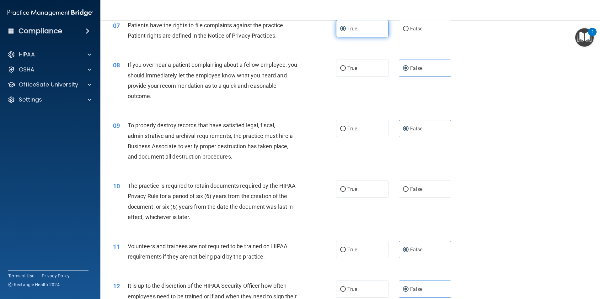
scroll to position [376, 0]
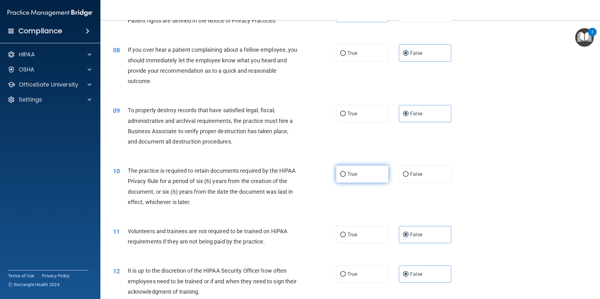
click at [360, 177] on label "True" at bounding box center [362, 174] width 52 height 17
click at [346, 177] on input "True" at bounding box center [343, 174] width 6 height 5
radio input "true"
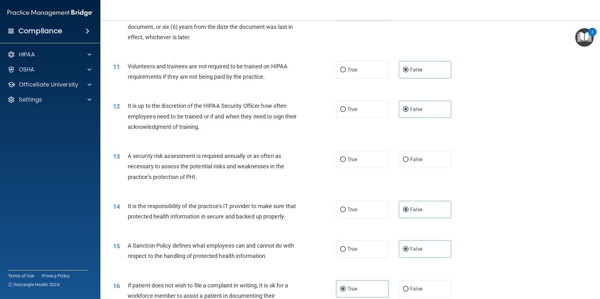
scroll to position [565, 0]
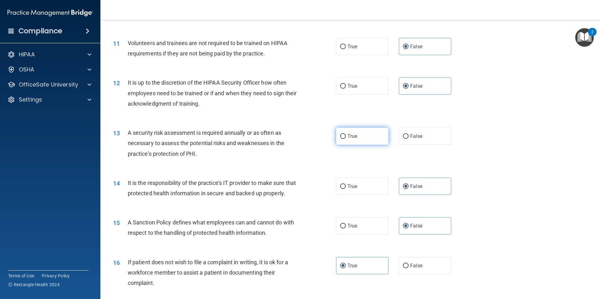
click at [353, 136] on span "True" at bounding box center [352, 136] width 10 height 6
click at [346, 136] on input "True" at bounding box center [343, 136] width 6 height 5
radio input "true"
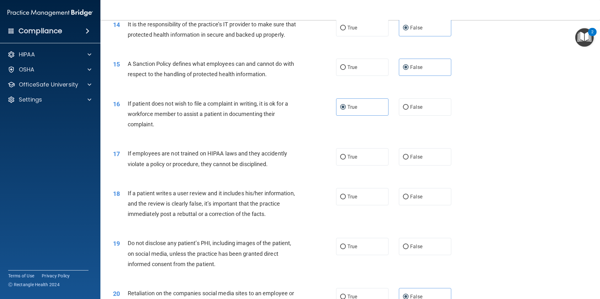
scroll to position [753, 0]
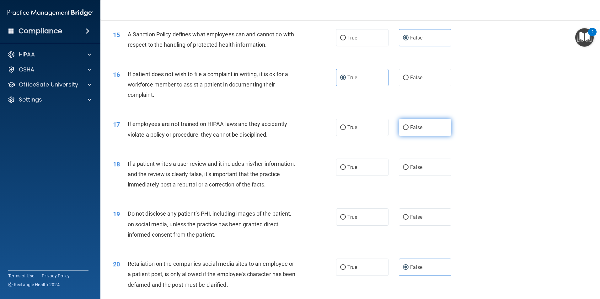
click at [403, 130] on input "False" at bounding box center [406, 127] width 6 height 5
radio input "true"
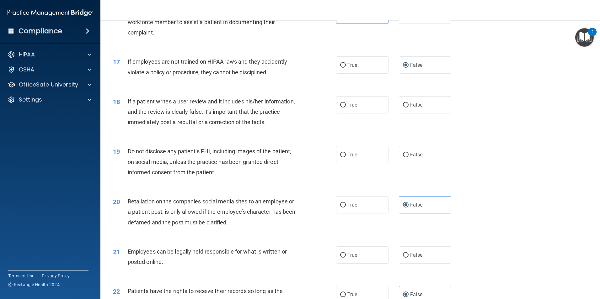
scroll to position [816, 0]
click at [426, 113] on label "False" at bounding box center [425, 104] width 52 height 17
click at [408, 107] on input "False" at bounding box center [406, 105] width 6 height 5
radio input "true"
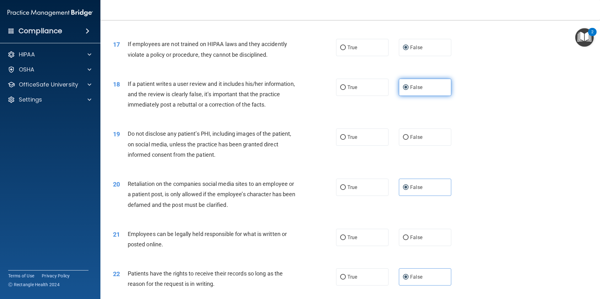
scroll to position [847, 0]
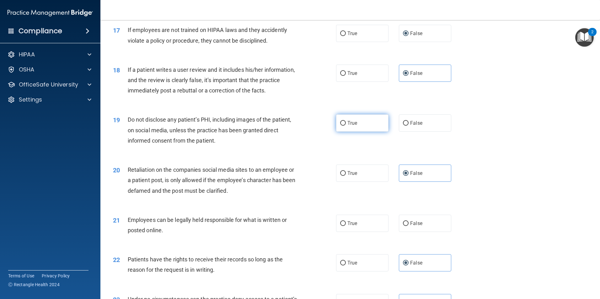
click at [380, 132] on label "True" at bounding box center [362, 122] width 52 height 17
click at [346, 126] on input "True" at bounding box center [343, 123] width 6 height 5
radio input "true"
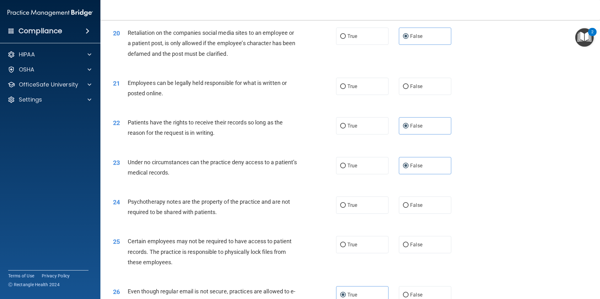
scroll to position [1004, 0]
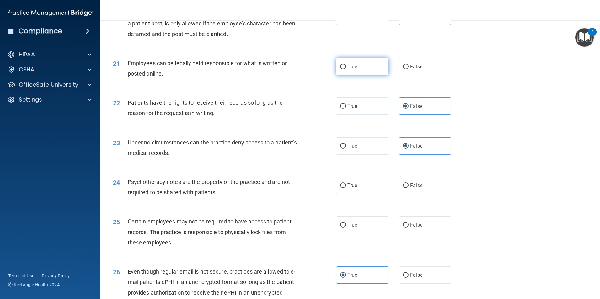
click at [355, 73] on label "True" at bounding box center [362, 66] width 52 height 17
click at [346, 69] on input "True" at bounding box center [343, 67] width 6 height 5
radio input "true"
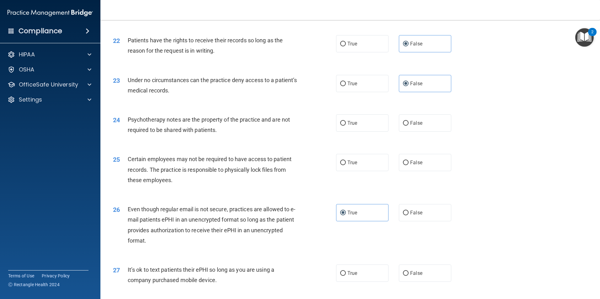
scroll to position [1067, 0]
click at [377, 131] on label "True" at bounding box center [362, 122] width 52 height 17
click at [346, 125] on input "True" at bounding box center [343, 123] width 6 height 5
radio input "true"
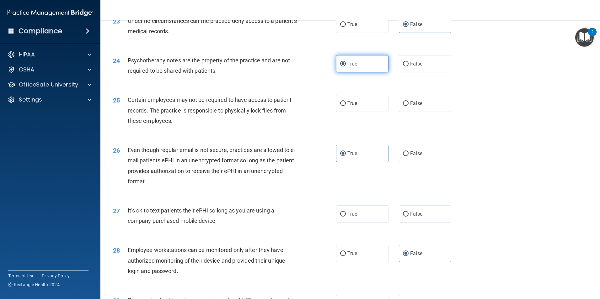
scroll to position [1129, 0]
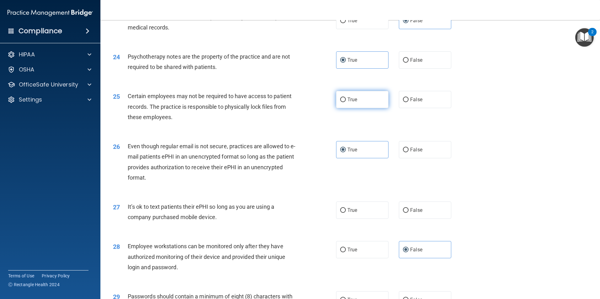
click at [371, 108] on label "True" at bounding box center [362, 99] width 52 height 17
click at [346, 102] on input "True" at bounding box center [343, 100] width 6 height 5
radio input "true"
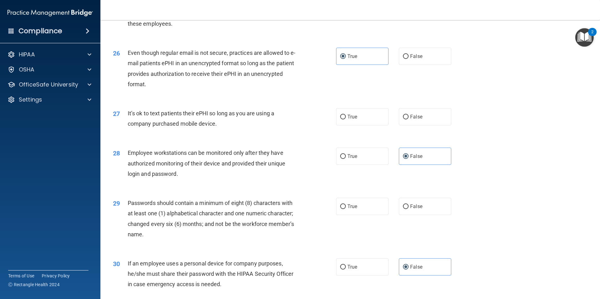
scroll to position [1223, 0]
click at [417, 125] on label "False" at bounding box center [425, 116] width 52 height 17
click at [408, 119] on input "False" at bounding box center [406, 116] width 6 height 5
radio input "true"
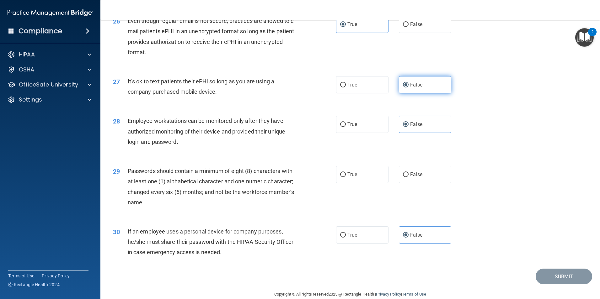
scroll to position [1275, 0]
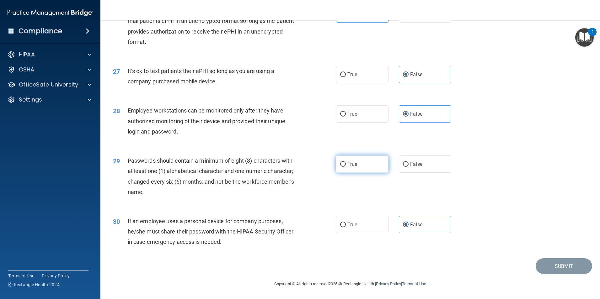
click at [359, 168] on label "True" at bounding box center [362, 164] width 52 height 17
click at [346, 167] on input "True" at bounding box center [343, 164] width 6 height 5
radio input "true"
click at [576, 269] on button "Submit" at bounding box center [563, 266] width 56 height 16
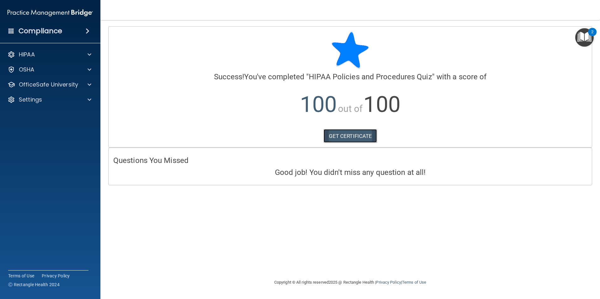
click at [343, 140] on link "GET CERTIFICATE" at bounding box center [350, 136] width 54 height 14
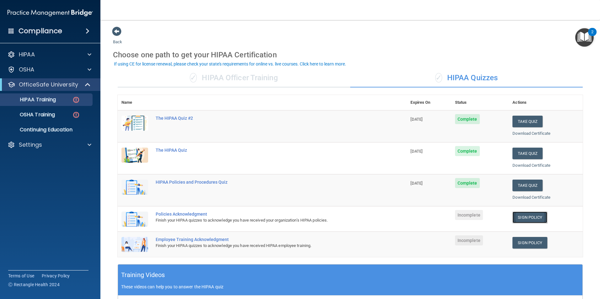
click at [524, 215] on link "Sign Policy" at bounding box center [529, 218] width 35 height 12
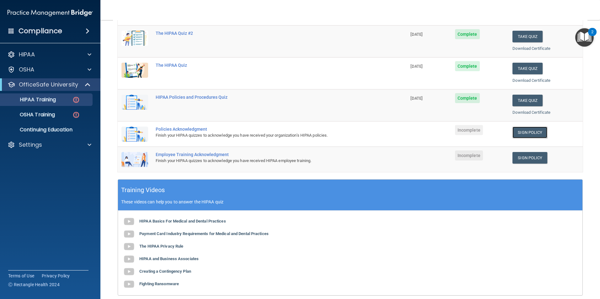
scroll to position [94, 0]
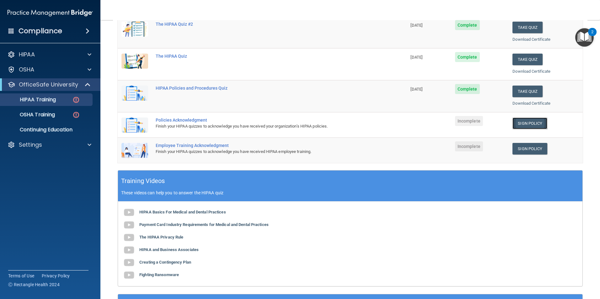
click at [519, 124] on link "Sign Policy" at bounding box center [529, 124] width 35 height 12
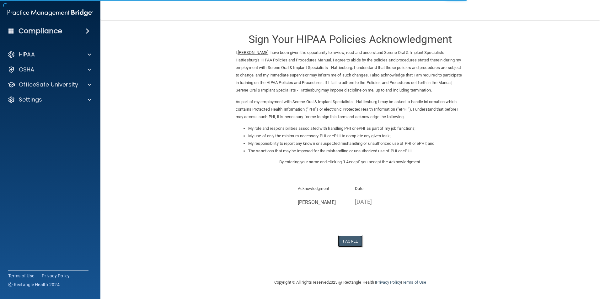
click at [359, 241] on button "I Agree" at bounding box center [350, 242] width 25 height 12
click at [349, 244] on button "I Agree" at bounding box center [350, 242] width 25 height 12
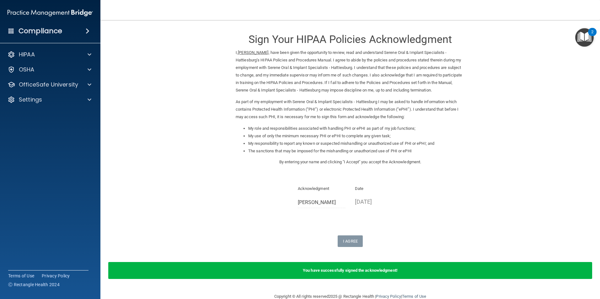
click at [586, 38] on img "Open Resource Center, 2 new notifications" at bounding box center [584, 37] width 19 height 19
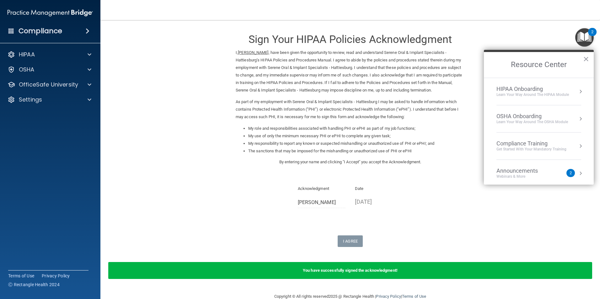
click at [523, 116] on div "OSHA Onboarding" at bounding box center [532, 116] width 72 height 7
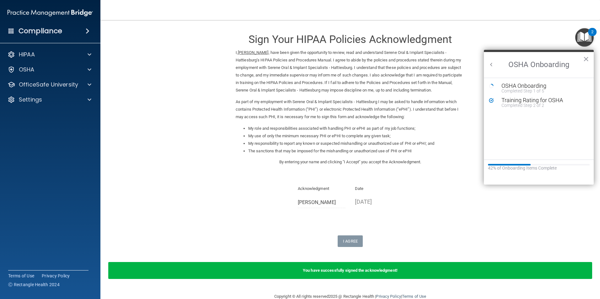
click at [590, 62] on h2 "OSHA Onboarding" at bounding box center [539, 65] width 110 height 26
click at [587, 62] on button "×" at bounding box center [586, 59] width 6 height 10
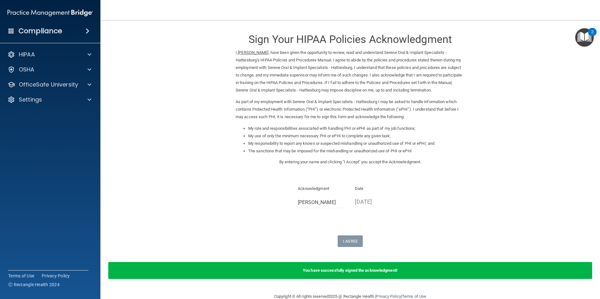
click at [580, 40] on img "Open Resource Center, 2 new notifications" at bounding box center [584, 37] width 19 height 19
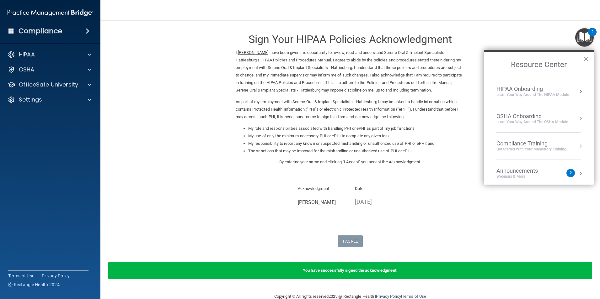
click at [539, 144] on div "Compliance Training" at bounding box center [531, 143] width 70 height 7
click at [522, 89] on div "HIPAA Training for Members" at bounding box center [524, 89] width 70 height 6
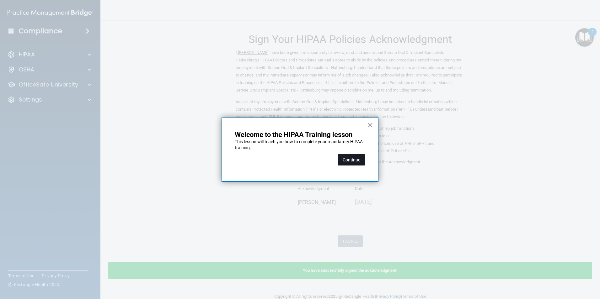
click at [359, 157] on button "Continue" at bounding box center [352, 159] width 28 height 11
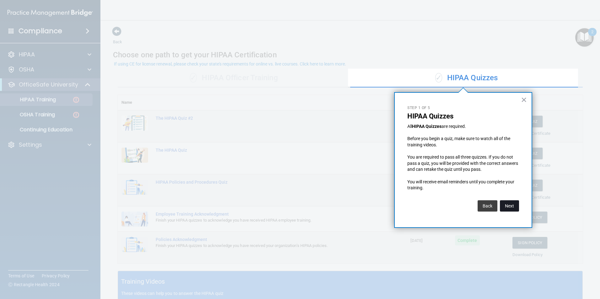
click at [517, 208] on button "Next" at bounding box center [509, 205] width 19 height 11
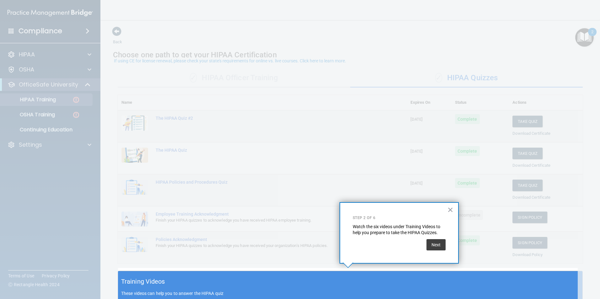
scroll to position [3, 0]
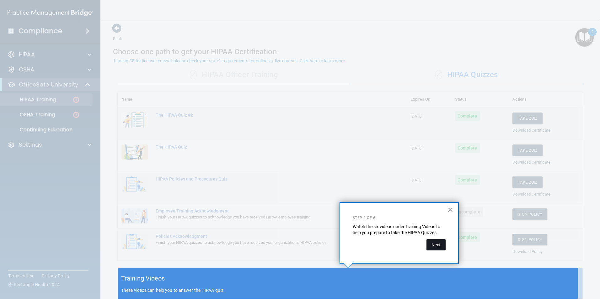
click at [436, 248] on button "Next" at bounding box center [435, 244] width 19 height 11
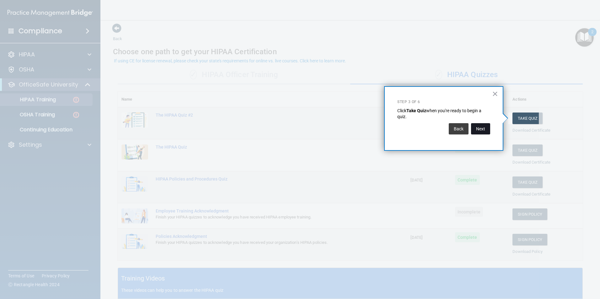
click at [482, 130] on button "Next" at bounding box center [480, 128] width 19 height 11
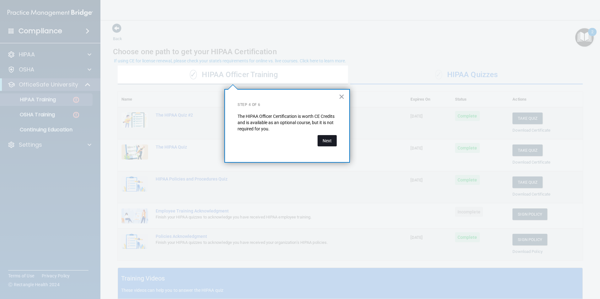
click at [324, 139] on button "Next" at bounding box center [326, 140] width 19 height 11
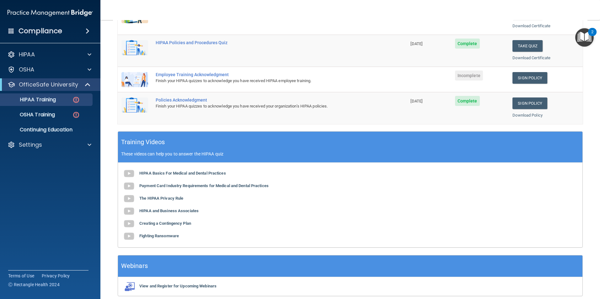
scroll to position [129, 0]
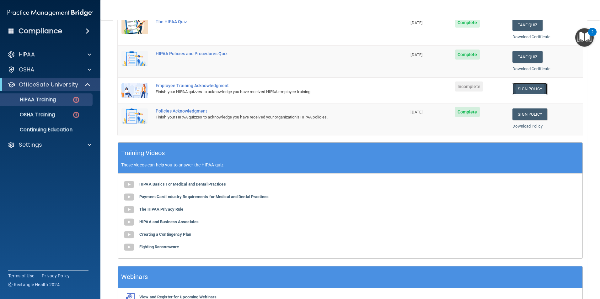
click at [521, 89] on link "Sign Policy" at bounding box center [529, 89] width 35 height 12
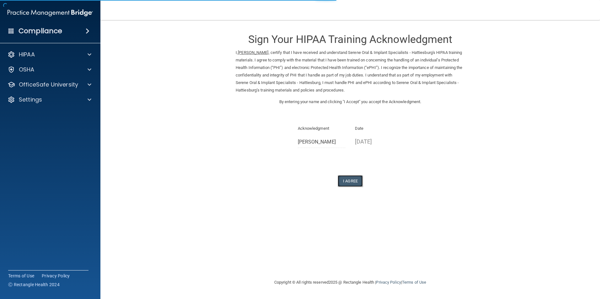
click at [347, 178] on button "I Agree" at bounding box center [350, 181] width 25 height 12
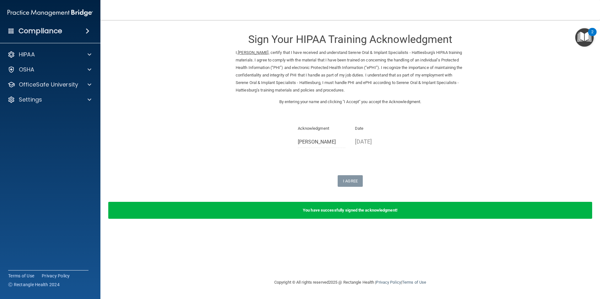
click at [589, 41] on img "Open Resource Center, 2 new notifications" at bounding box center [584, 37] width 19 height 19
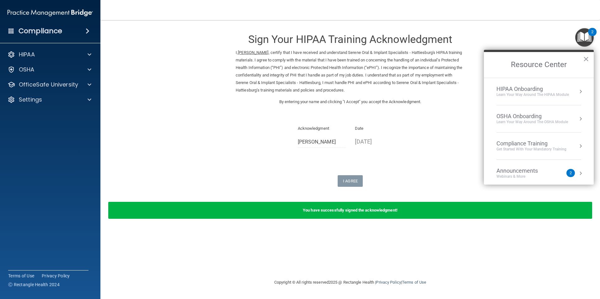
click at [527, 146] on div "Compliance Training" at bounding box center [531, 143] width 70 height 7
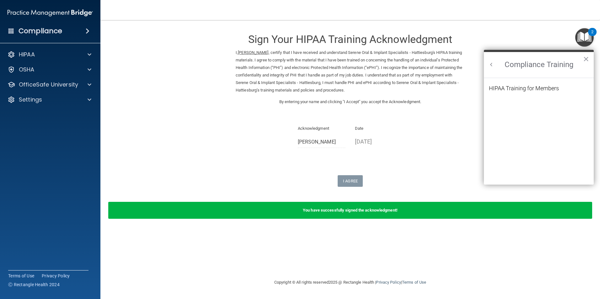
click at [523, 83] on ol "HIPAA Training for Members" at bounding box center [539, 131] width 100 height 107
click at [521, 86] on div "HIPAA Training for Members" at bounding box center [524, 89] width 70 height 6
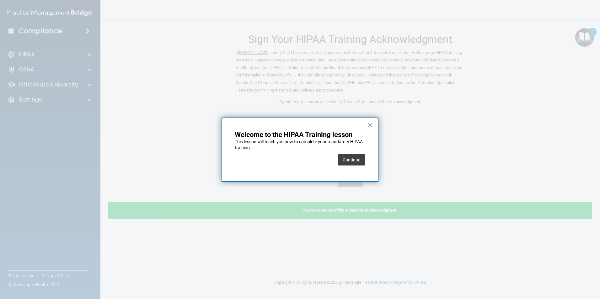
click at [359, 156] on button "Continue" at bounding box center [352, 159] width 28 height 11
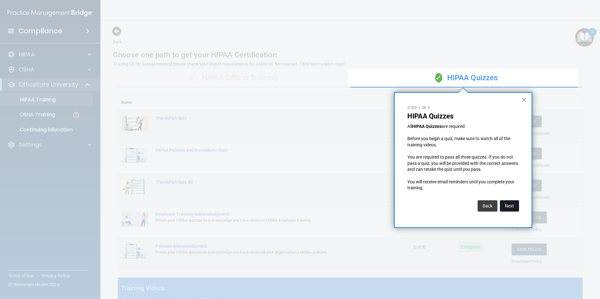
click at [504, 209] on button "Next" at bounding box center [509, 205] width 19 height 11
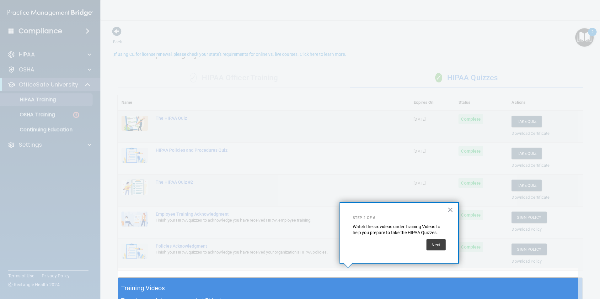
scroll to position [10, 0]
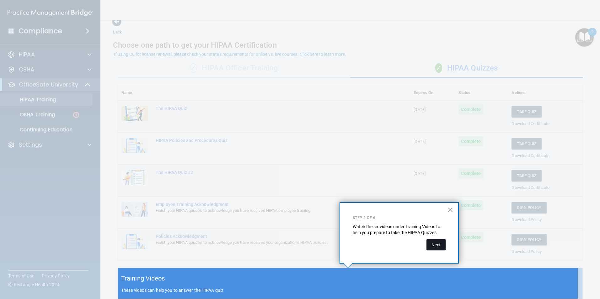
click at [434, 243] on button "Next" at bounding box center [435, 244] width 19 height 11
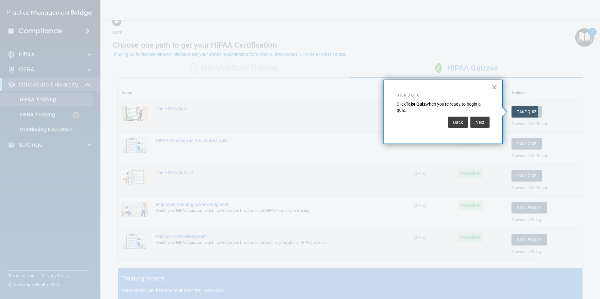
click at [492, 87] on button "×" at bounding box center [494, 87] width 6 height 10
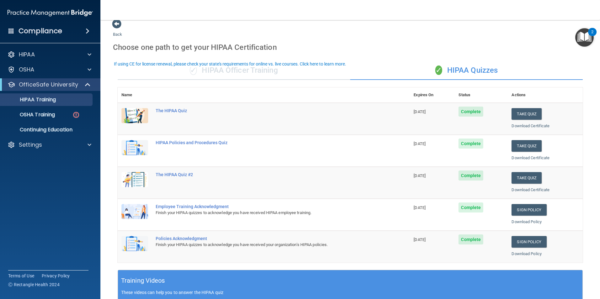
scroll to position [0, 0]
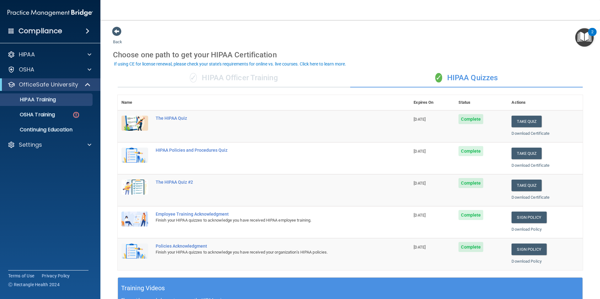
click at [262, 80] on div "✓ HIPAA Officer Training" at bounding box center [234, 78] width 232 height 19
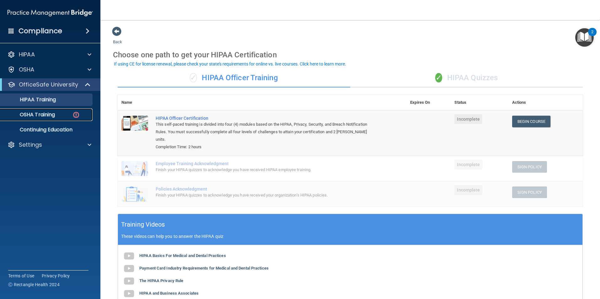
click at [51, 118] on p "OSHA Training" at bounding box center [29, 115] width 51 height 6
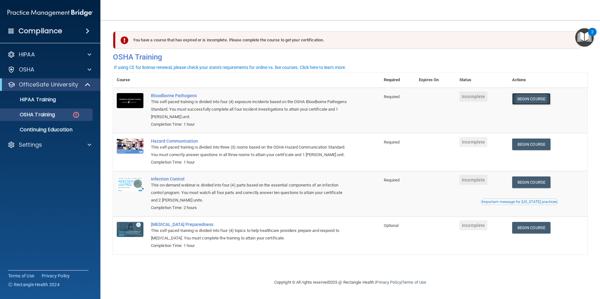
click at [543, 103] on link "Begin Course" at bounding box center [531, 99] width 38 height 12
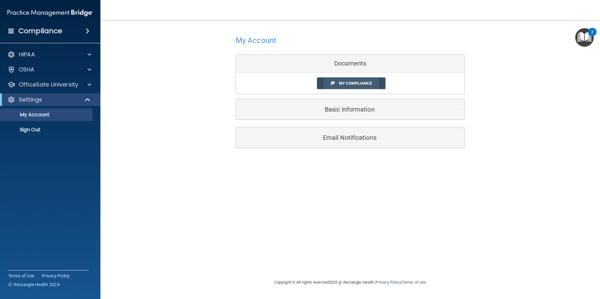
click at [350, 83] on span "My Compliance" at bounding box center [355, 83] width 33 height 5
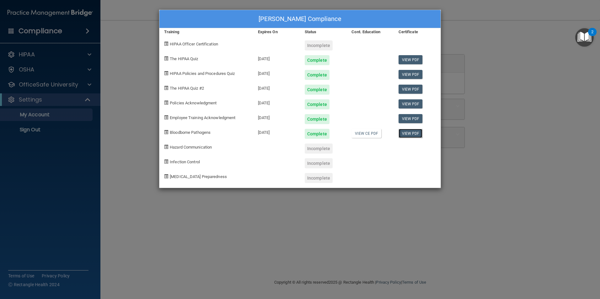
click at [410, 133] on link "View PDF" at bounding box center [410, 133] width 24 height 9
click at [170, 146] on span "Hazard Communication" at bounding box center [191, 147] width 42 height 5
click at [319, 151] on div "Incomplete" at bounding box center [319, 149] width 28 height 10
click at [374, 31] on div "Cont. Education" at bounding box center [370, 32] width 47 height 8
click at [196, 148] on span "Hazard Communication" at bounding box center [191, 147] width 42 height 5
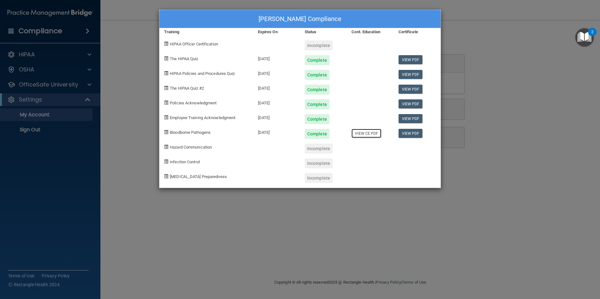
click at [368, 134] on link "View CE PDF" at bounding box center [366, 133] width 30 height 9
click at [317, 150] on div "Incomplete" at bounding box center [319, 149] width 28 height 10
drag, startPoint x: 317, startPoint y: 150, endPoint x: 319, endPoint y: 147, distance: 3.4
click at [319, 147] on div "Incomplete" at bounding box center [319, 149] width 28 height 10
click at [585, 38] on img "Open Resource Center, 2 new notifications" at bounding box center [584, 37] width 19 height 19
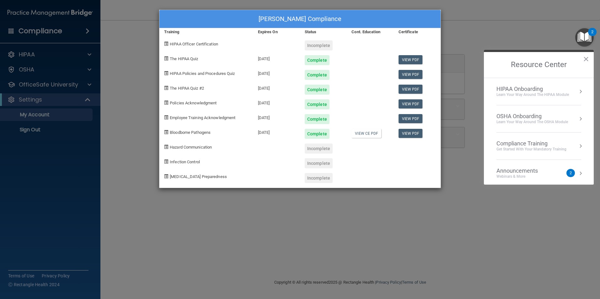
click at [536, 150] on div "Get Started with your mandatory training" at bounding box center [531, 149] width 70 height 5
click at [533, 90] on div "HIPAA Training for Members" at bounding box center [524, 89] width 70 height 6
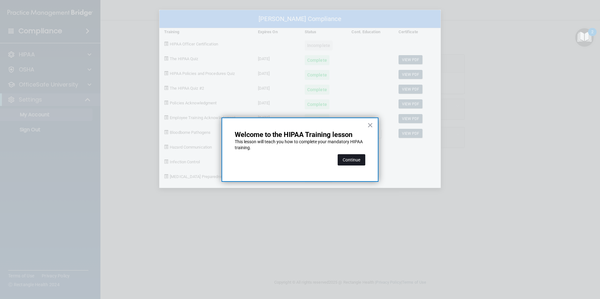
click at [355, 161] on button "Continue" at bounding box center [352, 159] width 28 height 11
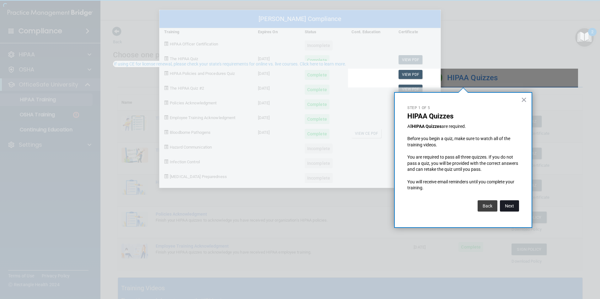
click at [508, 206] on button "Next" at bounding box center [509, 205] width 19 height 11
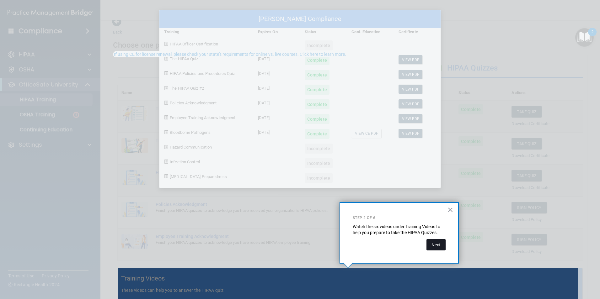
click at [434, 244] on button "Next" at bounding box center [435, 244] width 19 height 11
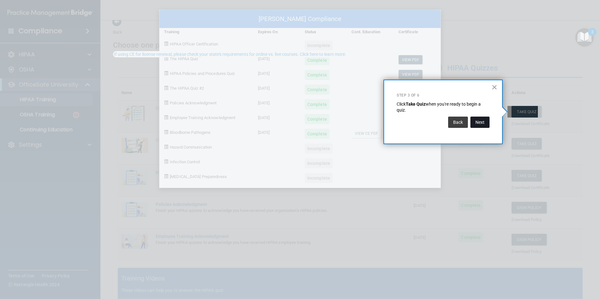
click at [478, 127] on button "Next" at bounding box center [479, 122] width 19 height 11
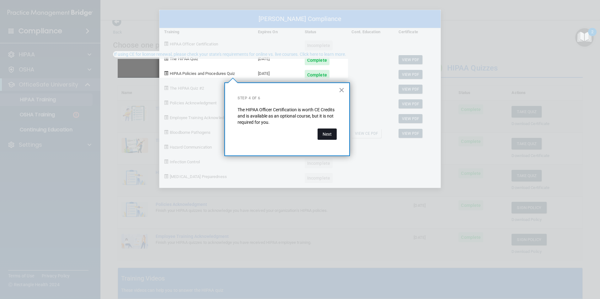
click at [333, 130] on button "Next" at bounding box center [326, 134] width 19 height 11
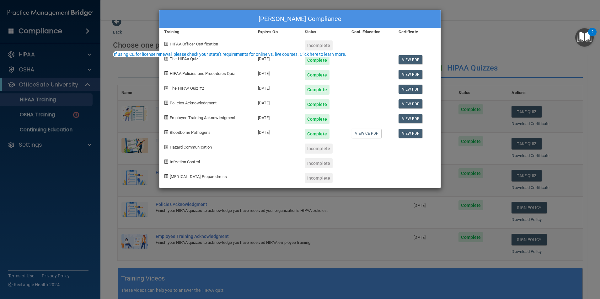
click at [153, 54] on div "If using CE for license renewal, please check your state's requirements for onl…" at bounding box center [230, 54] width 232 height 4
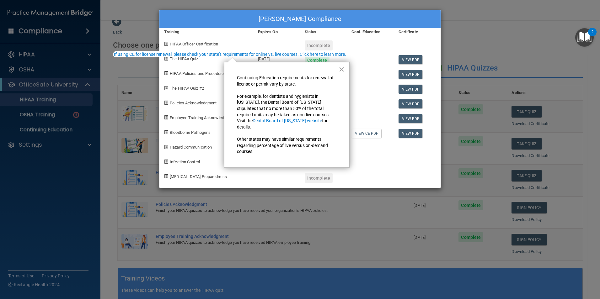
click at [338, 71] on button "×" at bounding box center [341, 69] width 6 height 10
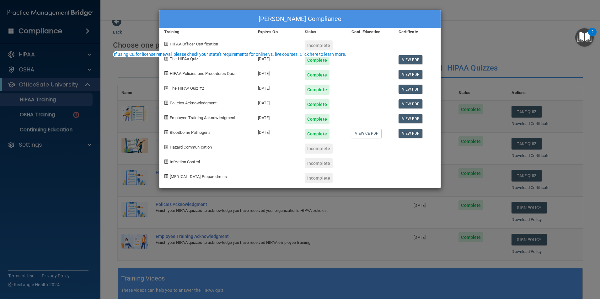
click at [581, 39] on img "Open Resource Center, 2 new notifications" at bounding box center [584, 37] width 19 height 19
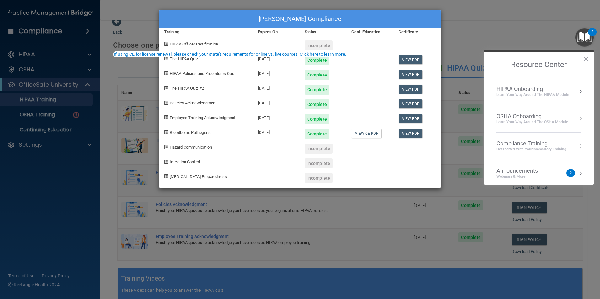
click at [538, 119] on div "OSHA Onboarding" at bounding box center [532, 116] width 72 height 7
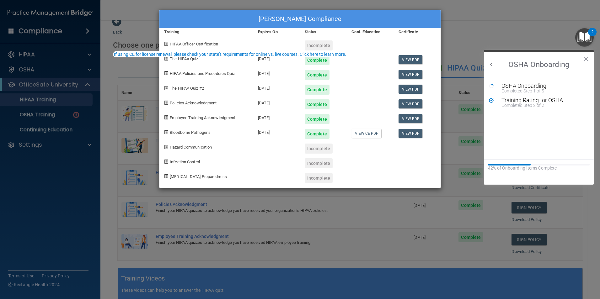
scroll to position [0, 0]
click at [523, 103] on div "Completed Step 2 of 2" at bounding box center [543, 105] width 84 height 4
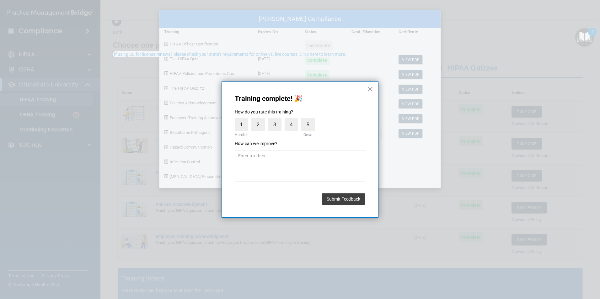
click at [373, 86] on div "Training complete! 🎉 How do you rate this training? 1 Horrible 2 3 4 5 Great Ho…" at bounding box center [299, 150] width 157 height 136
click at [371, 86] on button "×" at bounding box center [370, 89] width 6 height 10
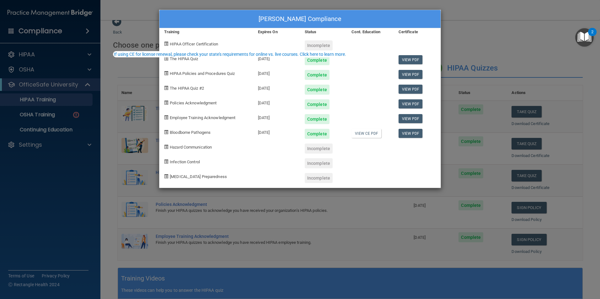
click at [328, 150] on div "Incomplete" at bounding box center [319, 149] width 28 height 10
drag, startPoint x: 328, startPoint y: 150, endPoint x: 382, endPoint y: 150, distance: 54.3
click at [382, 150] on div at bounding box center [370, 146] width 47 height 15
click at [191, 149] on span "Hazard Communication" at bounding box center [191, 147] width 42 height 5
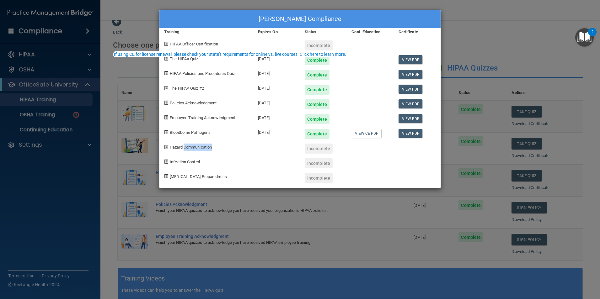
click at [191, 149] on span "Hazard Communication" at bounding box center [191, 147] width 42 height 5
drag, startPoint x: 191, startPoint y: 149, endPoint x: 208, endPoint y: 168, distance: 25.1
click at [208, 168] on div "[MEDICAL_DATA] Preparedness" at bounding box center [206, 175] width 94 height 15
click at [217, 53] on div "If using CE for license renewal, please check your state's requirements for onl…" at bounding box center [230, 54] width 232 height 4
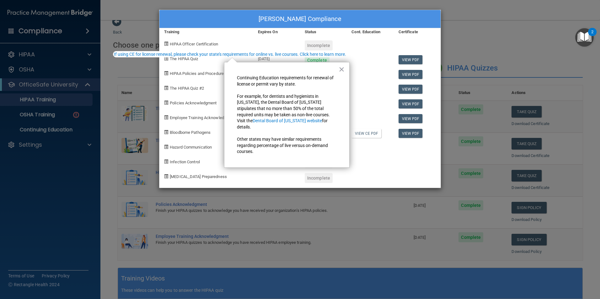
click at [343, 62] on div "Complete" at bounding box center [323, 58] width 47 height 15
click at [340, 71] on button "×" at bounding box center [341, 69] width 6 height 10
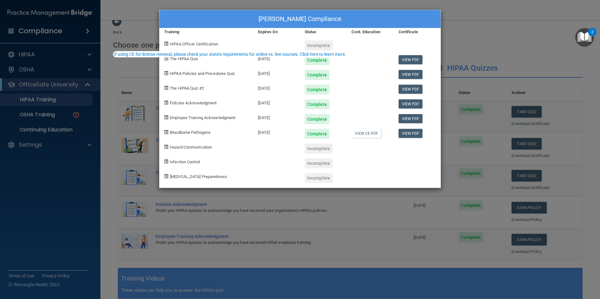
click at [57, 85] on div "[PERSON_NAME] Compliance Training Expires On Status Cont. Education Certificate…" at bounding box center [300, 149] width 600 height 299
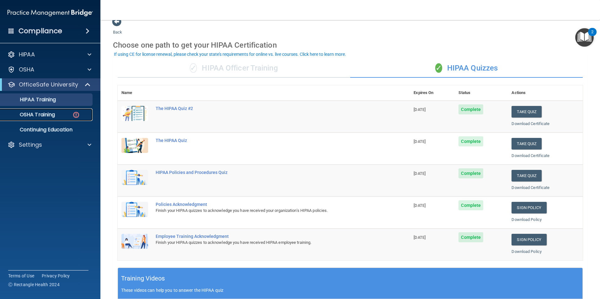
click at [62, 114] on div "OSHA Training" at bounding box center [47, 115] width 86 height 6
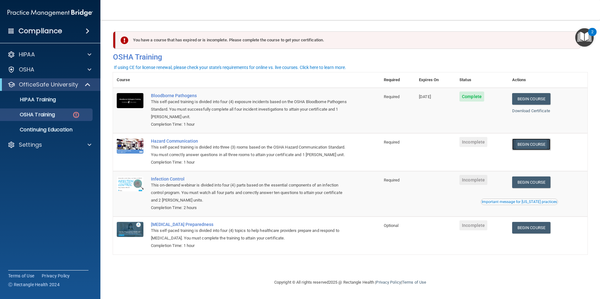
click at [522, 146] on link "Begin Course" at bounding box center [531, 145] width 38 height 12
click at [517, 145] on link "Begin Course" at bounding box center [531, 145] width 38 height 12
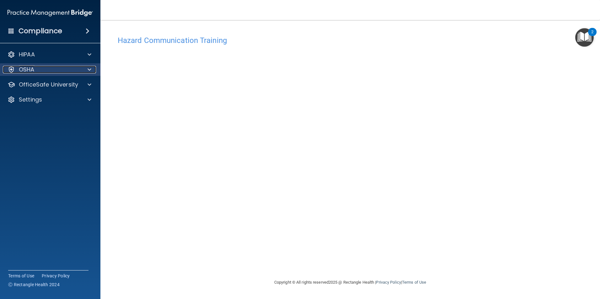
click at [88, 68] on span at bounding box center [90, 70] width 4 height 8
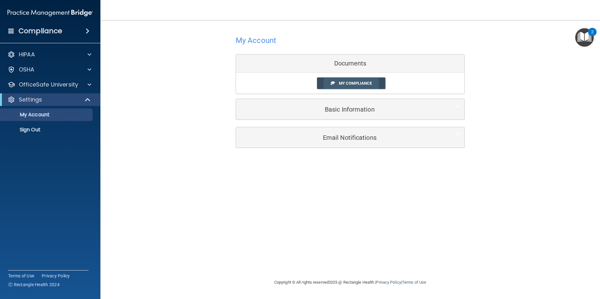
click at [359, 84] on span "My Compliance" at bounding box center [355, 83] width 33 height 5
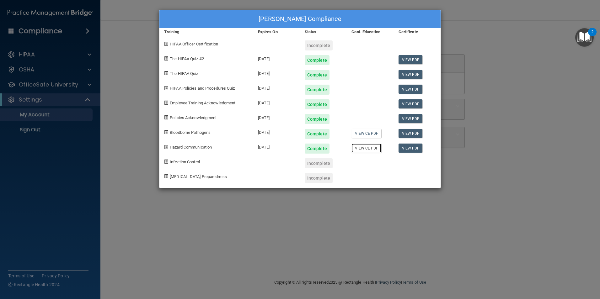
click at [371, 149] on link "View CE PDF" at bounding box center [366, 148] width 30 height 9
click at [589, 32] on div "2" at bounding box center [592, 32] width 8 height 8
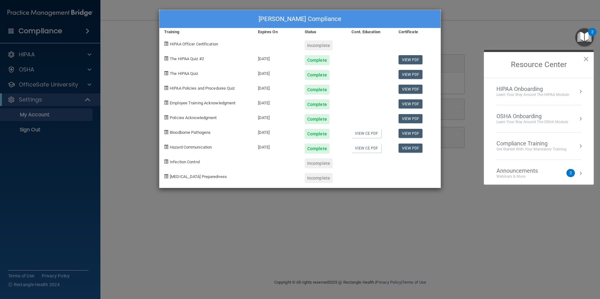
click at [536, 145] on div "Compliance Training" at bounding box center [531, 143] width 70 height 7
click at [520, 91] on div "HIPAA Training for Members" at bounding box center [524, 89] width 70 height 6
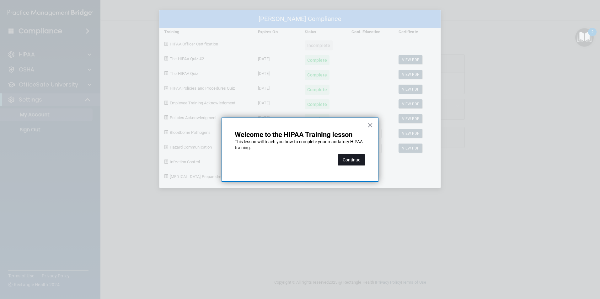
click at [357, 163] on button "Continue" at bounding box center [352, 159] width 28 height 11
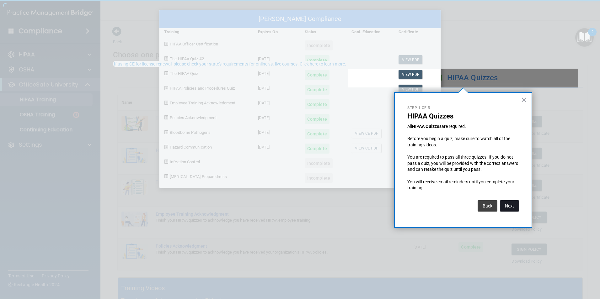
click at [505, 205] on button "Next" at bounding box center [509, 205] width 19 height 11
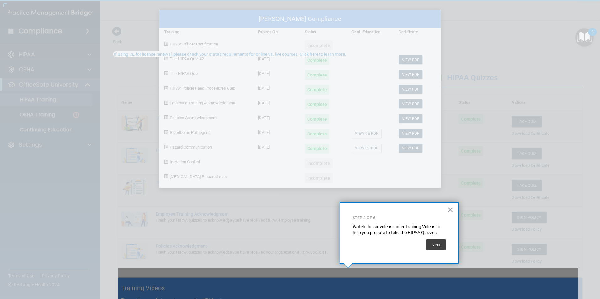
scroll to position [10, 0]
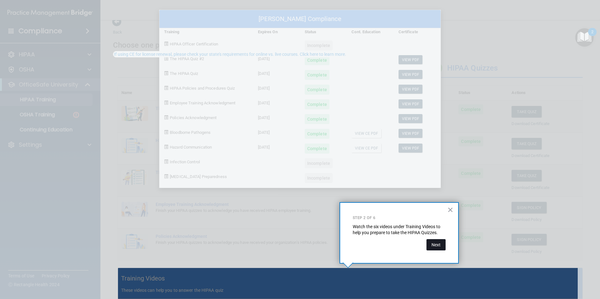
click at [430, 246] on button "Next" at bounding box center [435, 244] width 19 height 11
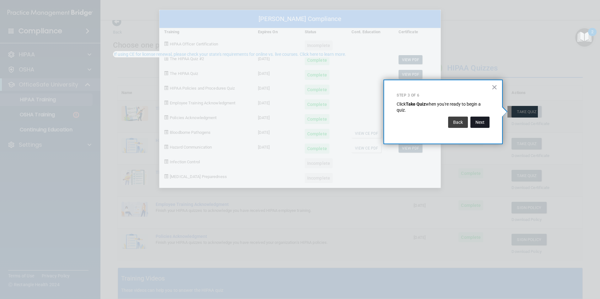
click at [478, 121] on button "Next" at bounding box center [479, 122] width 19 height 11
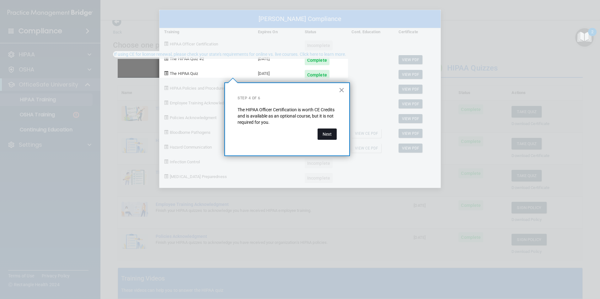
click at [325, 134] on button "Next" at bounding box center [326, 134] width 19 height 11
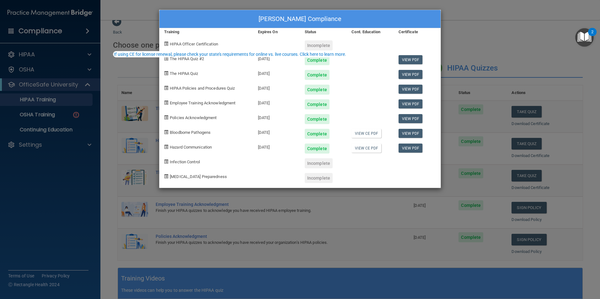
click at [125, 54] on div "If using CE for license renewal, please check your state's requirements for onl…" at bounding box center [230, 54] width 232 height 4
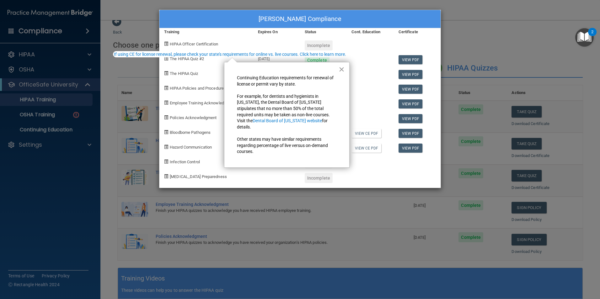
click at [343, 70] on button "×" at bounding box center [341, 69] width 6 height 10
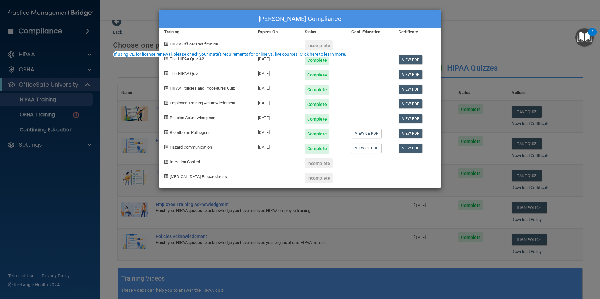
click at [56, 114] on div "[PERSON_NAME] Compliance Training Expires On Status Cont. Education Certificate…" at bounding box center [300, 149] width 600 height 299
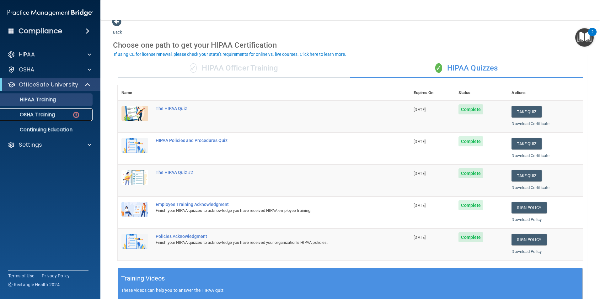
click at [64, 114] on div "OSHA Training" at bounding box center [47, 115] width 86 height 6
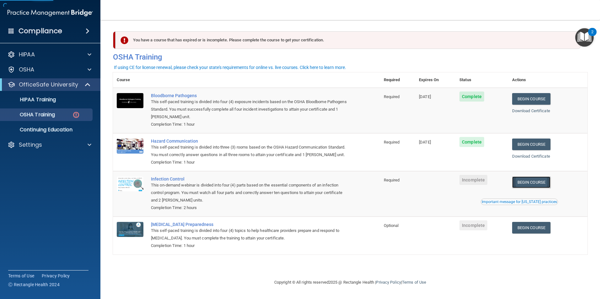
click at [524, 188] on link "Begin Course" at bounding box center [531, 183] width 38 height 12
click at [540, 234] on link "Begin Course" at bounding box center [531, 228] width 38 height 12
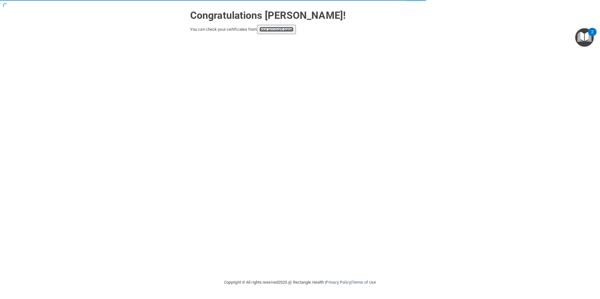
click at [286, 27] on link "your account page!" at bounding box center [276, 29] width 34 height 5
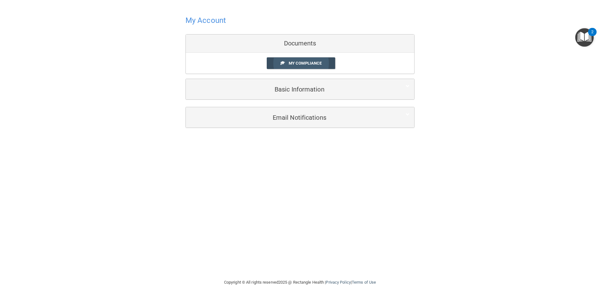
click at [327, 66] on link "My Compliance" at bounding box center [301, 63] width 69 height 12
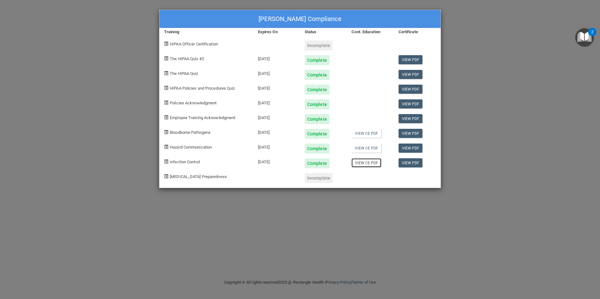
click at [365, 165] on link "View CE PDF" at bounding box center [366, 162] width 30 height 9
click at [313, 167] on div "Complete" at bounding box center [317, 163] width 25 height 10
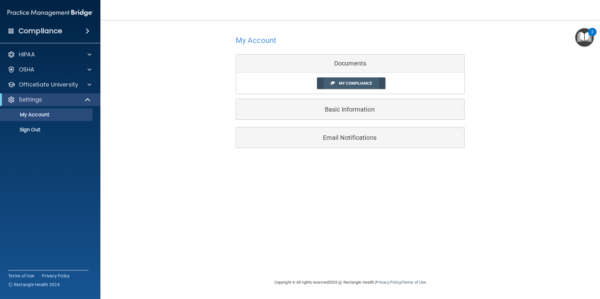
click at [351, 86] on span "My Compliance" at bounding box center [355, 83] width 33 height 5
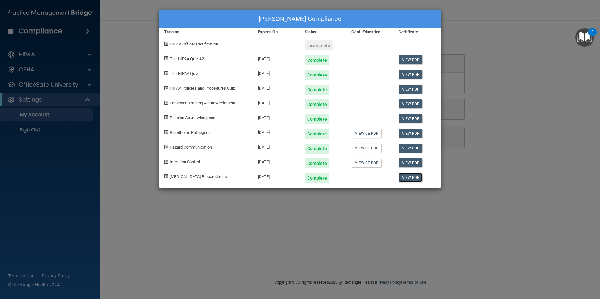
click at [404, 178] on link "View PDF" at bounding box center [410, 177] width 24 height 9
click at [580, 40] on img "Open Resource Center, 2 new notifications" at bounding box center [584, 37] width 19 height 19
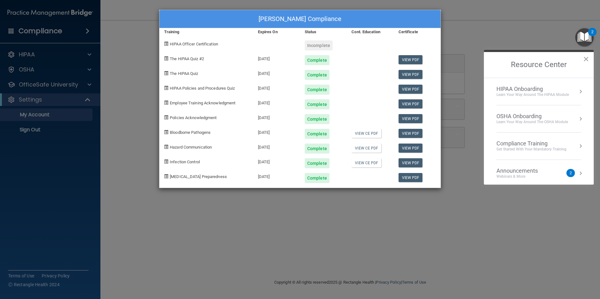
click at [559, 142] on div "Compliance Training" at bounding box center [531, 143] width 70 height 7
click at [532, 91] on div "HIPAA Training for Members" at bounding box center [524, 89] width 70 height 6
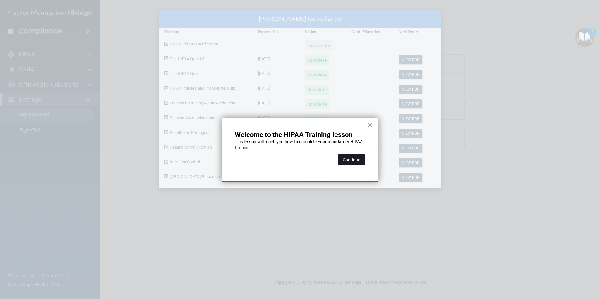
click at [358, 159] on button "Continue" at bounding box center [352, 159] width 28 height 11
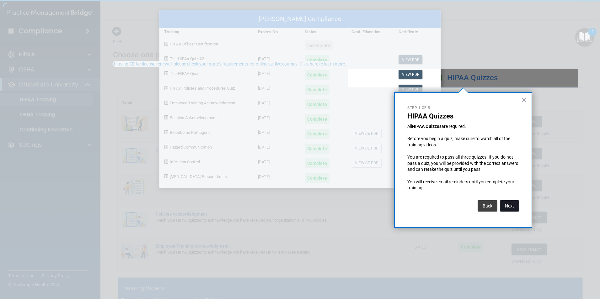
click at [507, 204] on button "Next" at bounding box center [509, 205] width 19 height 11
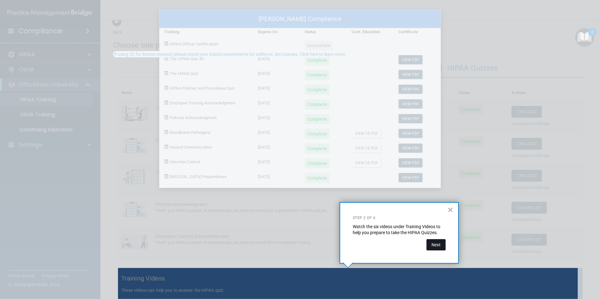
click at [438, 244] on button "Next" at bounding box center [435, 244] width 19 height 11
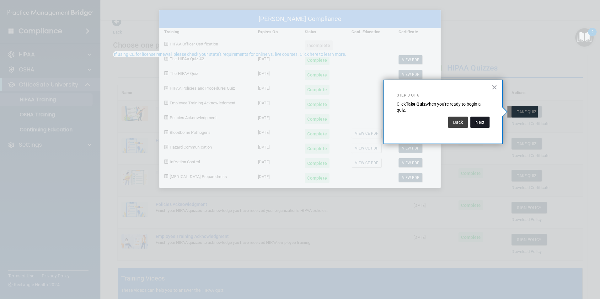
click at [487, 123] on button "Next" at bounding box center [479, 122] width 19 height 11
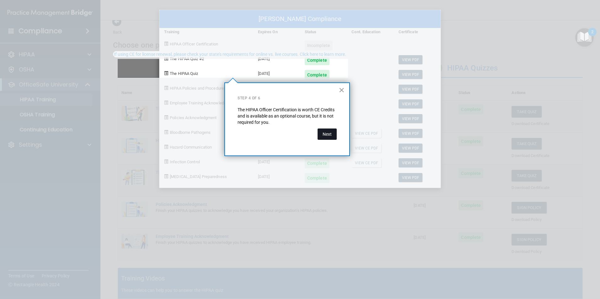
click at [324, 135] on button "Next" at bounding box center [326, 134] width 19 height 11
